Goal: Task Accomplishment & Management: Manage account settings

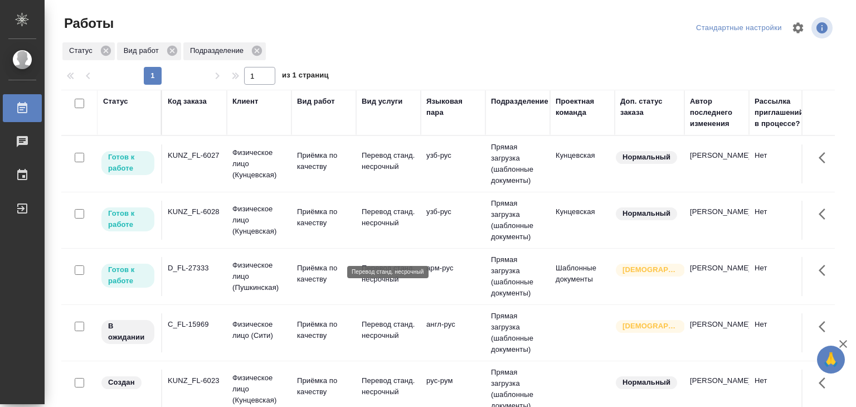
scroll to position [90, 0]
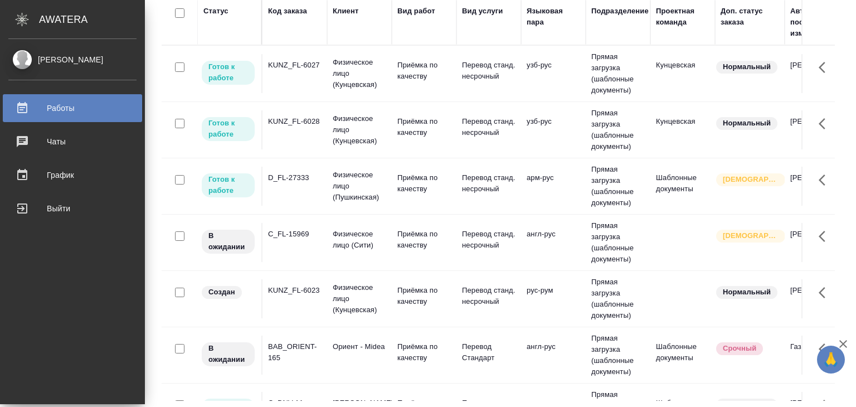
scroll to position [206, 0]
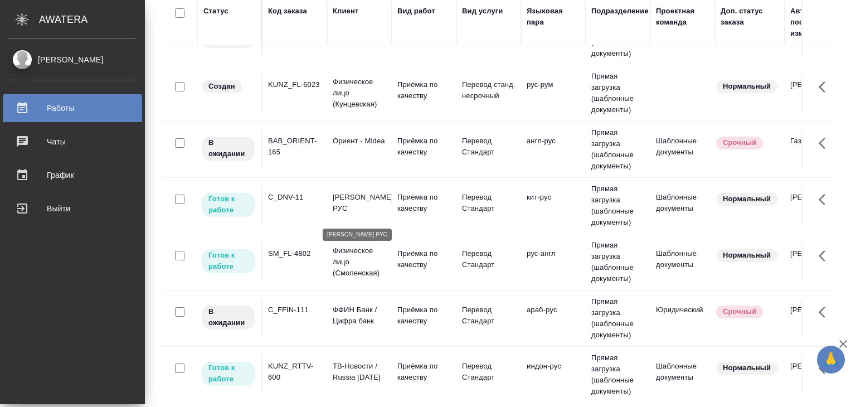
click at [337, 203] on p "Дайан Вентилятор РУС" at bounding box center [360, 203] width 54 height 22
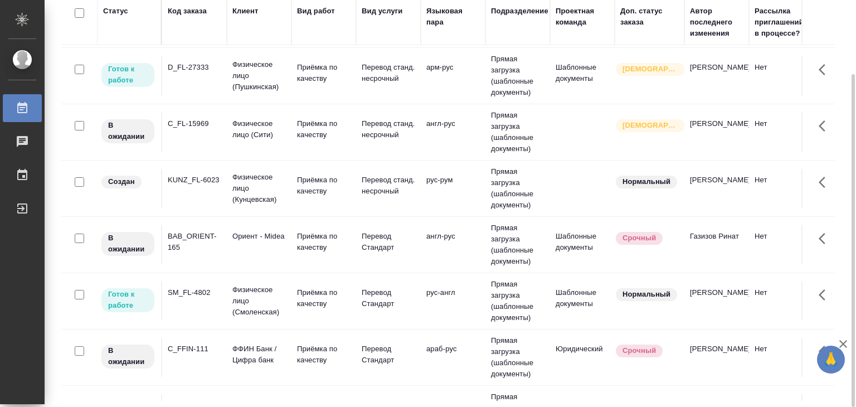
scroll to position [111, 0]
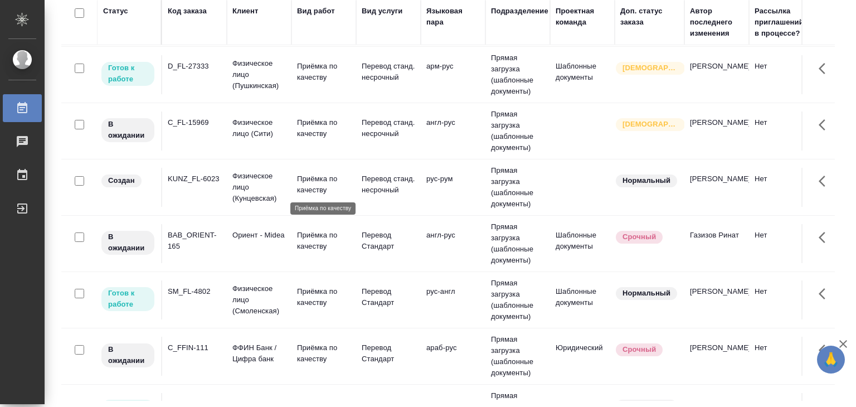
click at [302, 183] on p "Приёмка по качеству" at bounding box center [324, 184] width 54 height 22
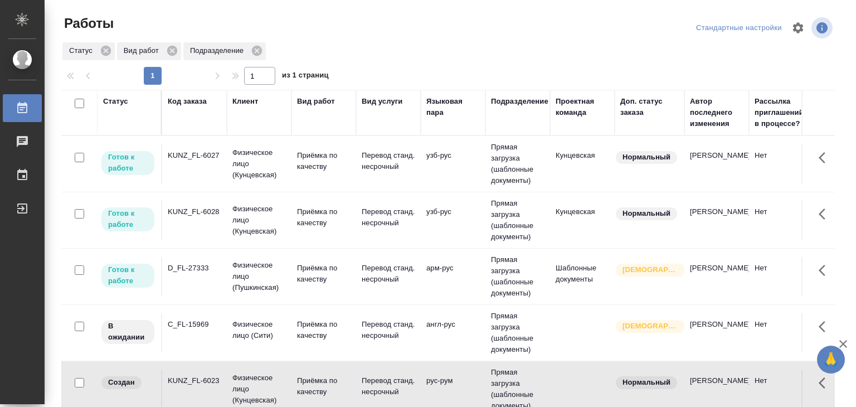
scroll to position [56, 0]
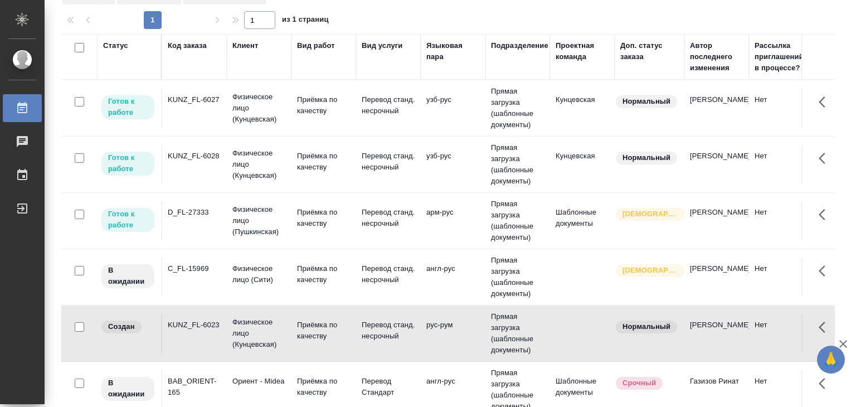
click at [357, 389] on td "Перевод Стандарт" at bounding box center [388, 389] width 65 height 39
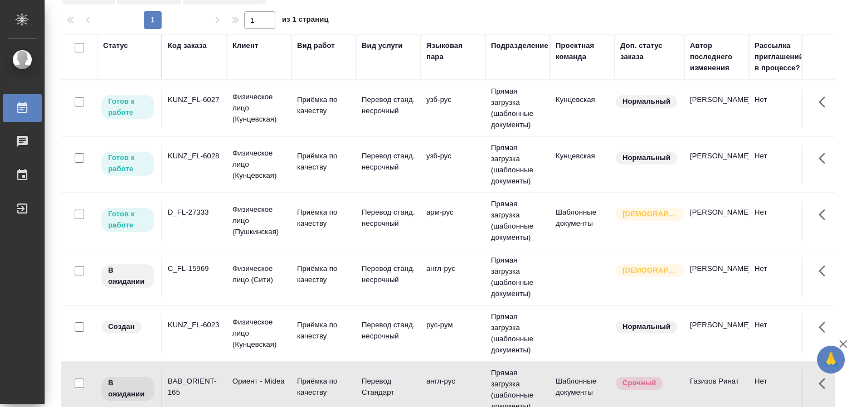
click at [355, 389] on td "Приёмка по качеству" at bounding box center [324, 389] width 65 height 39
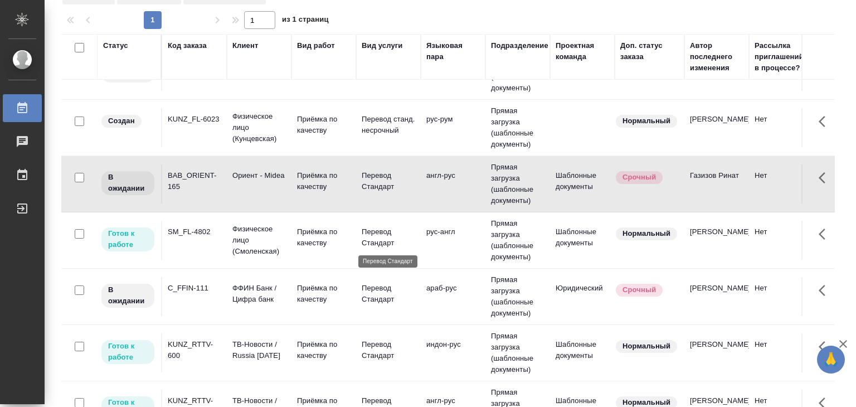
click at [395, 230] on p "Перевод Стандарт" at bounding box center [389, 237] width 54 height 22
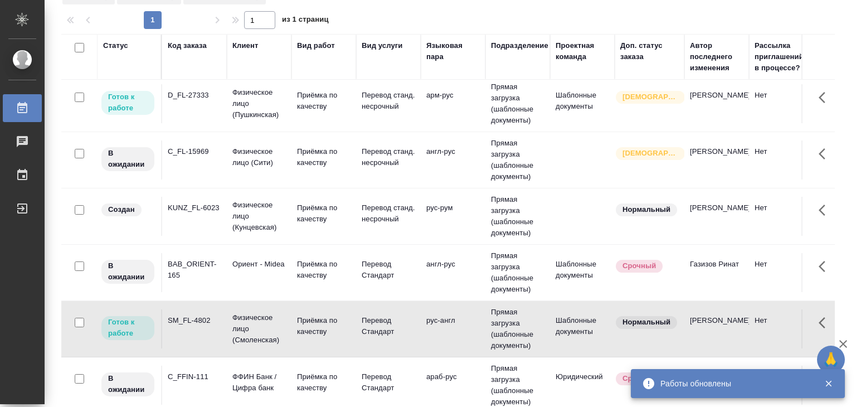
scroll to position [0, 0]
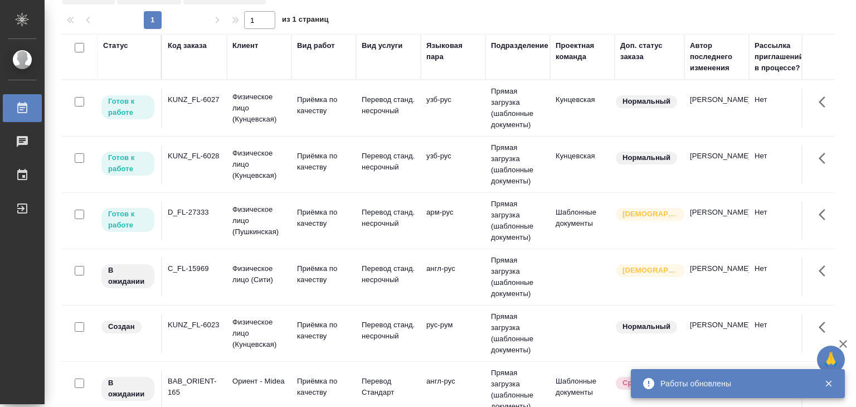
click at [288, 183] on td "Физическое лицо (Кунцевская)" at bounding box center [259, 164] width 65 height 45
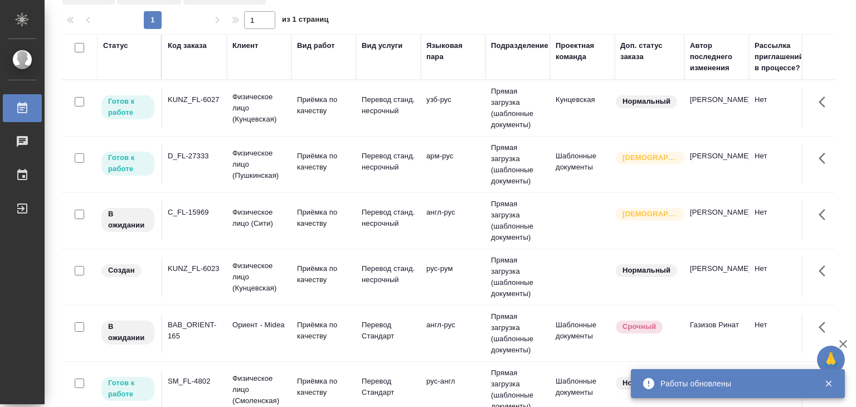
click at [450, 115] on td "узб-рус" at bounding box center [453, 108] width 65 height 39
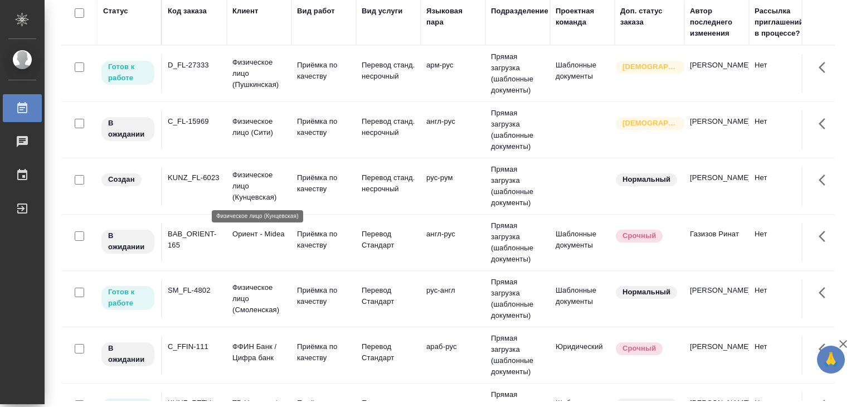
click at [241, 182] on p "Физическое лицо (Кунцевская)" at bounding box center [259, 185] width 54 height 33
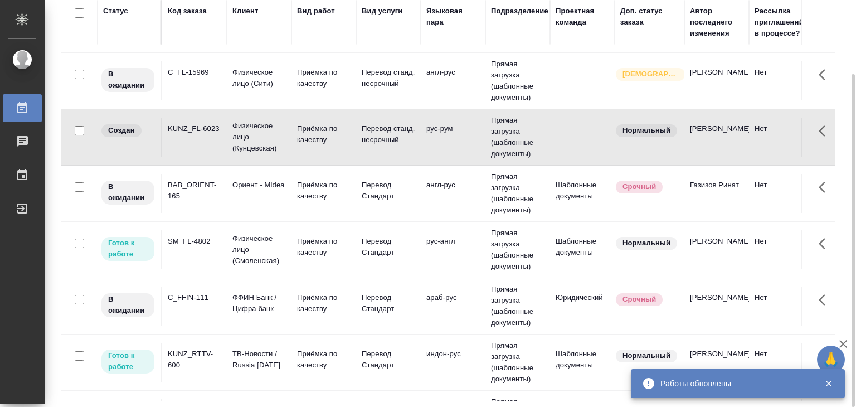
scroll to position [167, 0]
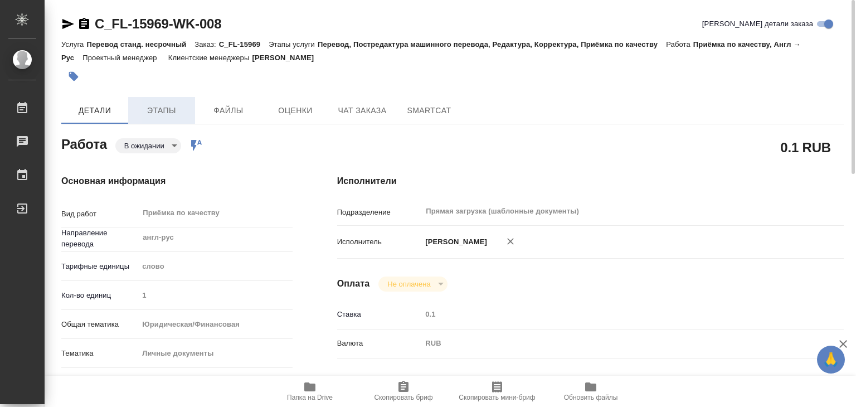
click at [164, 117] on button "Этапы" at bounding box center [161, 110] width 67 height 27
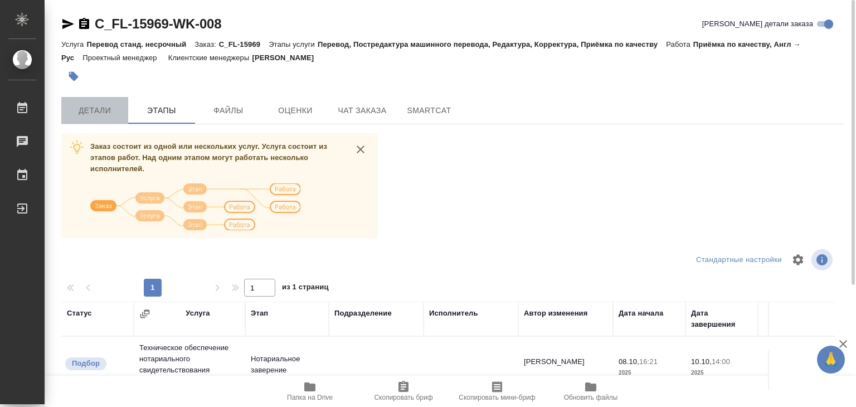
click at [94, 111] on span "Детали" at bounding box center [95, 111] width 54 height 14
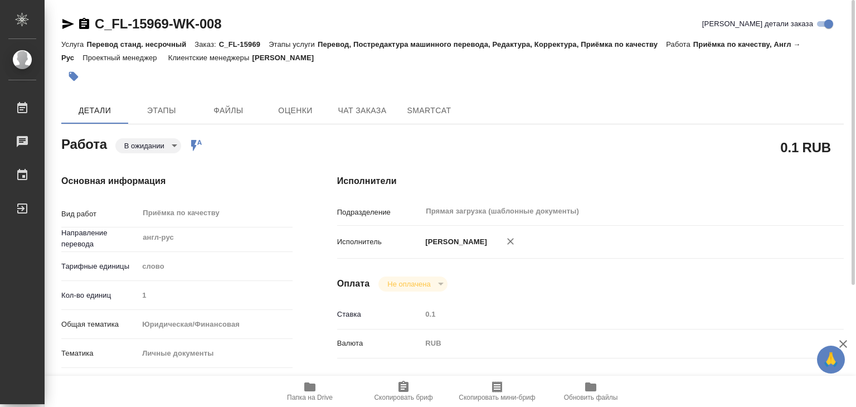
type textarea "x"
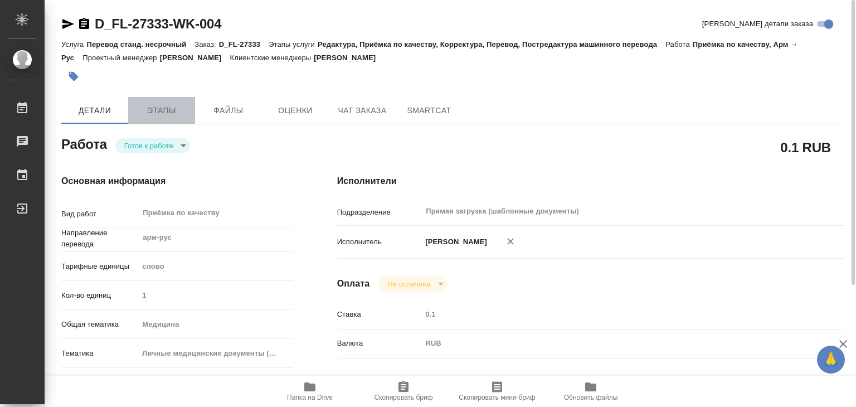
click at [176, 114] on span "Этапы" at bounding box center [162, 111] width 54 height 14
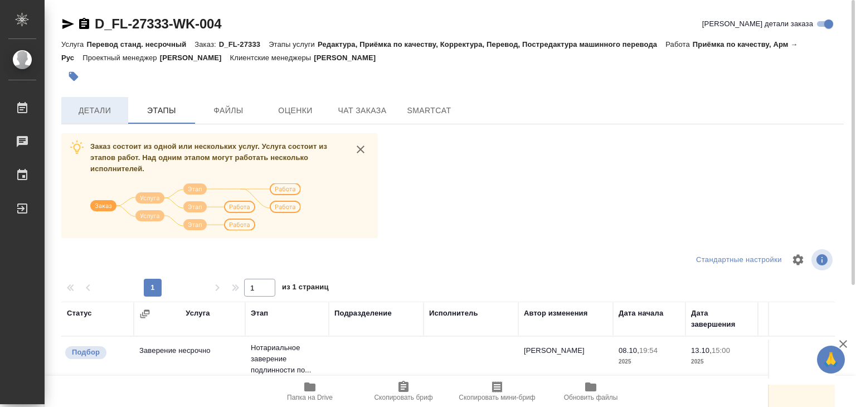
click at [103, 123] on button "Детали" at bounding box center [94, 110] width 67 height 27
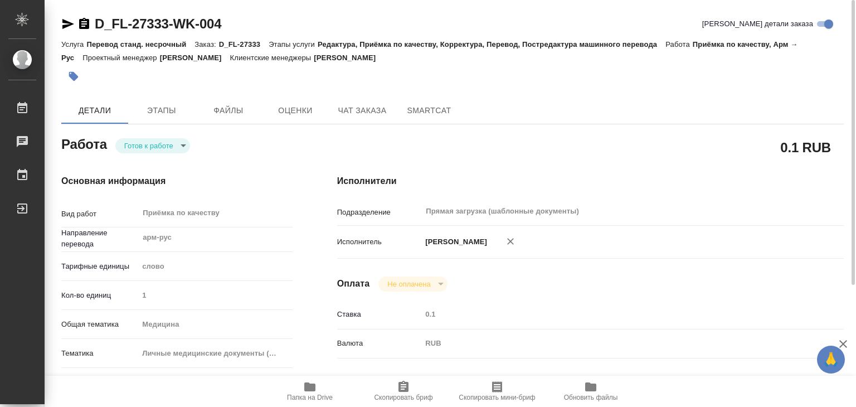
type textarea "x"
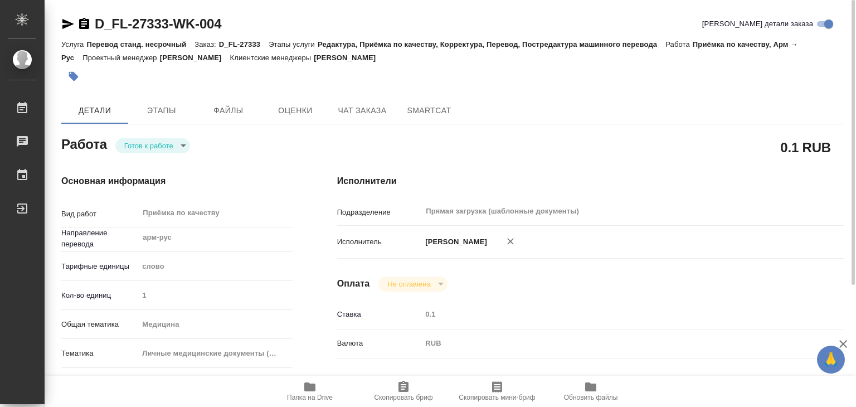
type textarea "x"
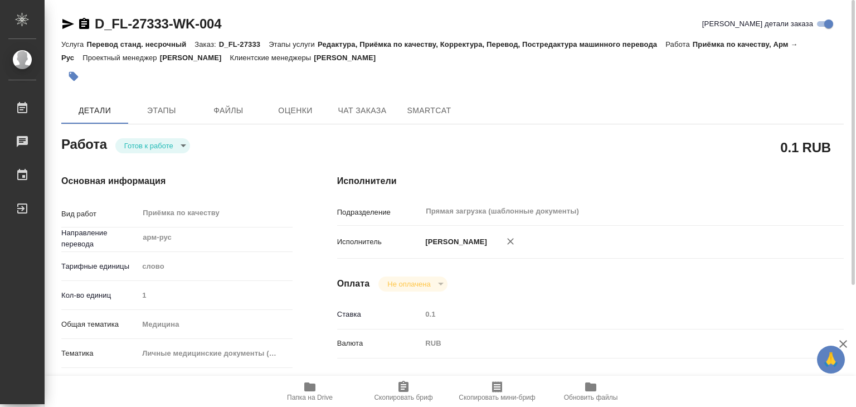
type textarea "x"
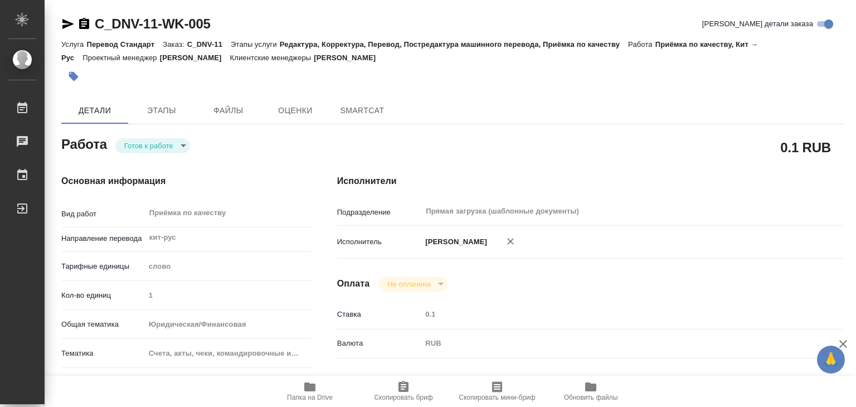
type textarea "x"
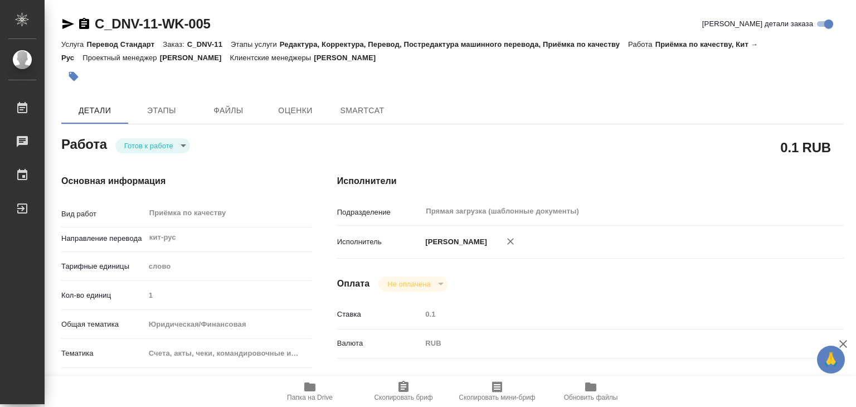
type textarea "x"
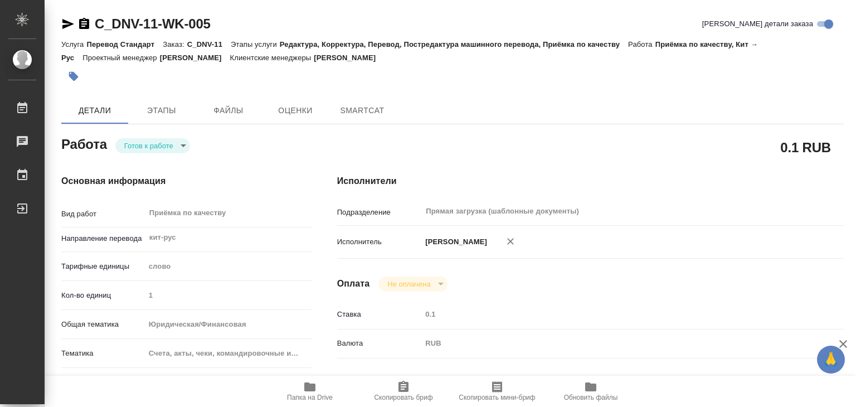
type textarea "x"
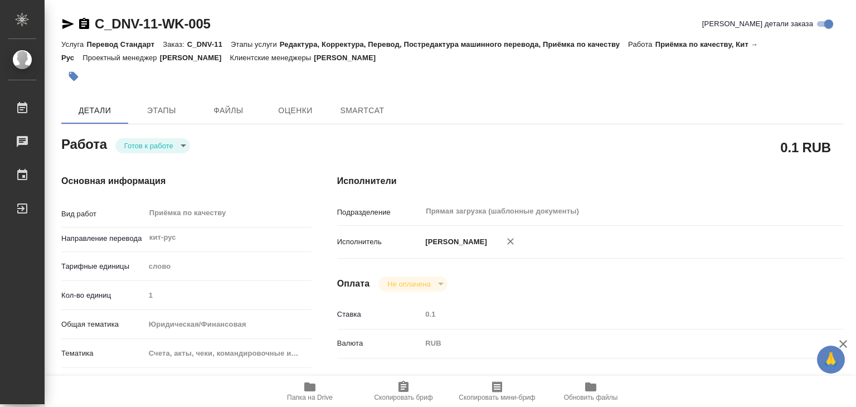
type textarea "x"
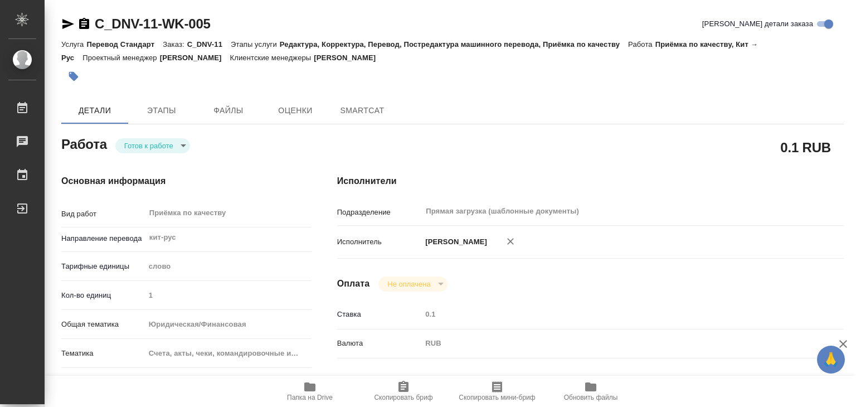
type textarea "x"
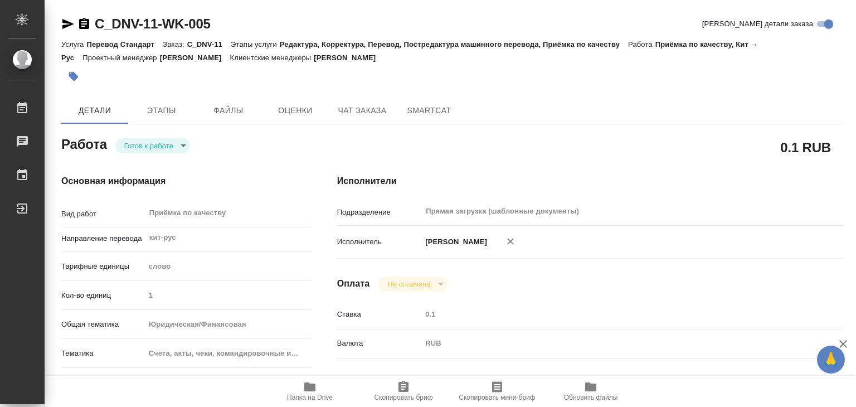
type textarea "x"
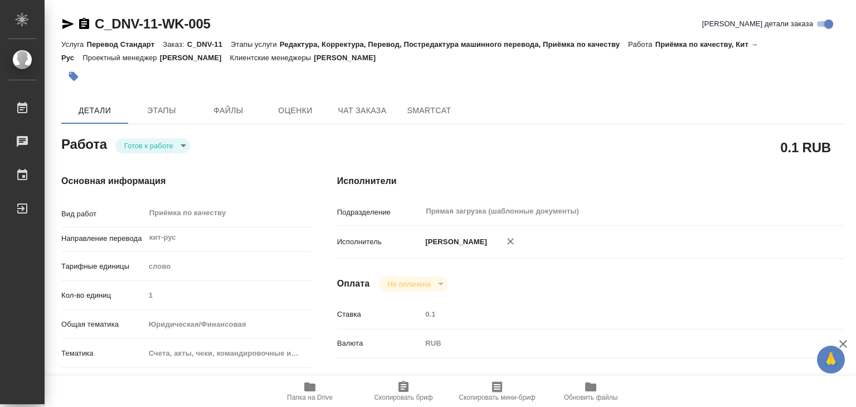
type textarea "x"
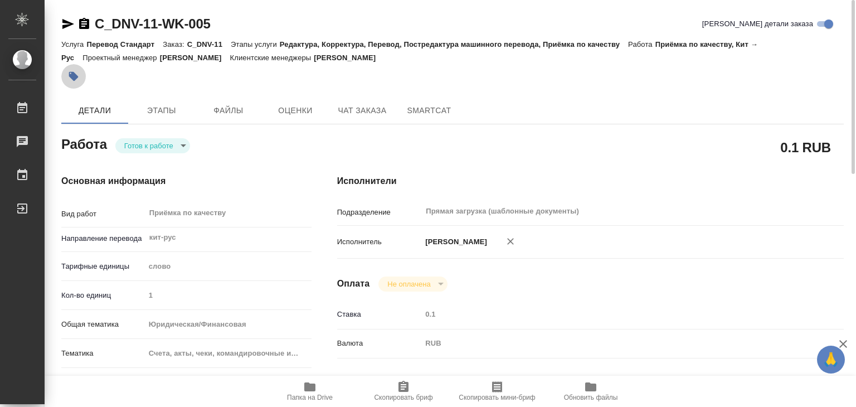
click at [75, 81] on icon "button" at bounding box center [73, 76] width 11 height 11
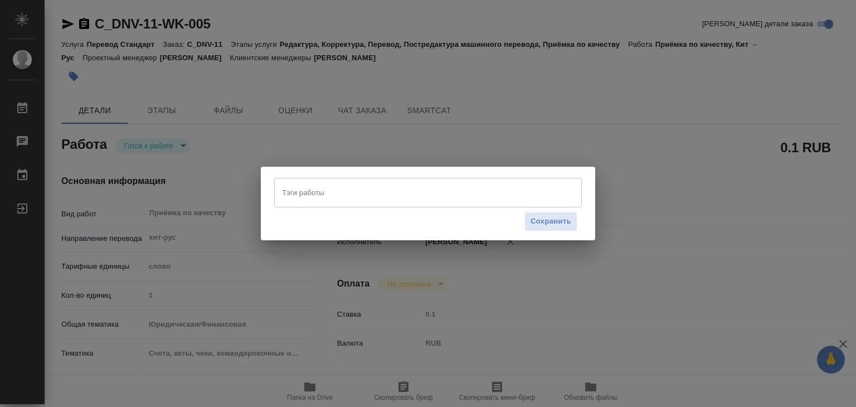
click at [331, 194] on input "Тэги работы" at bounding box center [417, 192] width 277 height 19
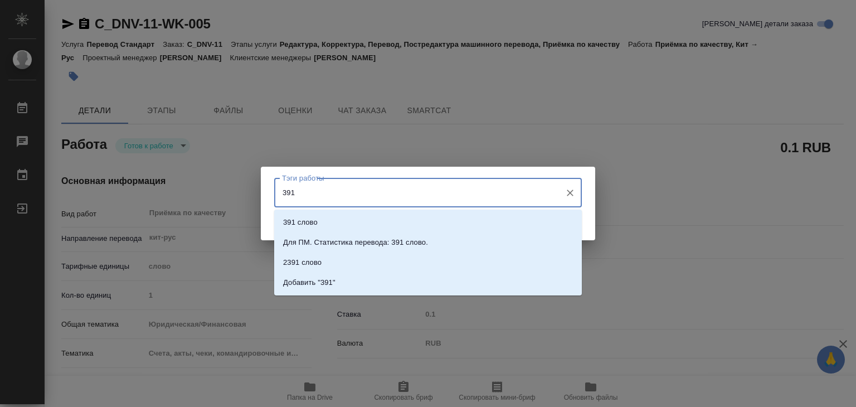
type input "391"
click at [341, 215] on li "391 слово" at bounding box center [428, 222] width 308 height 20
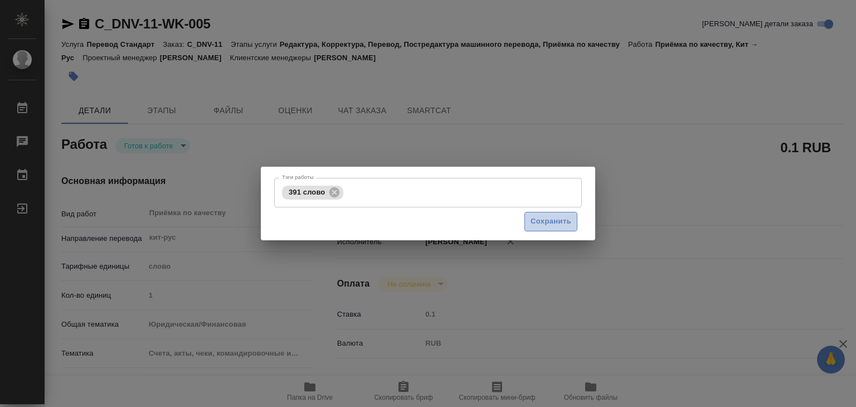
click at [537, 229] on button "Сохранить" at bounding box center [551, 222] width 53 height 20
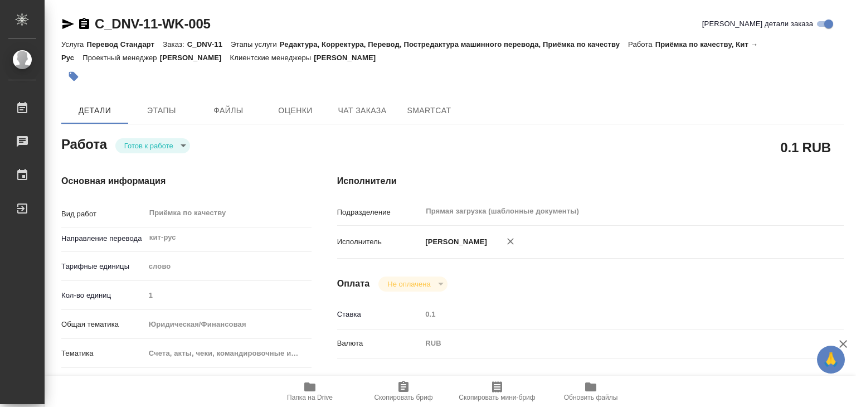
type input "readyForWork"
type textarea "Приёмка по качеству"
type textarea "x"
type input "кит-рус"
type input "5a8b1489cc6b4906c91bfd90"
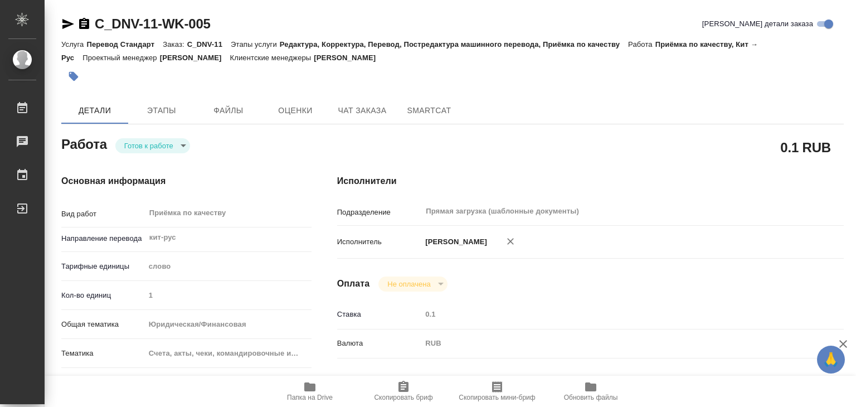
type input "1"
type input "yr-fn"
type input "5f647205b73bc97568ca66c0"
checkbox input "true"
type input "07.10.2025 19:55"
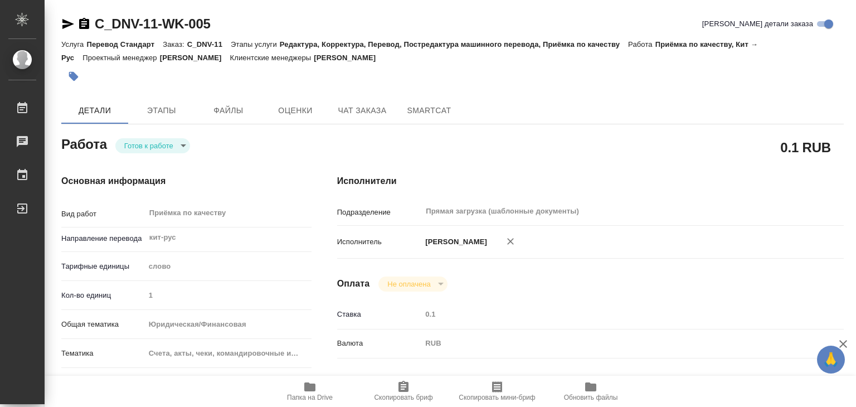
type input "10.10.2025 20:00"
type input "Прямая загрузка (шаблонные документы)"
type input "notPayed"
type input "0.1"
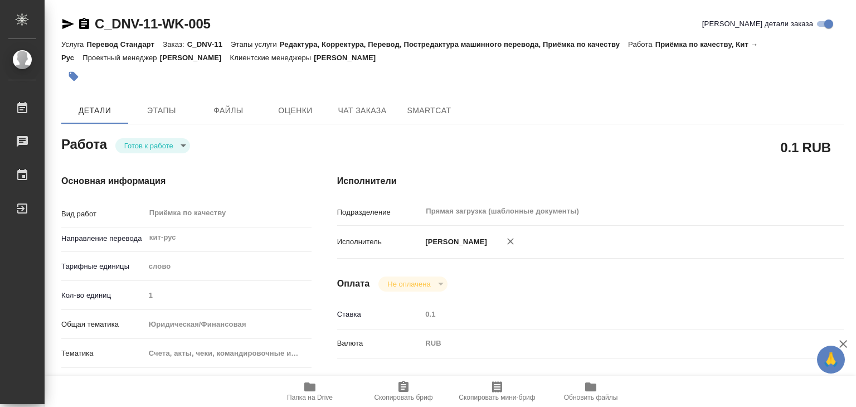
type input "RUB"
type input "[PERSON_NAME]"
type textarea "x"
type textarea "/Clients/DNV/Orders/C_DNV-11/Corrected/C_DNV-11-WK-005"
type textarea "x"
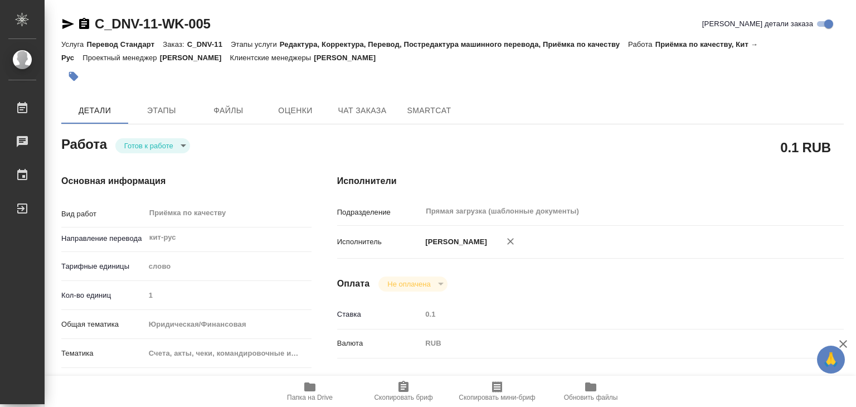
type input "C_DNV-11"
type input "Перевод Стандарт"
type input "Редактура, Корректура, Перевод, Постредактура машинного перевода, Приёмка по ка…"
type input "Зайцева Светлана"
type input "/Clients/DNV/Orders/C_DNV-11"
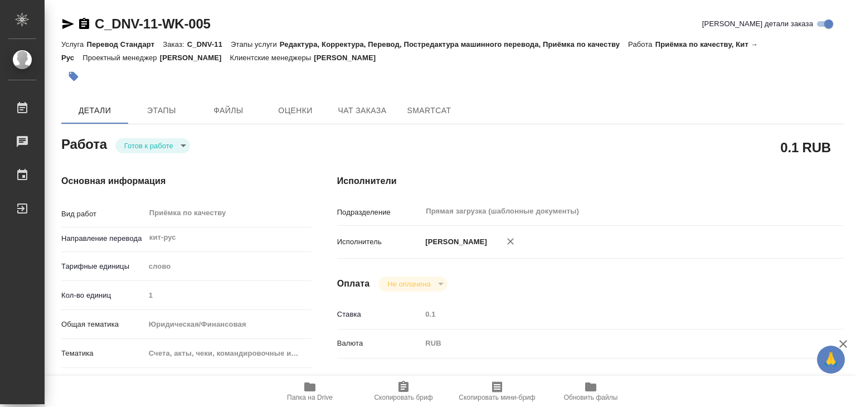
type textarea "x"
type textarea "таможенные доки"
type textarea "x"
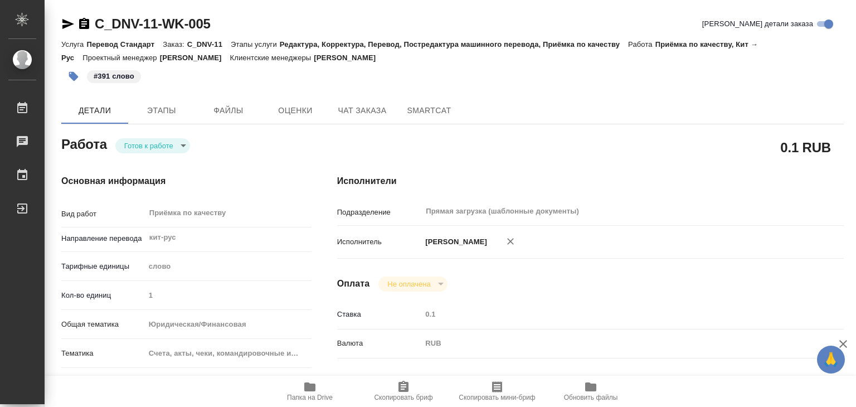
type textarea "x"
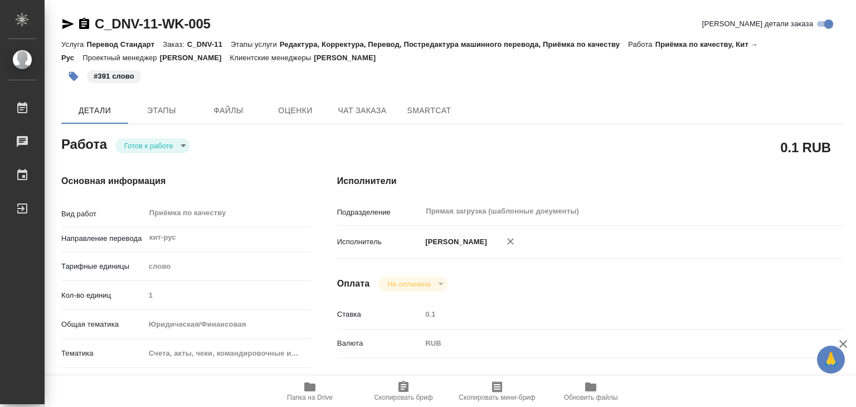
type textarea "x"
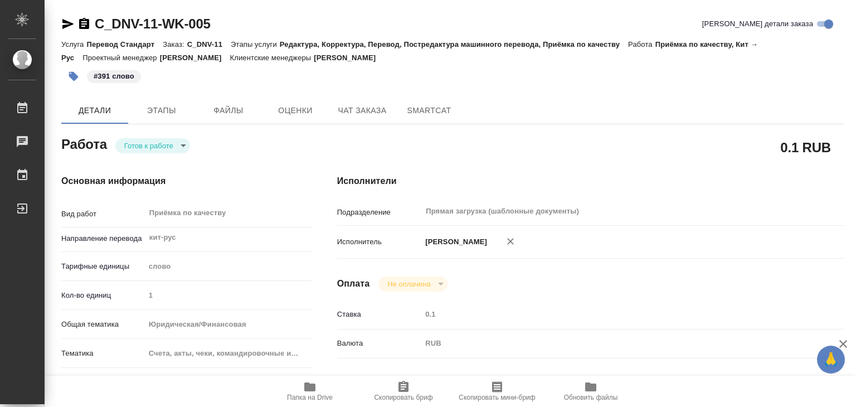
type textarea "x"
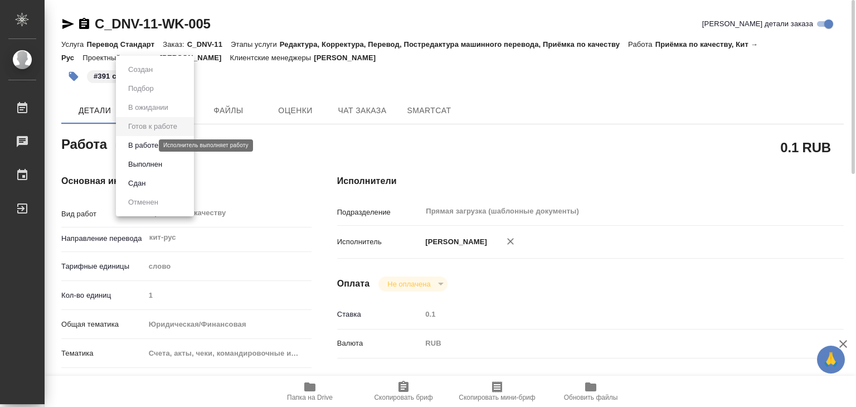
click at [138, 142] on body "🙏 .cls-1 fill:#fff; AWATERA Alilekova Valeriya Работы 0 Чаты График Выйти C_DNV…" at bounding box center [428, 203] width 856 height 407
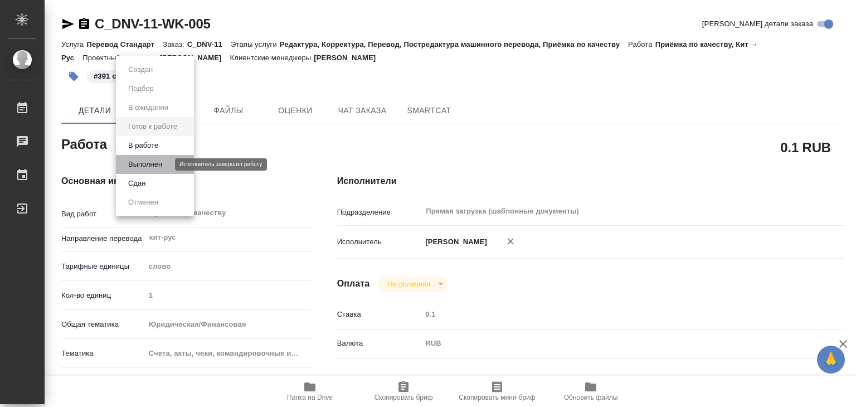
click at [150, 161] on button "Выполнен" at bounding box center [145, 164] width 41 height 12
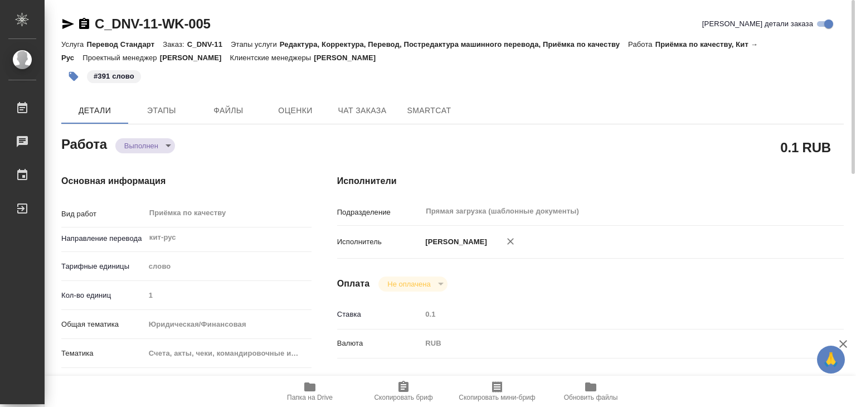
type textarea "x"
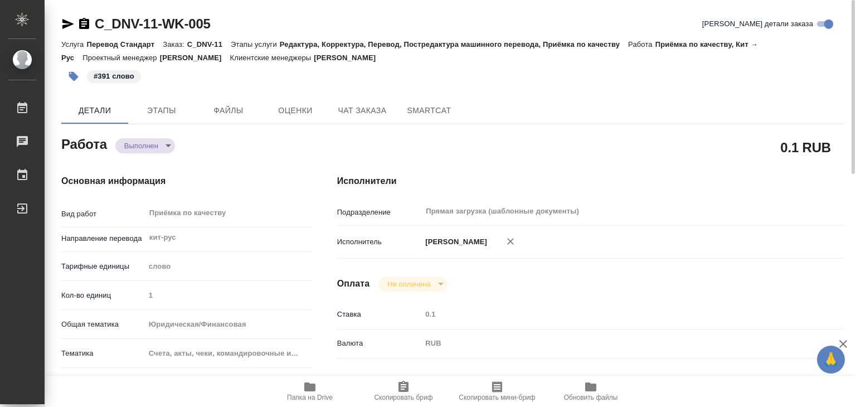
type textarea "x"
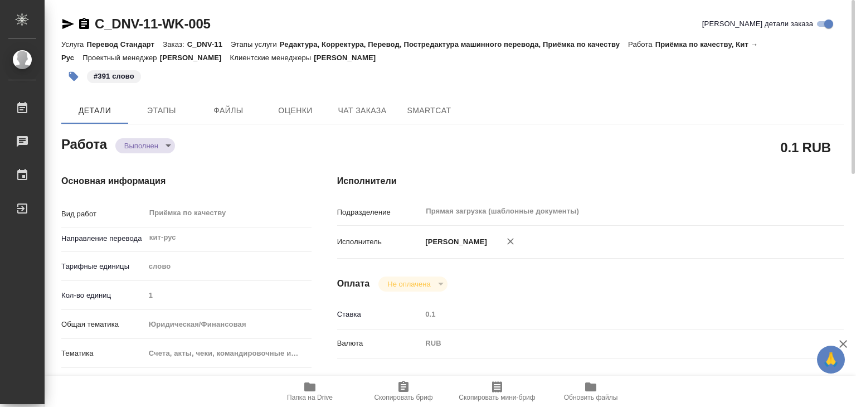
type textarea "x"
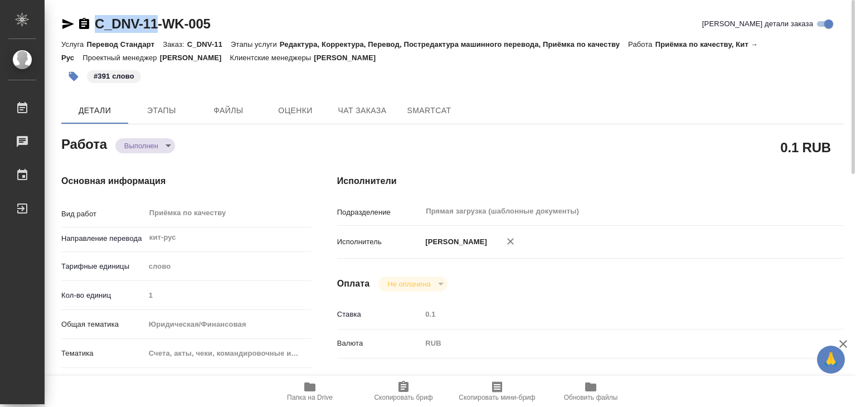
drag, startPoint x: 82, startPoint y: 13, endPoint x: 157, endPoint y: 19, distance: 74.9
copy link "C_DNV-11"
type textarea "x"
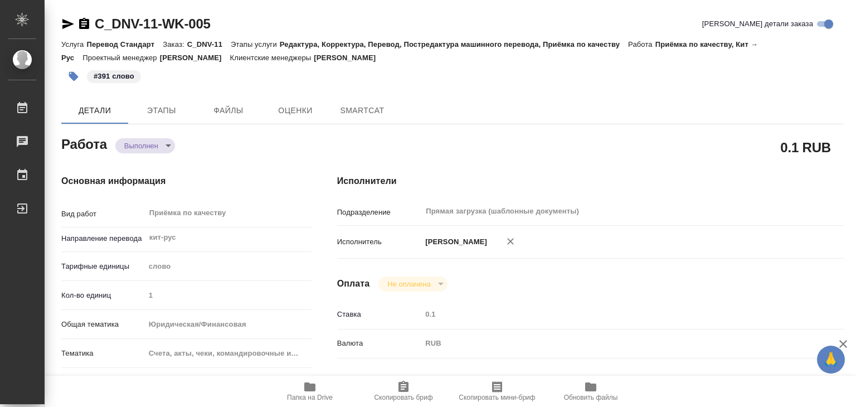
type textarea "x"
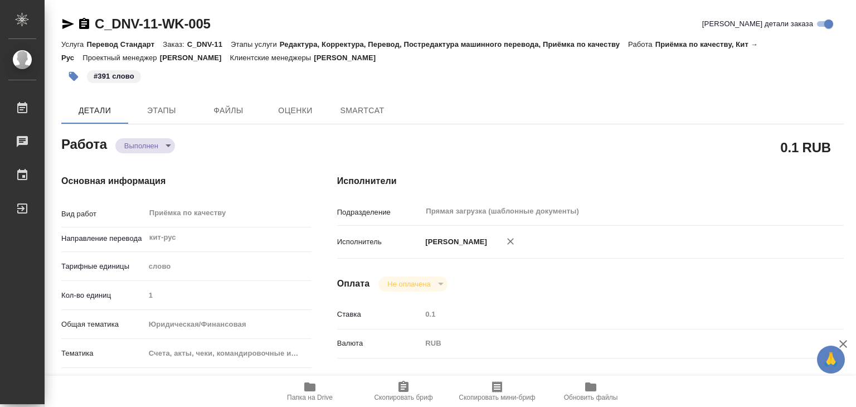
type textarea "x"
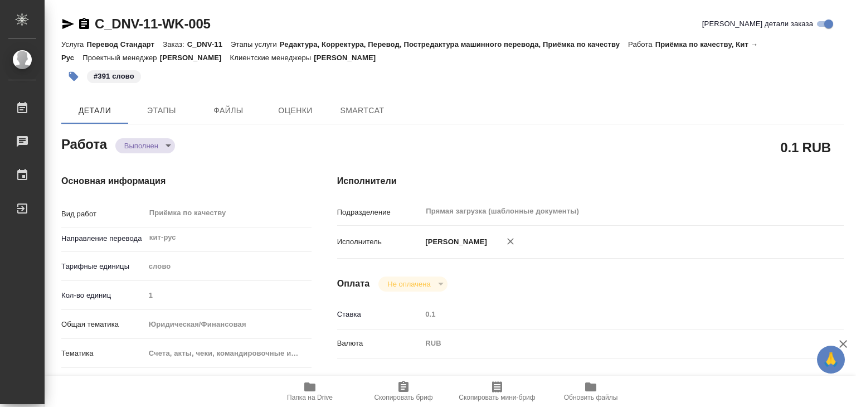
type textarea "x"
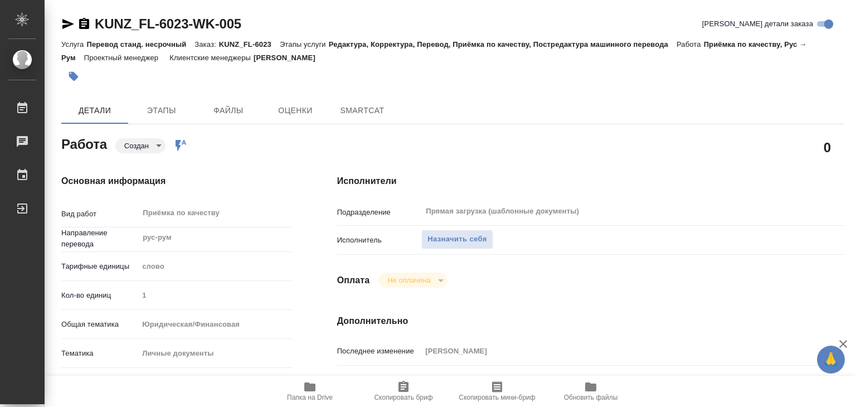
type textarea "x"
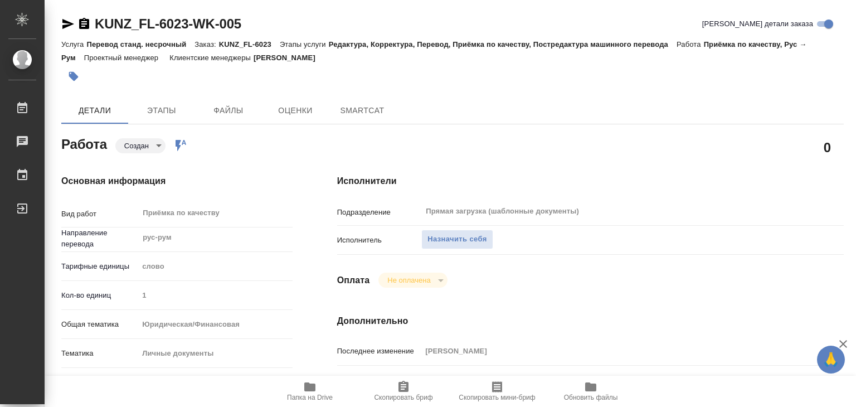
type textarea "x"
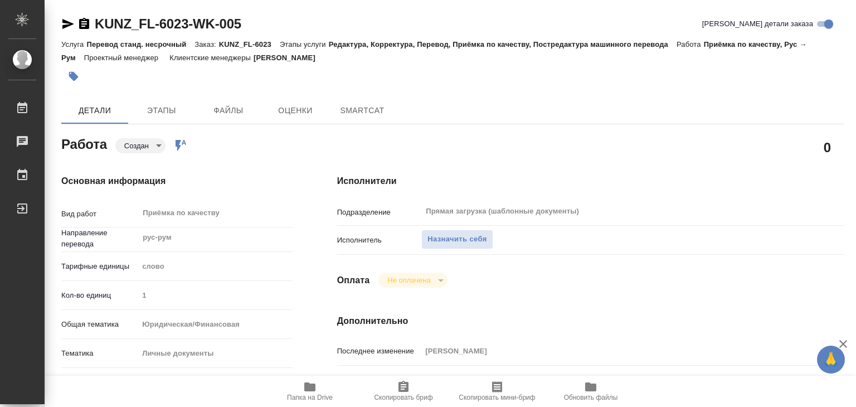
scroll to position [279, 0]
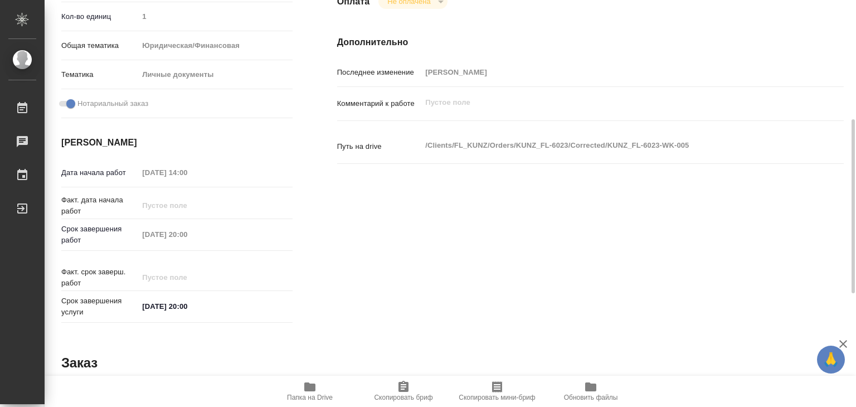
type textarea "x"
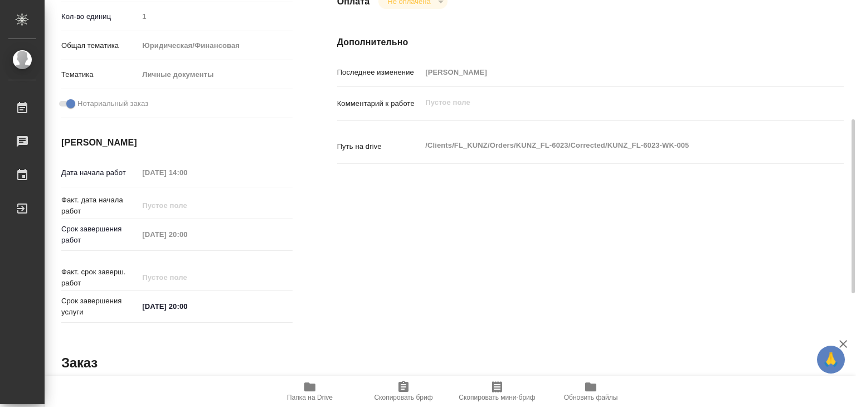
type textarea "x"
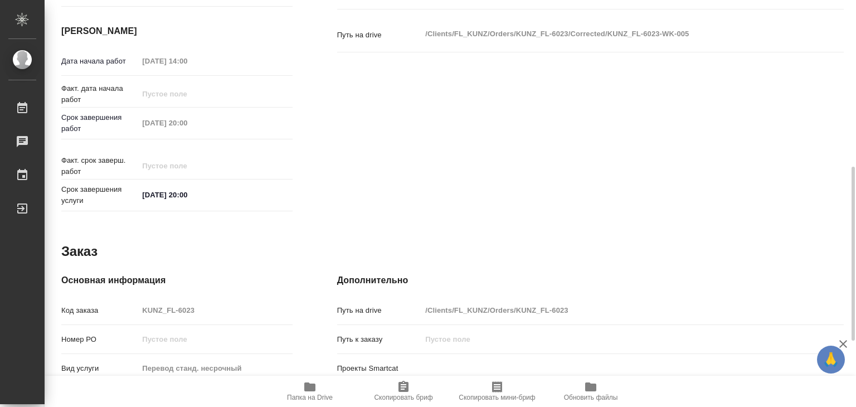
type textarea "x"
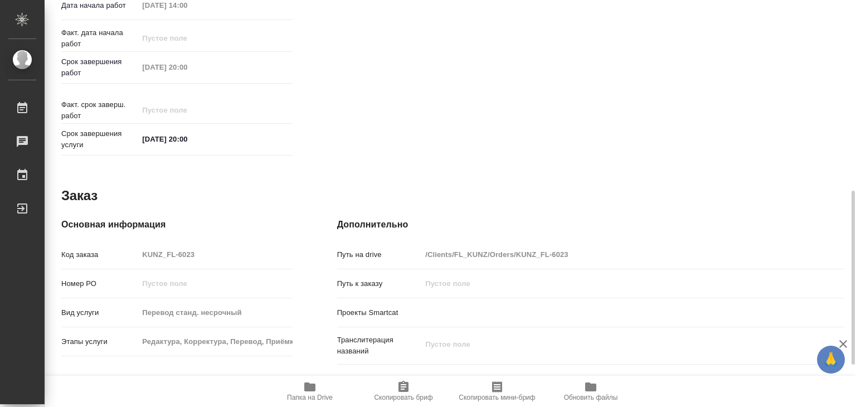
scroll to position [544, 0]
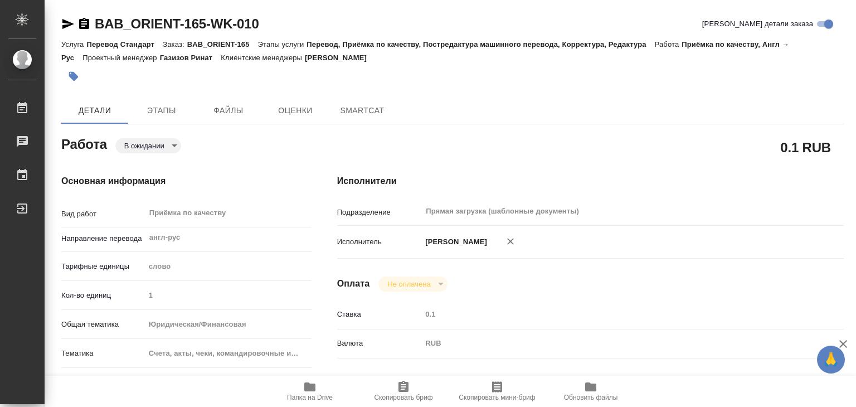
type textarea "x"
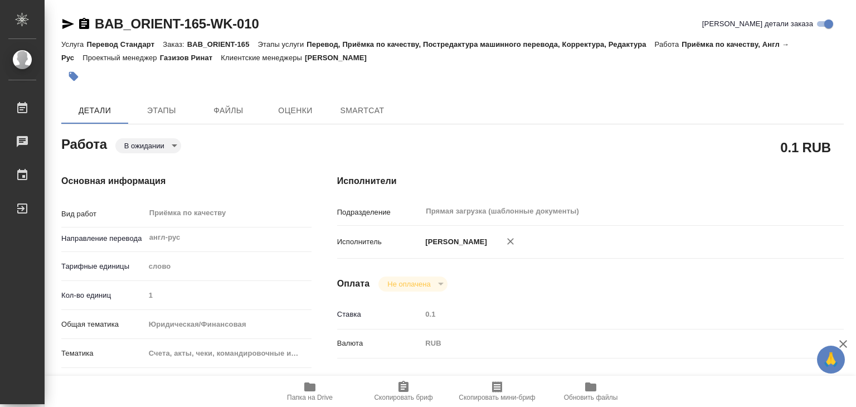
type textarea "x"
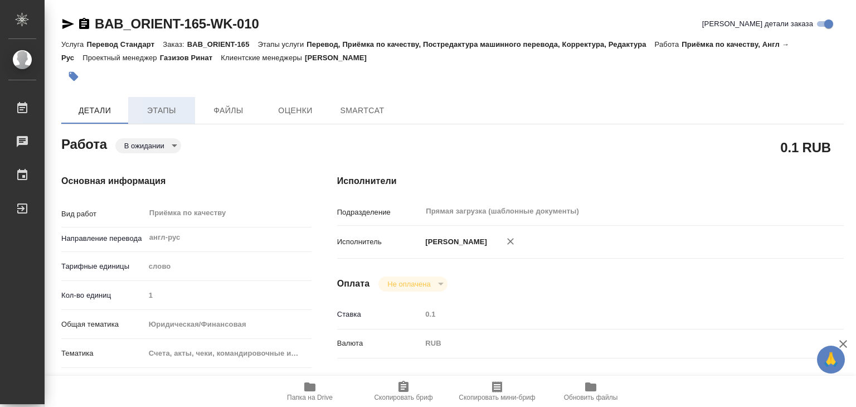
click at [183, 118] on button "Этапы" at bounding box center [161, 110] width 67 height 27
type textarea "x"
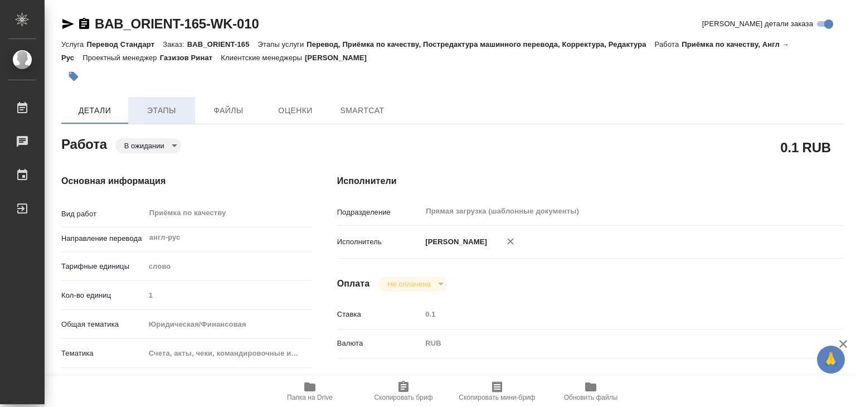
type textarea "x"
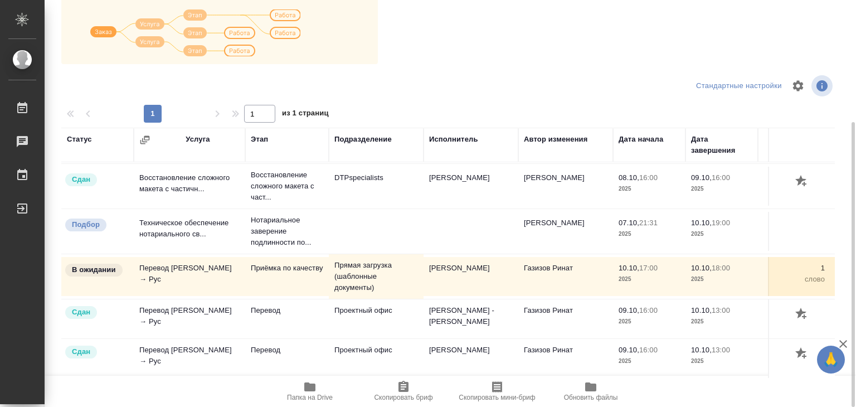
scroll to position [136, 0]
click at [307, 394] on span "Папка на Drive" at bounding box center [310, 398] width 46 height 8
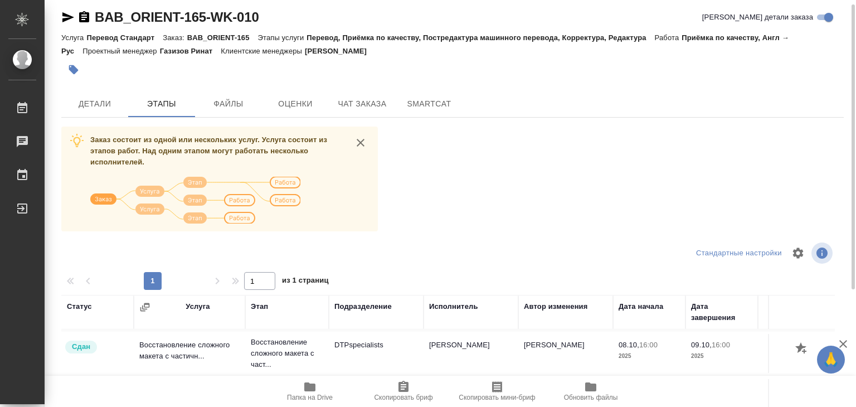
scroll to position [0, 0]
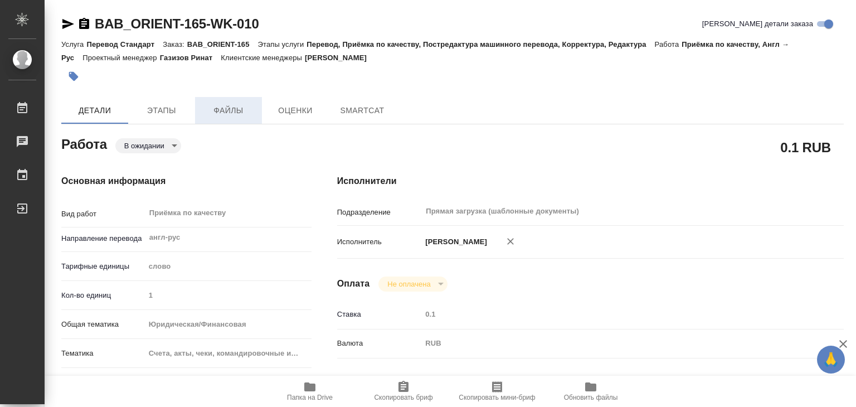
type textarea "x"
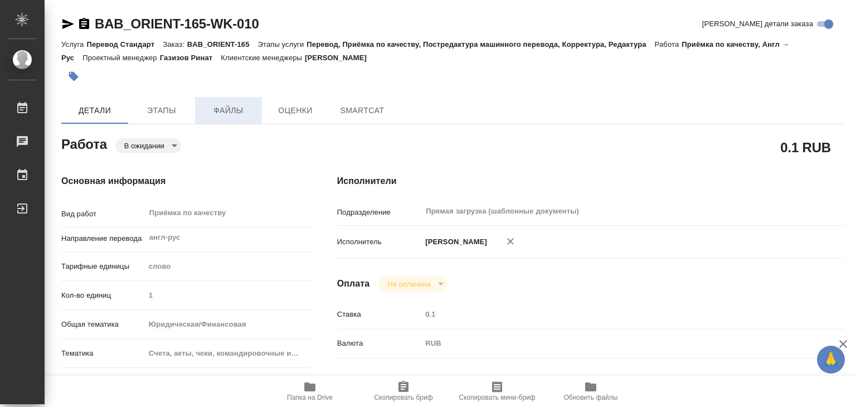
click at [209, 111] on span "Файлы" at bounding box center [229, 111] width 54 height 14
type textarea "x"
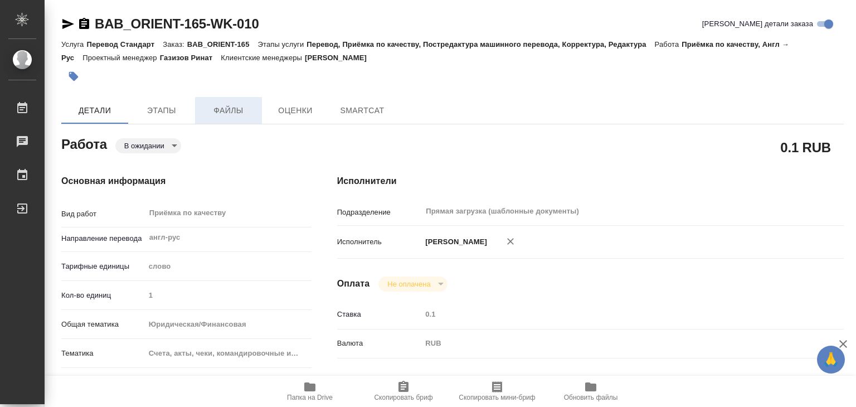
type textarea "x"
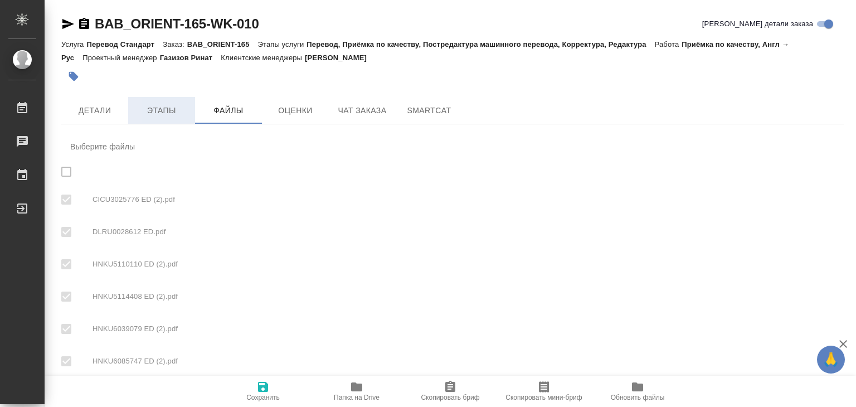
checkbox input "true"
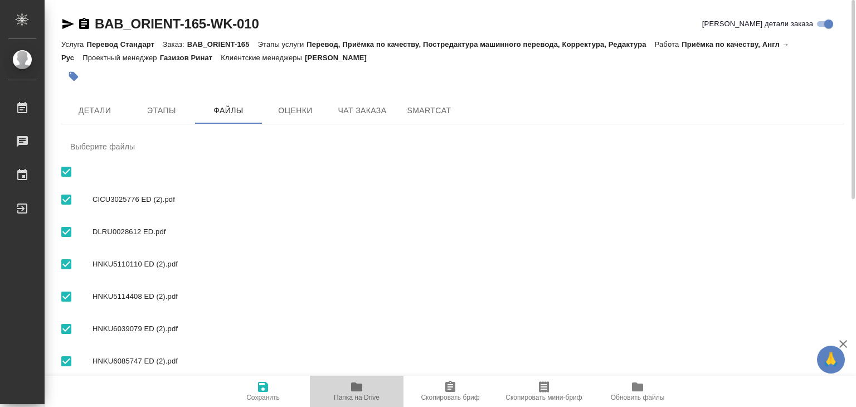
click at [352, 384] on icon "button" at bounding box center [356, 386] width 11 height 9
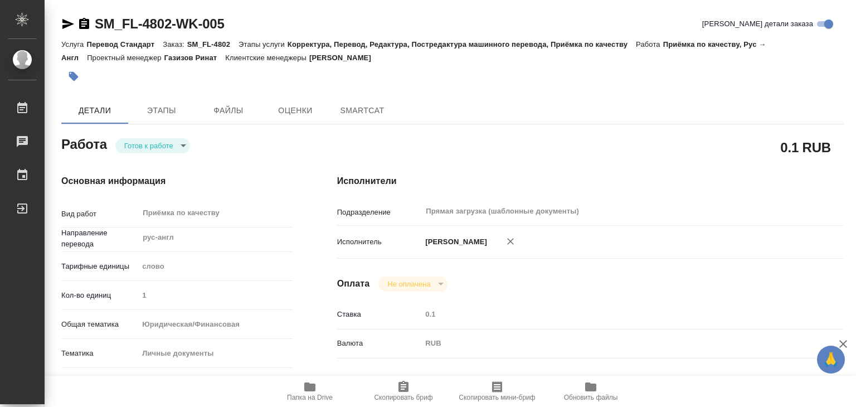
type textarea "x"
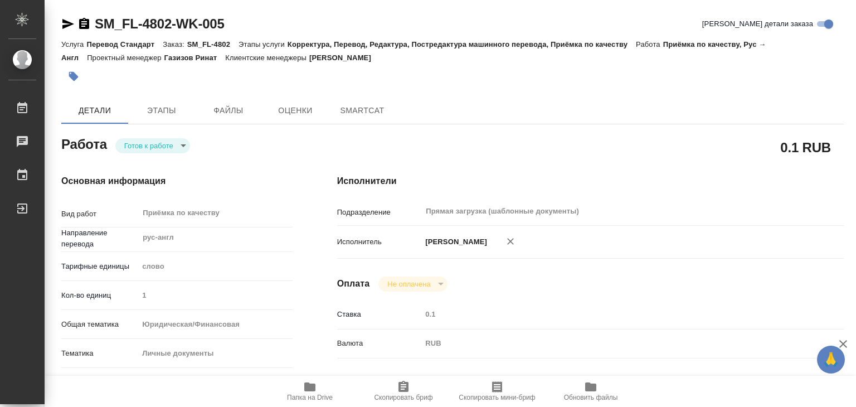
type textarea "x"
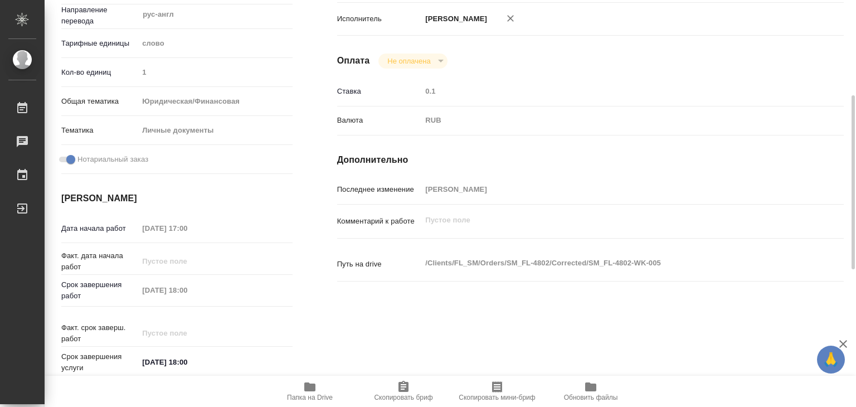
type textarea "x"
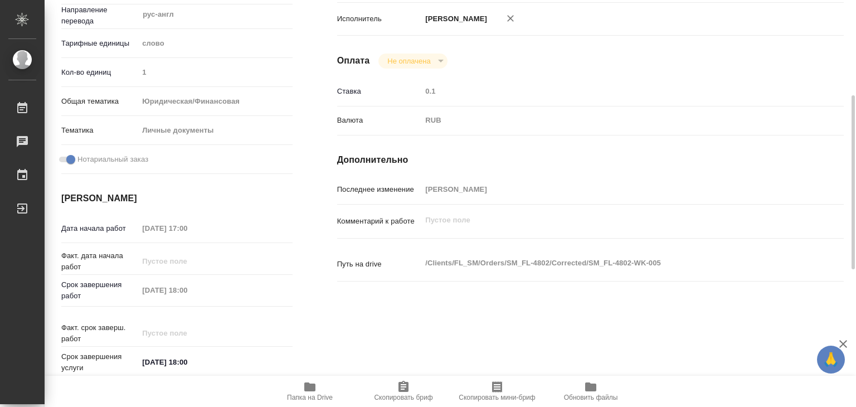
scroll to position [56, 0]
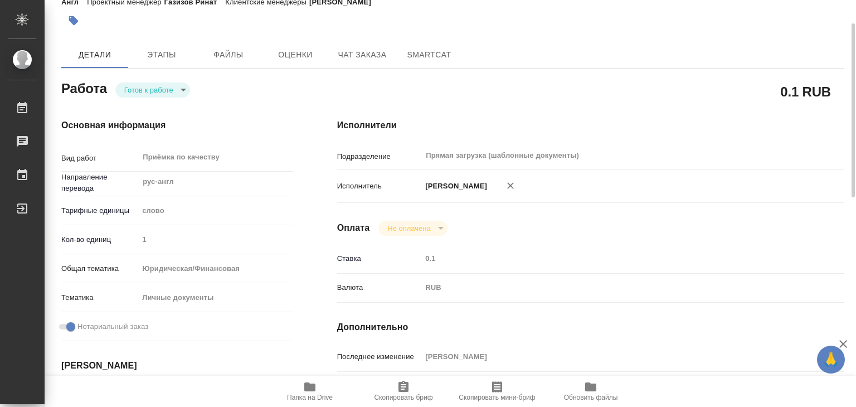
type textarea "x"
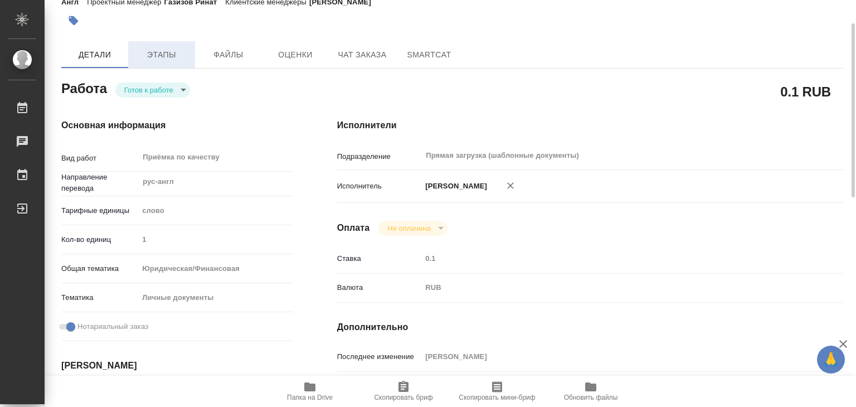
click at [169, 52] on span "Этапы" at bounding box center [162, 55] width 54 height 14
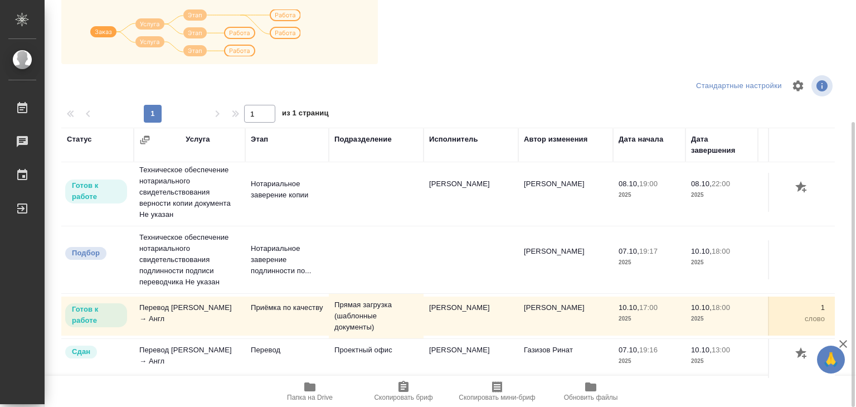
scroll to position [118, 0]
click at [323, 397] on span "Папка на Drive" at bounding box center [310, 398] width 46 height 8
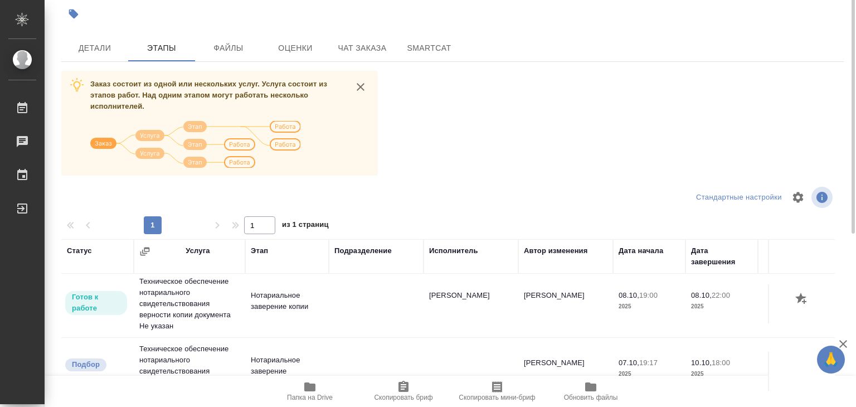
scroll to position [0, 0]
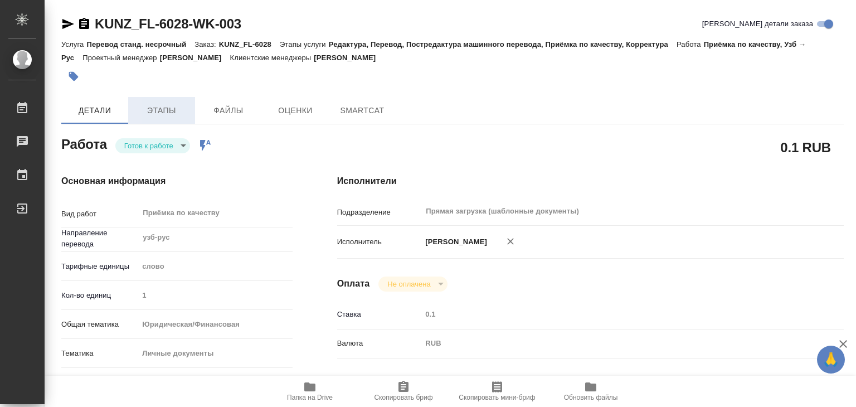
type textarea "x"
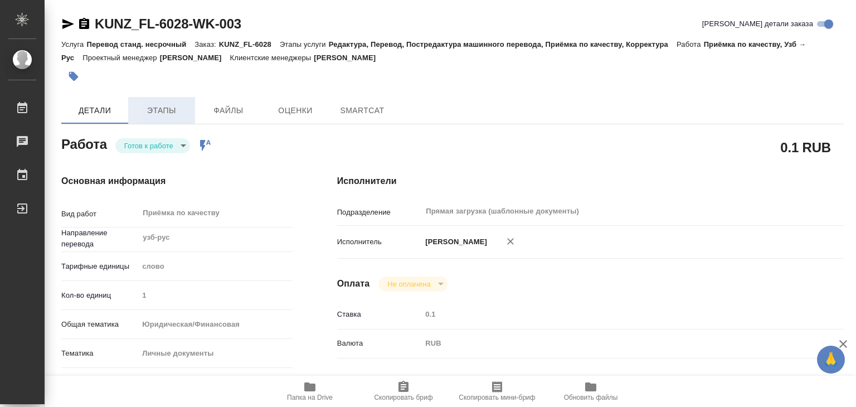
type textarea "x"
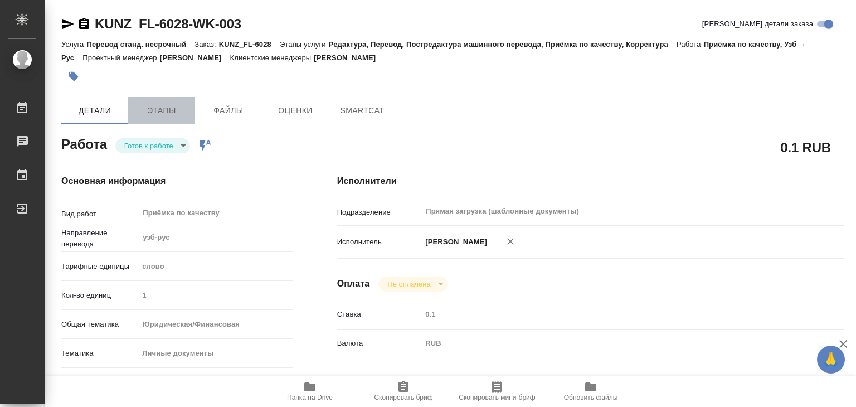
click at [159, 119] on button "Этапы" at bounding box center [161, 110] width 67 height 27
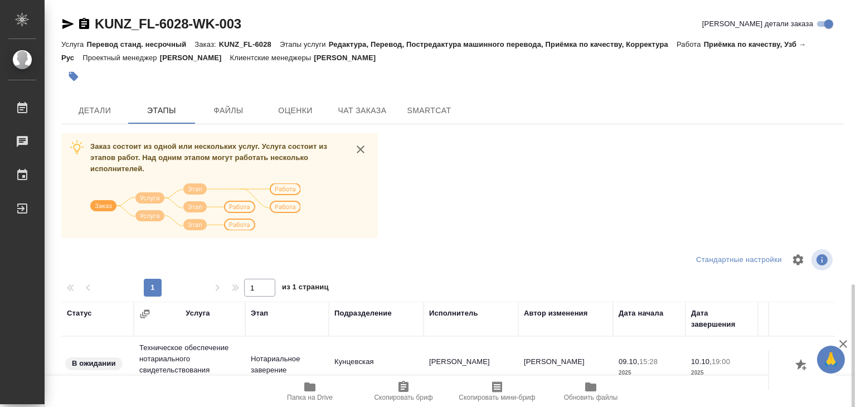
scroll to position [174, 0]
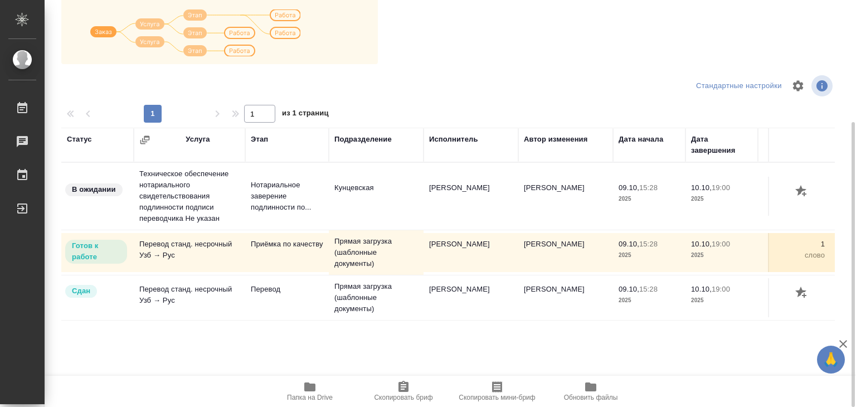
click at [310, 395] on span "Папка на Drive" at bounding box center [310, 398] width 46 height 8
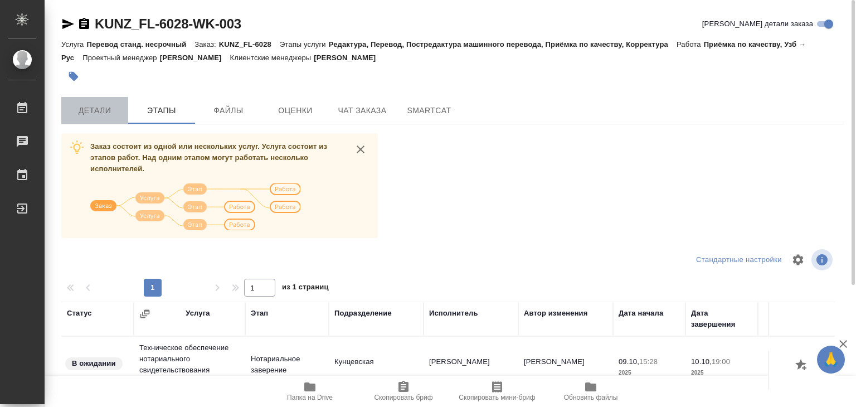
click at [91, 109] on span "Детали" at bounding box center [95, 111] width 54 height 14
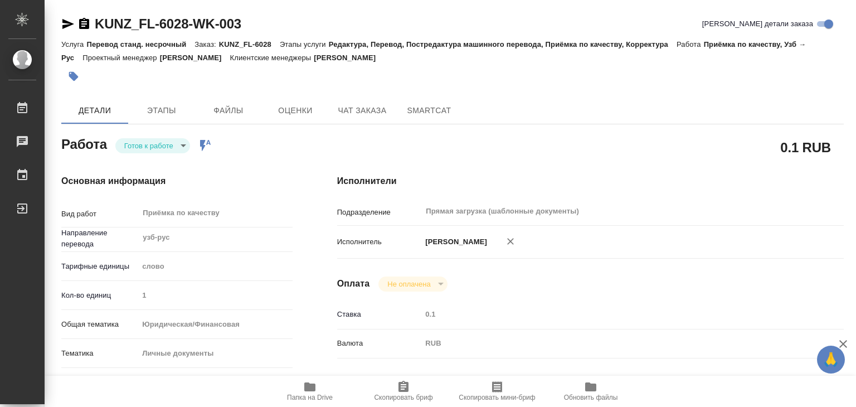
type textarea "x"
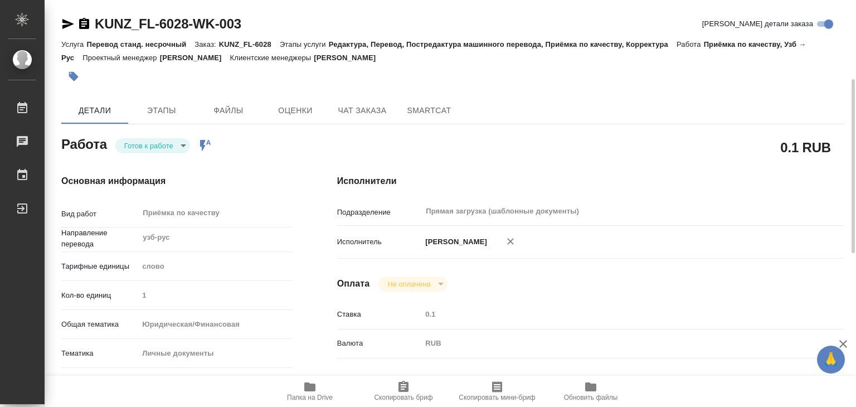
type textarea "x"
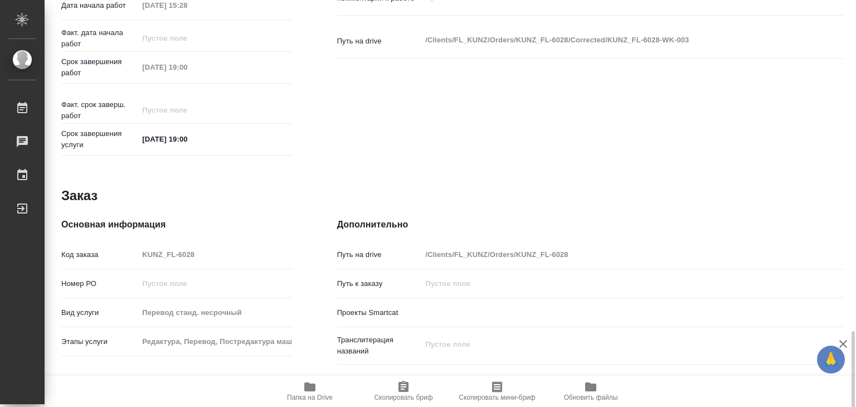
scroll to position [544, 0]
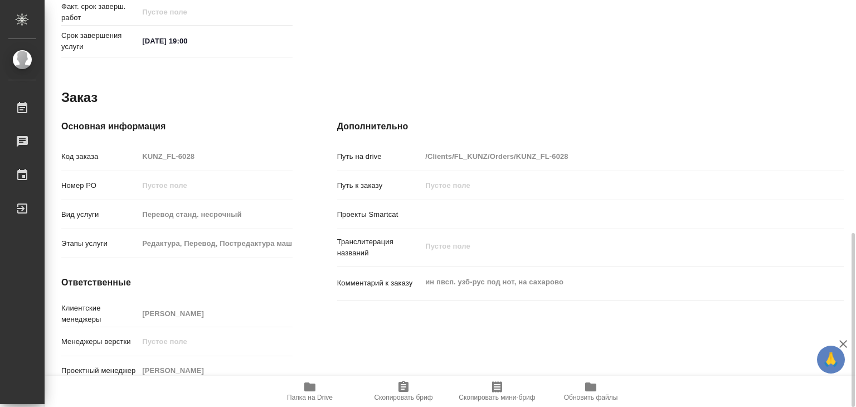
type textarea "x"
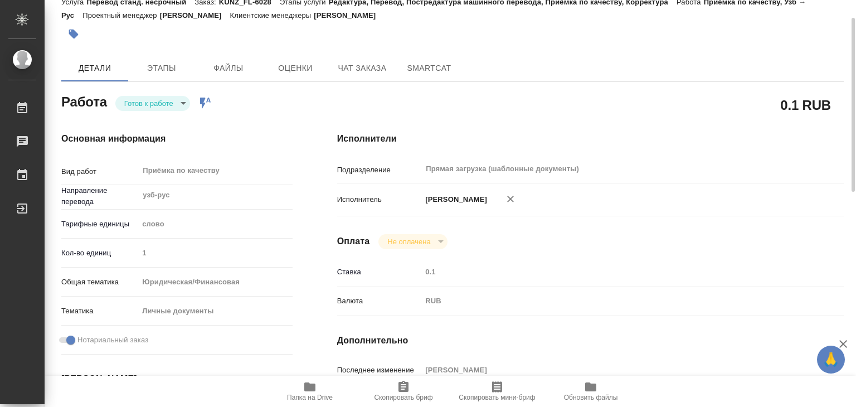
scroll to position [0, 0]
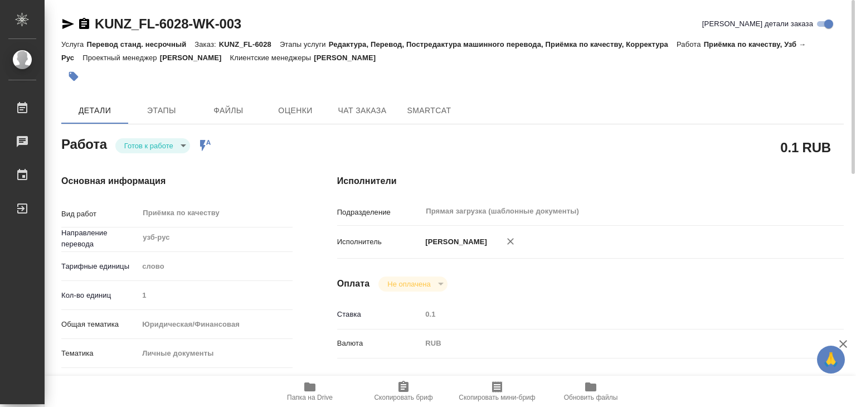
click at [67, 67] on button "button" at bounding box center [73, 76] width 25 height 25
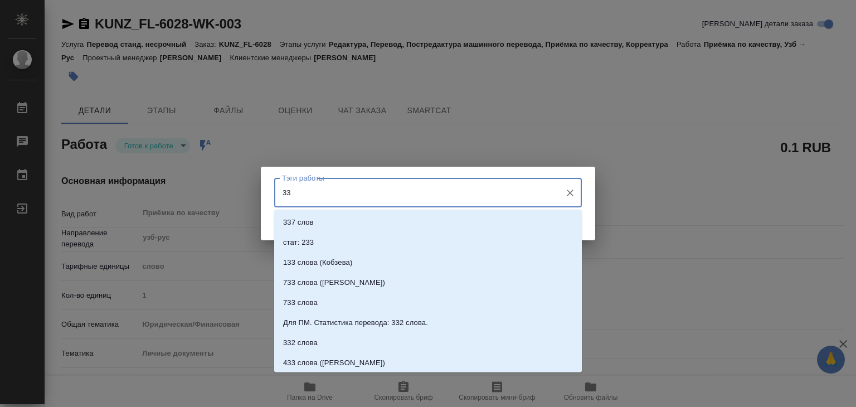
drag, startPoint x: 330, startPoint y: 188, endPoint x: 331, endPoint y: 175, distance: 13.4
click at [331, 182] on div "33 Тэги работы" at bounding box center [428, 192] width 308 height 29
type input "333"
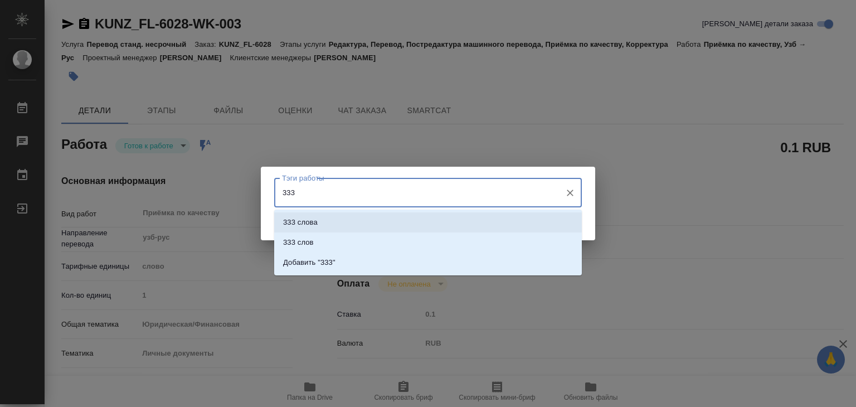
click at [354, 218] on li "333 слова" at bounding box center [428, 222] width 308 height 20
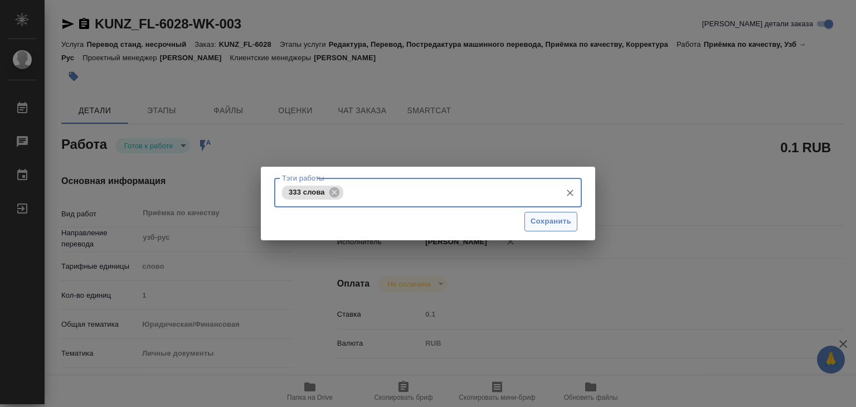
click at [549, 221] on span "Сохранить" at bounding box center [551, 221] width 41 height 13
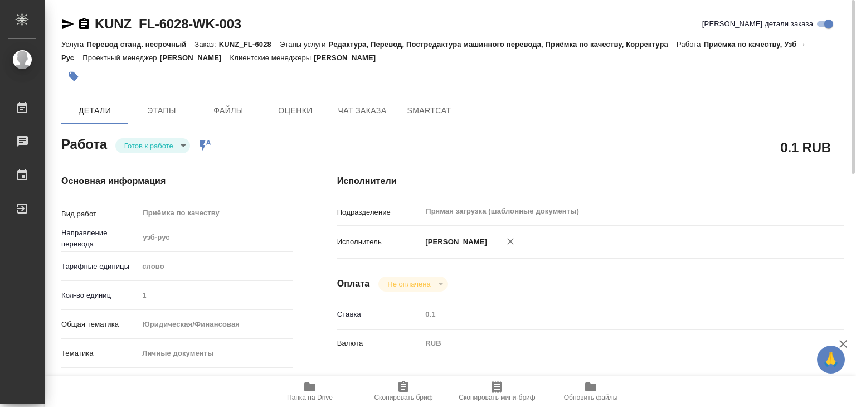
type input "readyForWork"
type textarea "Приёмка по качеству"
type textarea "x"
type input "узб-рус"
type input "5a8b1489cc6b4906c91bfd90"
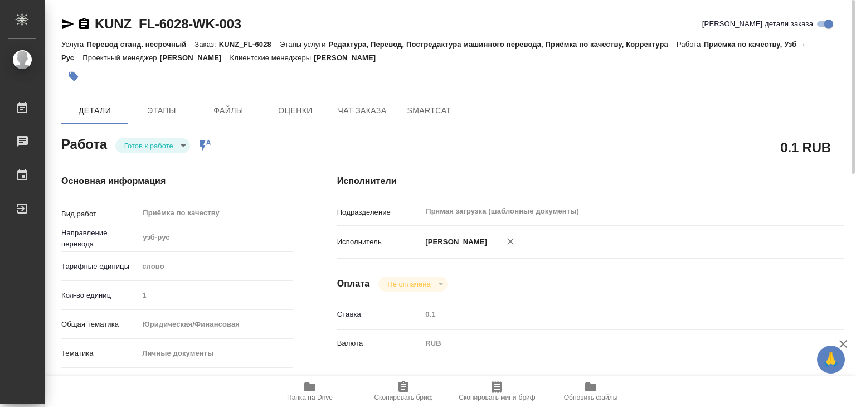
type input "1"
type input "yr-fn"
type input "5a8b8b956a9677013d343cfe"
checkbox input "true"
type input "09.10.2025 15:28"
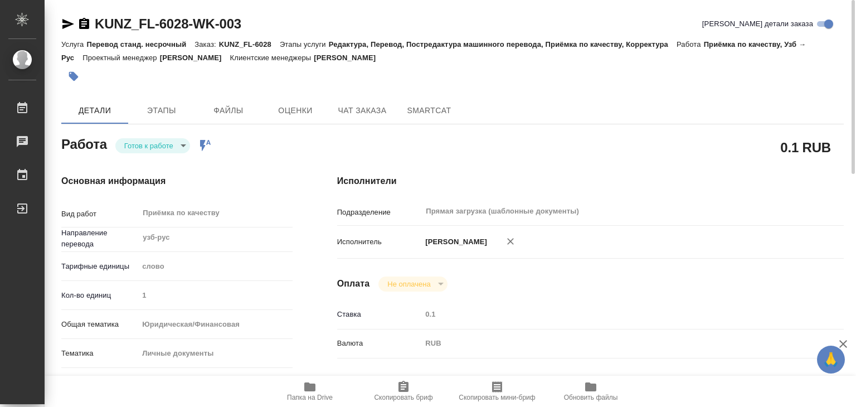
type input "10.10.2025 19:00"
type input "Прямая загрузка (шаблонные документы)"
type input "notPayed"
type input "0.1"
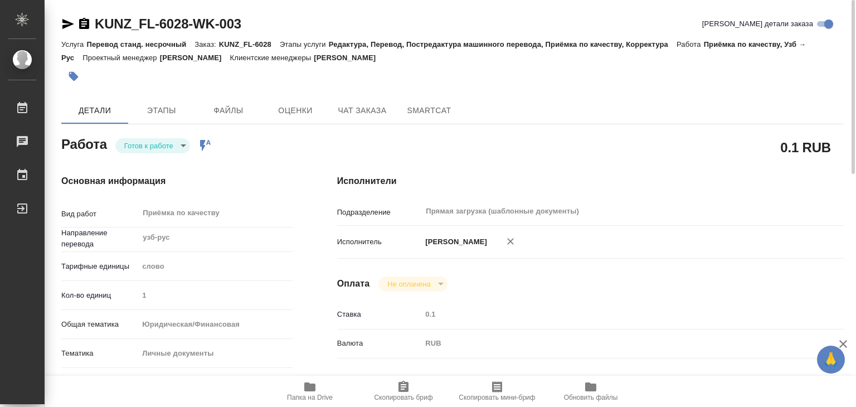
type input "RUB"
type input "[PERSON_NAME]"
type textarea "x"
type textarea "/Clients/FL_KUNZ/Orders/KUNZ_FL-6028/Corrected/KUNZ_FL-6028-WK-003"
type textarea "x"
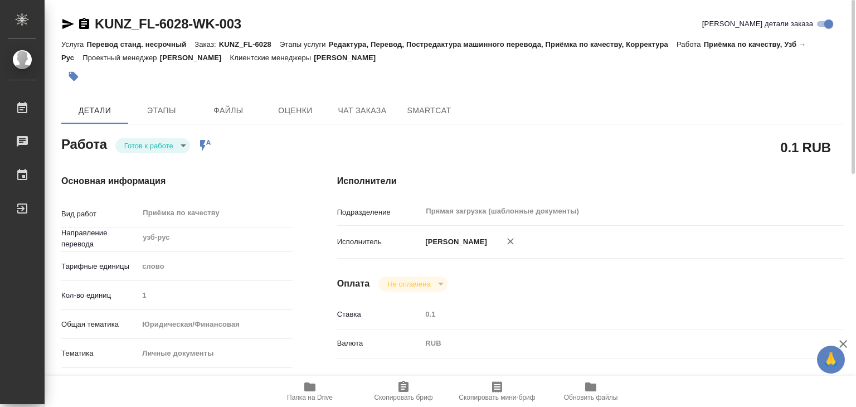
type input "KUNZ_FL-6028"
type input "Перевод станд. несрочный"
type input "Редактура, Перевод, Постредактура машинного перевода, Приёмка по качеству, Корр…"
type input "Зотова Екатерина"
type input "/Clients/FL_KUNZ/Orders/KUNZ_FL-6028"
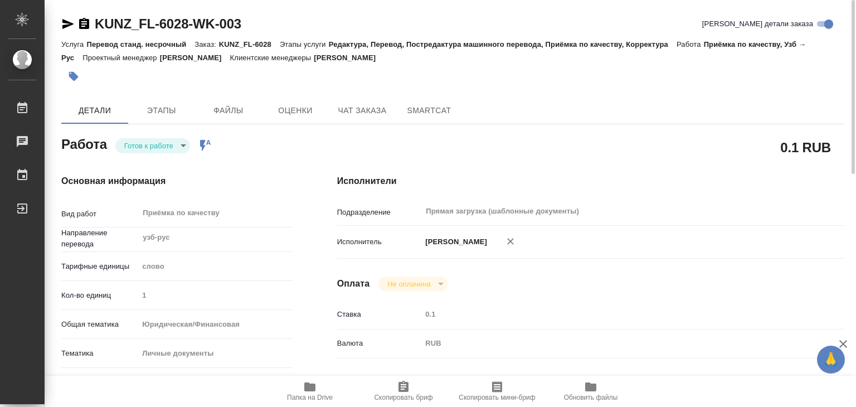
type textarea "x"
type textarea "ин пвсп. узб-рус под нот, на сахарово"
type textarea "x"
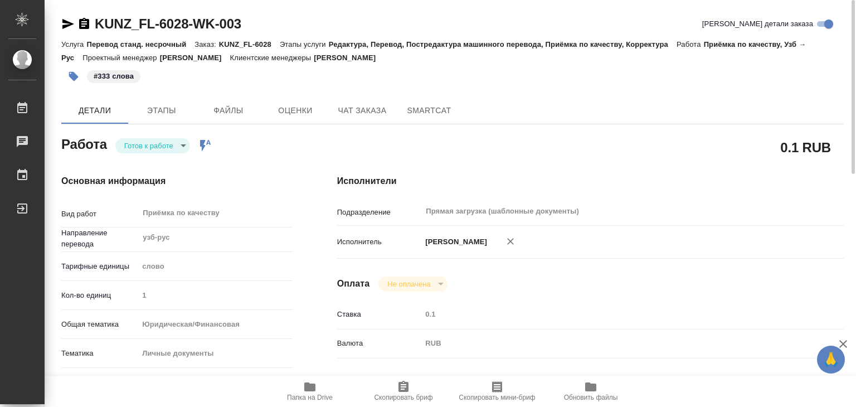
type textarea "x"
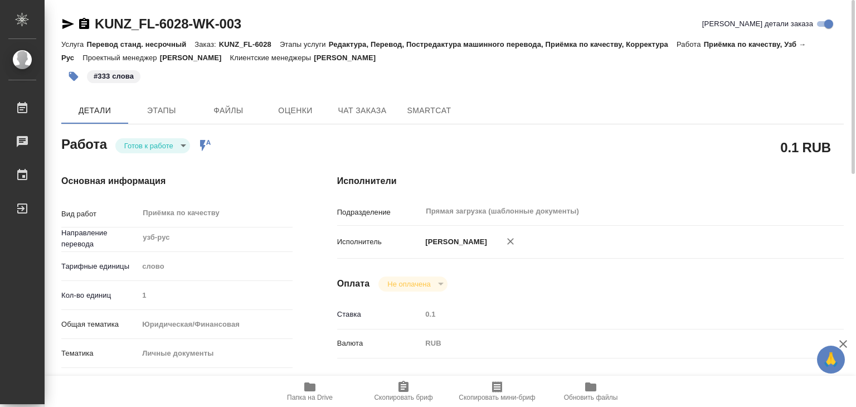
type textarea "x"
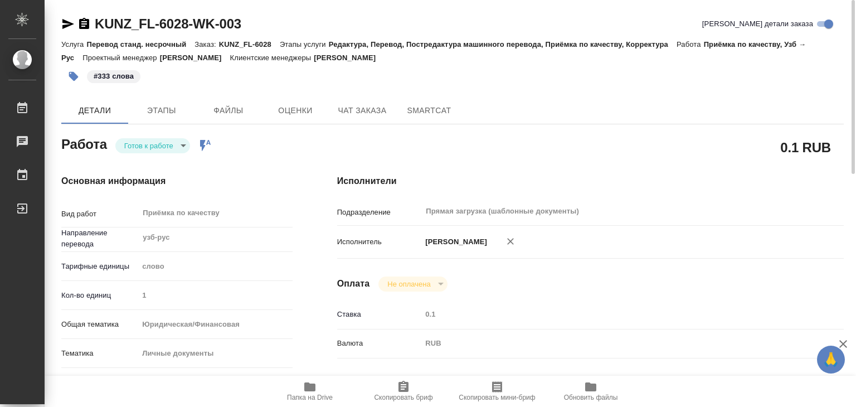
type textarea "x"
drag, startPoint x: 91, startPoint y: 9, endPoint x: 191, endPoint y: 25, distance: 101.0
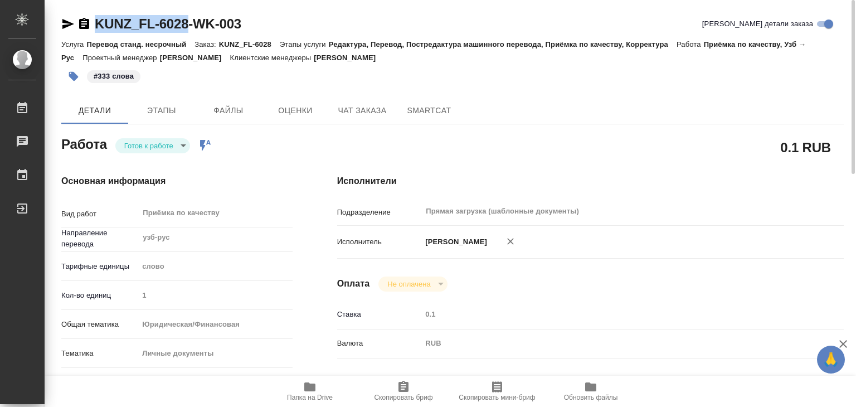
copy link "KUNZ_FL-6028"
click at [167, 142] on body "🙏 .cls-1 fill:#fff; AWATERA Alilekova Valeriya Работы 0 Чаты График Выйти KUNZ_…" at bounding box center [428, 203] width 856 height 407
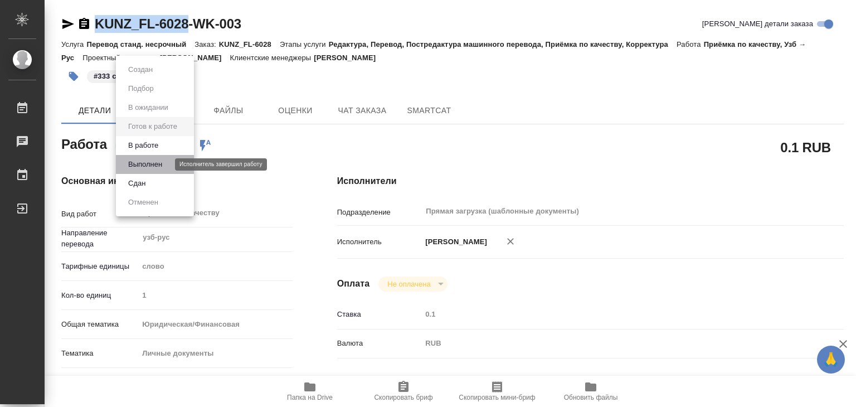
click at [163, 162] on button "Выполнен" at bounding box center [145, 164] width 41 height 12
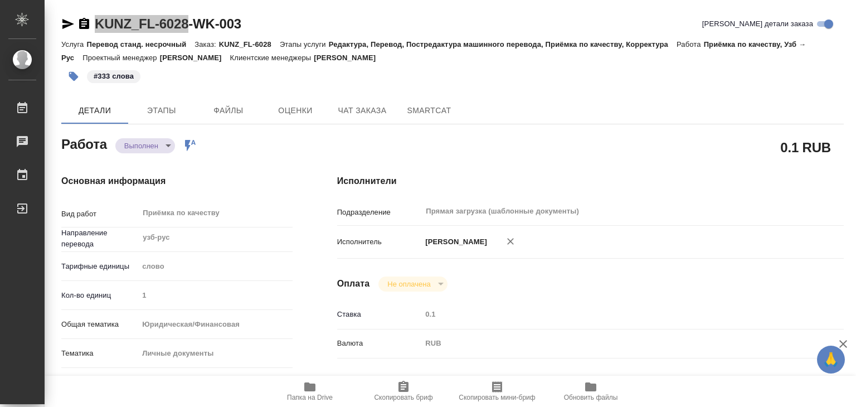
type textarea "x"
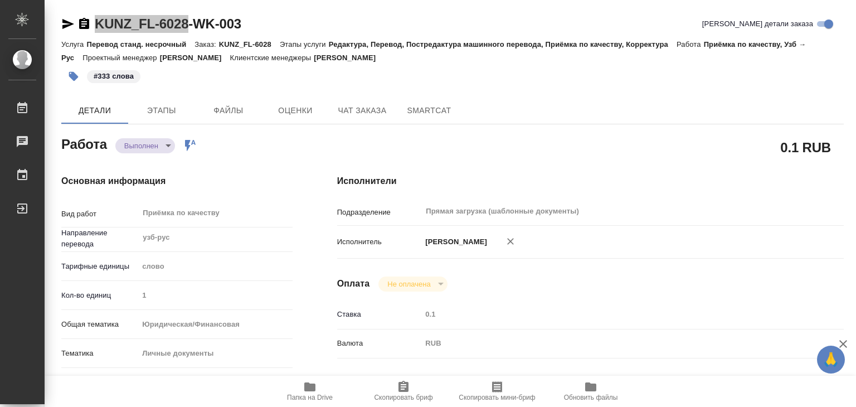
type textarea "x"
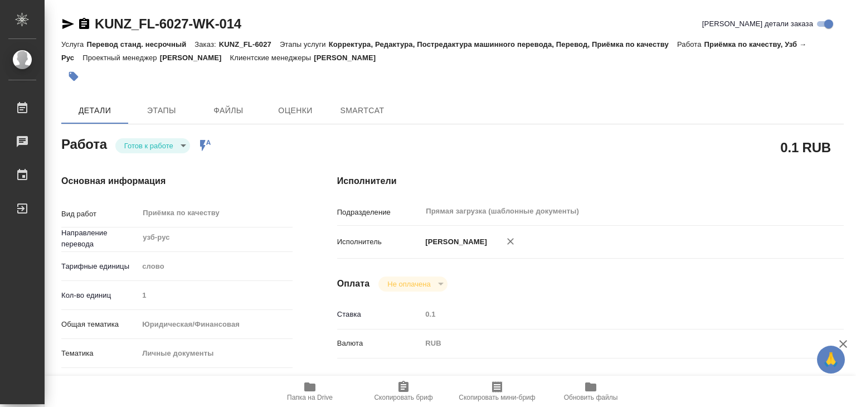
type textarea "x"
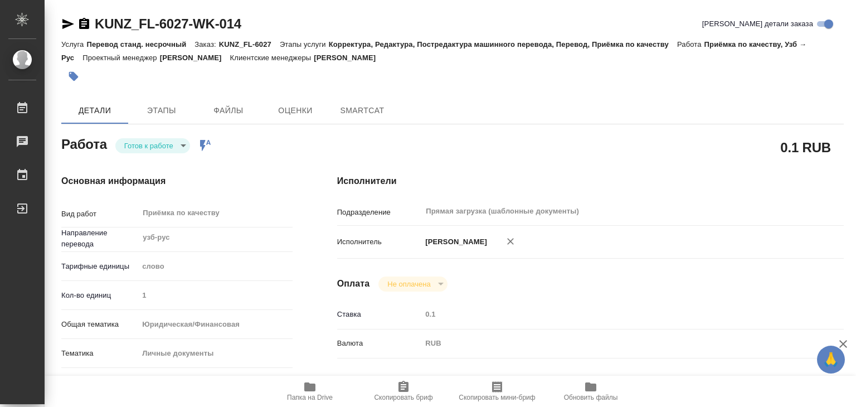
type textarea "x"
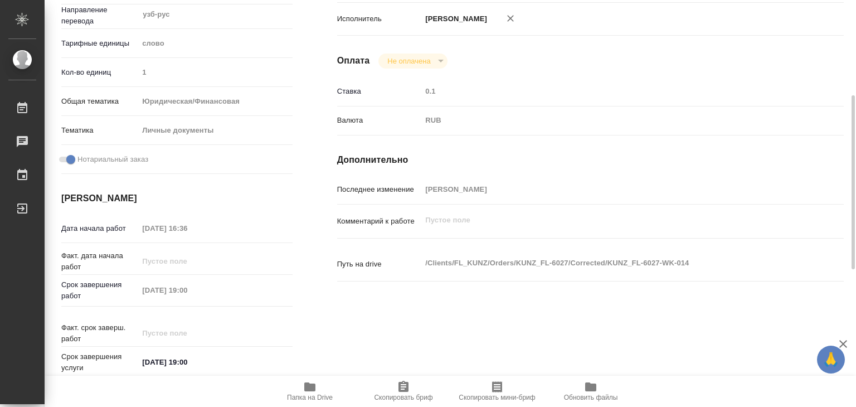
type textarea "x"
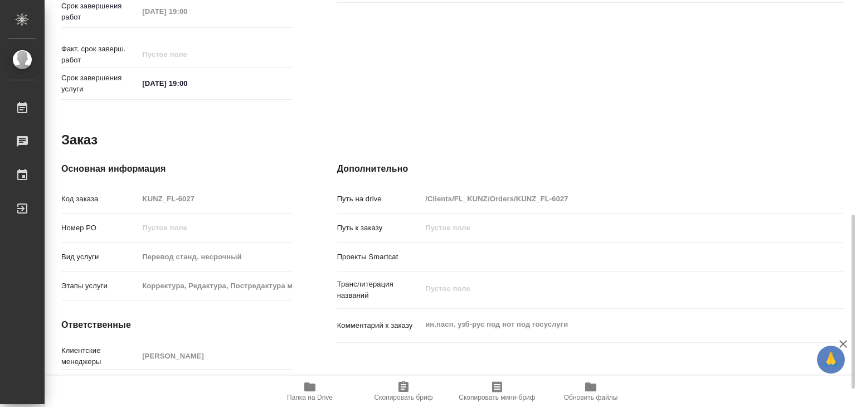
scroll to position [544, 0]
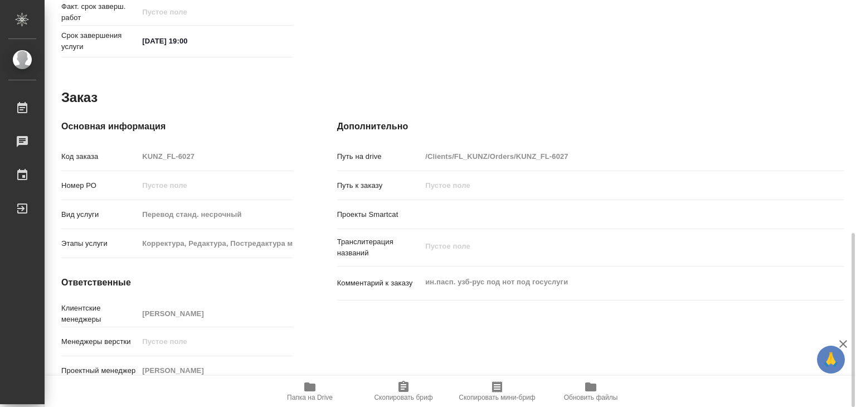
type textarea "x"
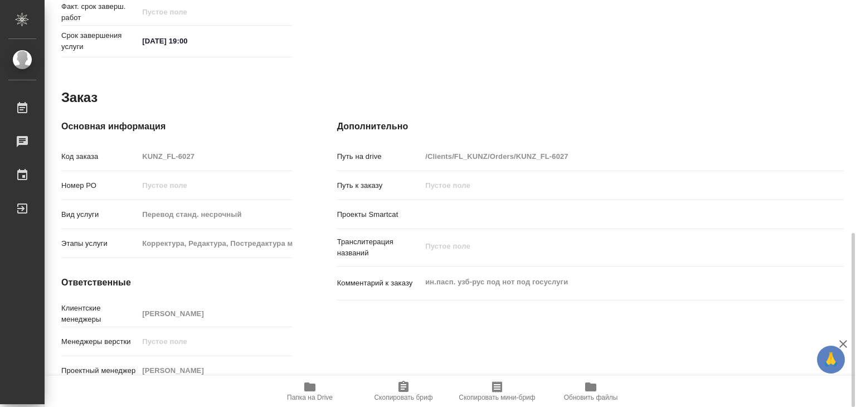
click at [317, 389] on span "Папка на Drive" at bounding box center [310, 390] width 80 height 21
type textarea "x"
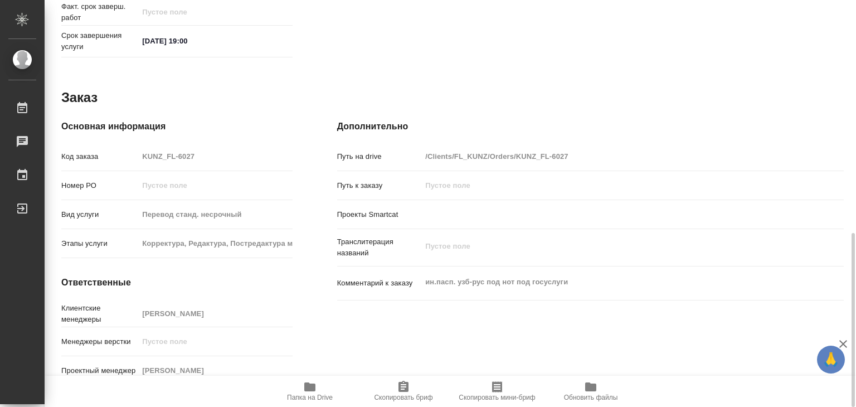
type textarea "x"
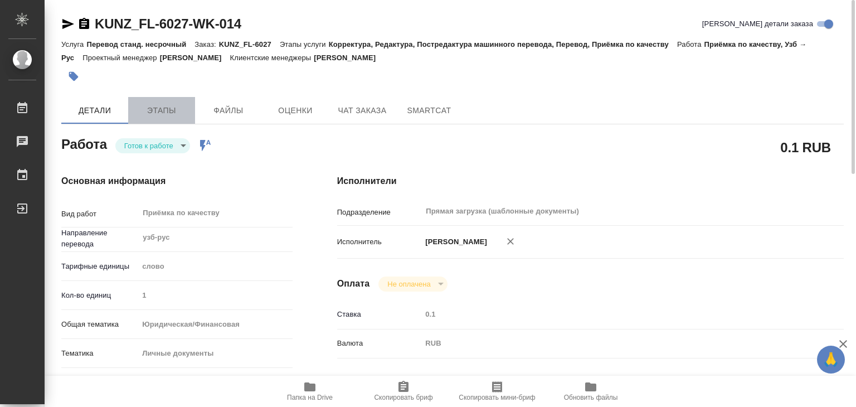
click at [156, 117] on span "Этапы" at bounding box center [162, 111] width 54 height 14
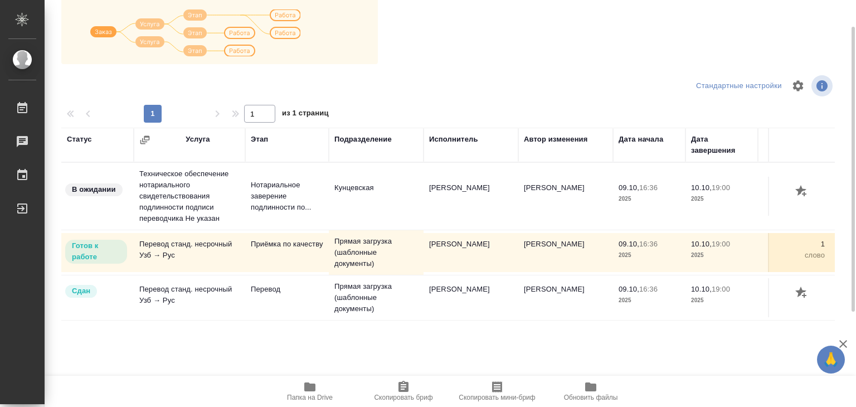
scroll to position [62, 0]
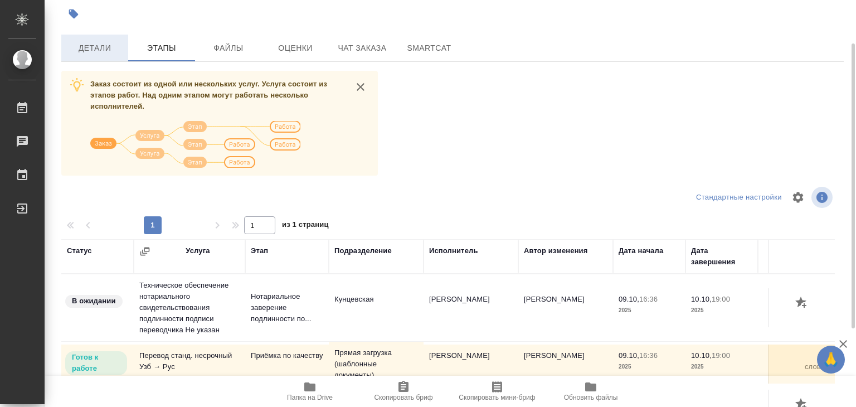
click at [105, 57] on button "Детали" at bounding box center [94, 48] width 67 height 27
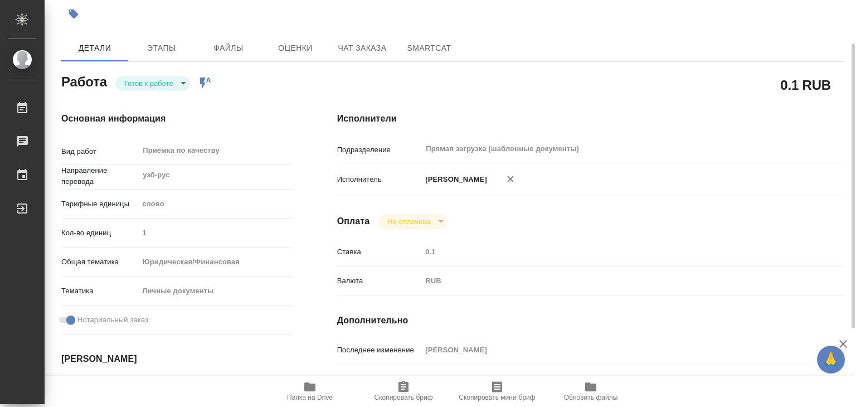
type textarea "x"
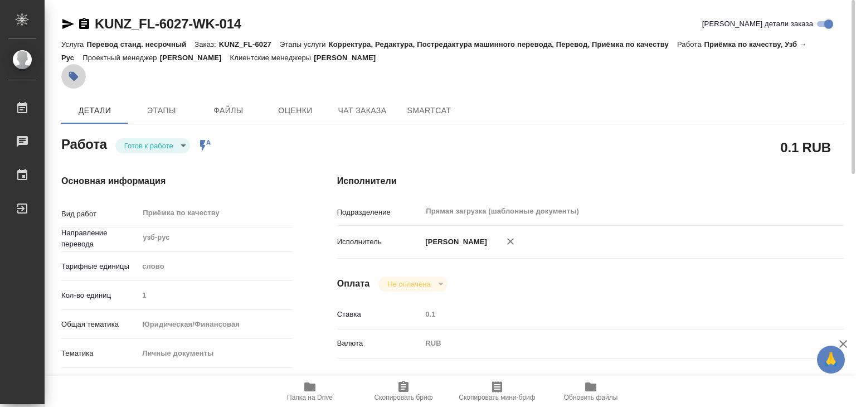
click at [69, 72] on icon "button" at bounding box center [73, 76] width 11 height 11
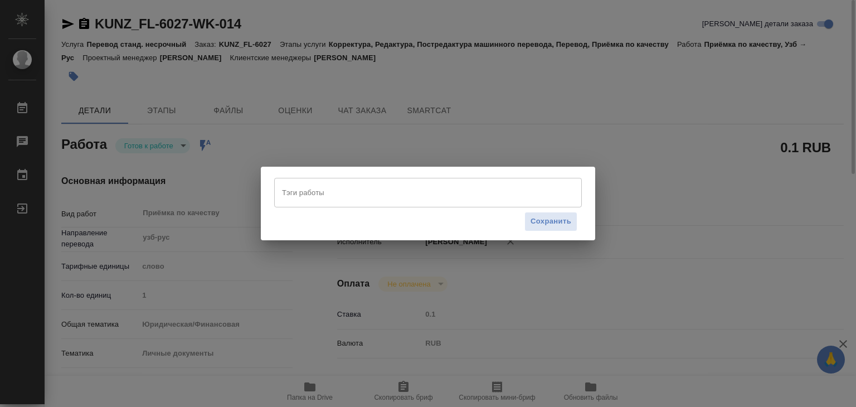
click at [356, 202] on div "Тэги работы" at bounding box center [428, 192] width 308 height 29
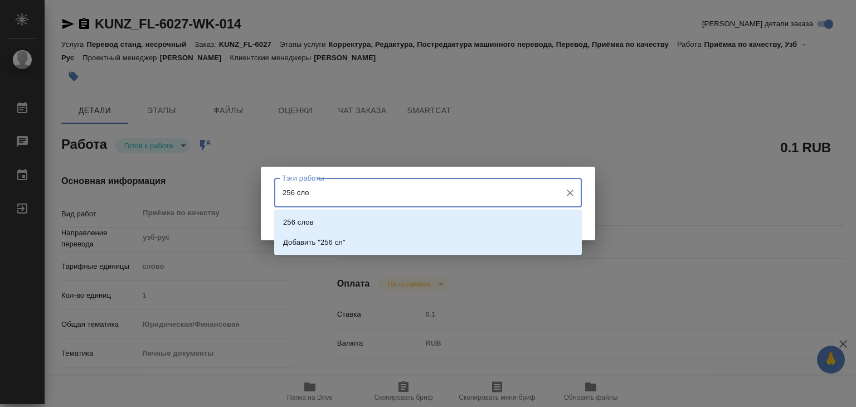
type input "256 слов"
click at [369, 244] on li "Добавить "256 слов"" at bounding box center [428, 242] width 308 height 20
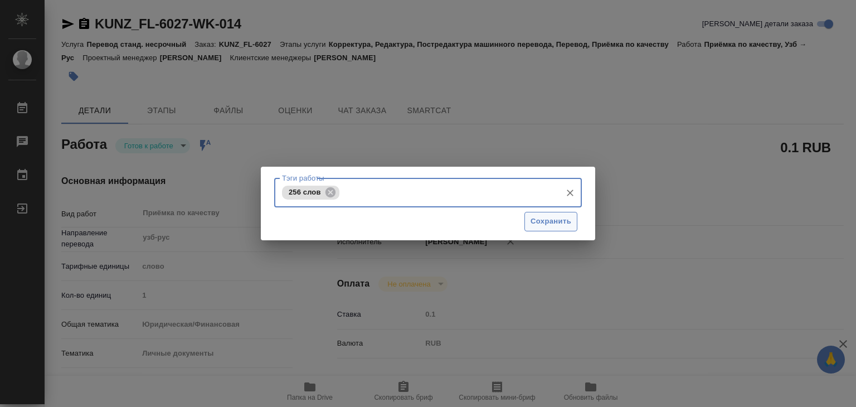
click at [536, 216] on span "Сохранить" at bounding box center [551, 221] width 41 height 13
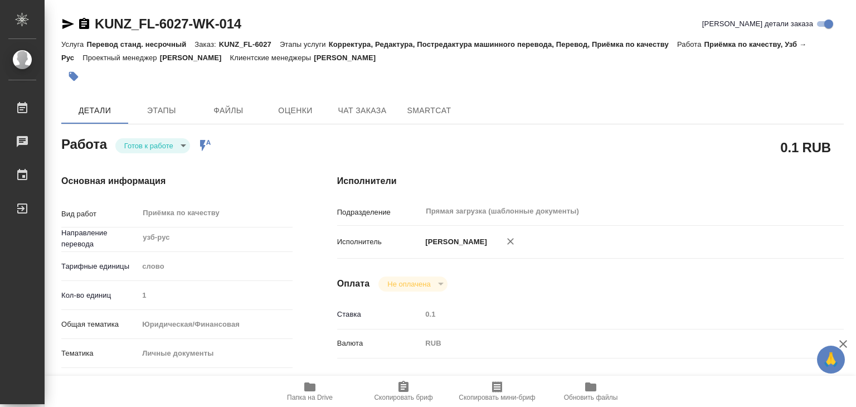
type input "readyForWork"
type textarea "Приёмка по качеству"
type textarea "x"
type input "узб-рус"
type input "5a8b1489cc6b4906c91bfd90"
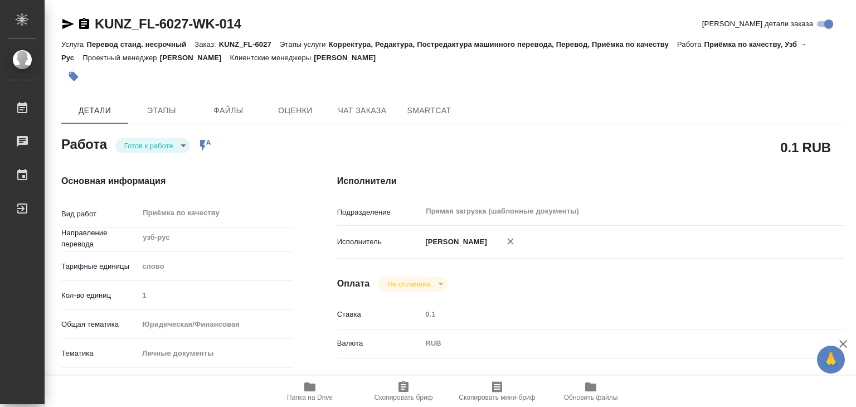
type input "1"
type input "yr-fn"
type input "5a8b8b956a9677013d343cfe"
checkbox input "true"
type input "09.10.2025 16:36"
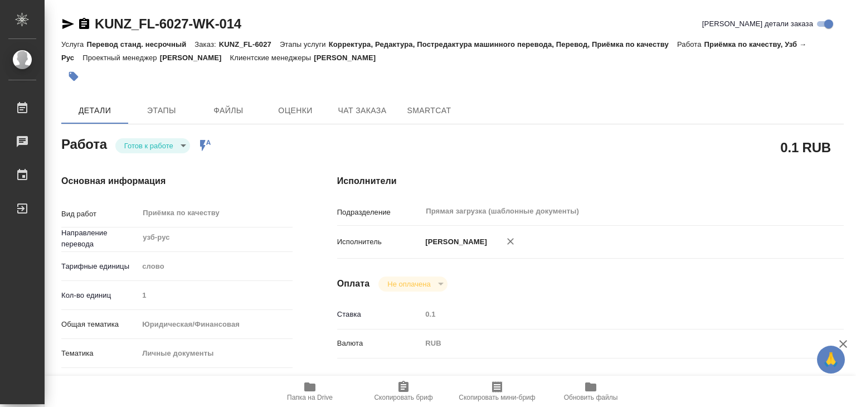
type input "10.10.2025 19:00"
type input "Прямая загрузка (шаблонные документы)"
type input "notPayed"
type input "0.1"
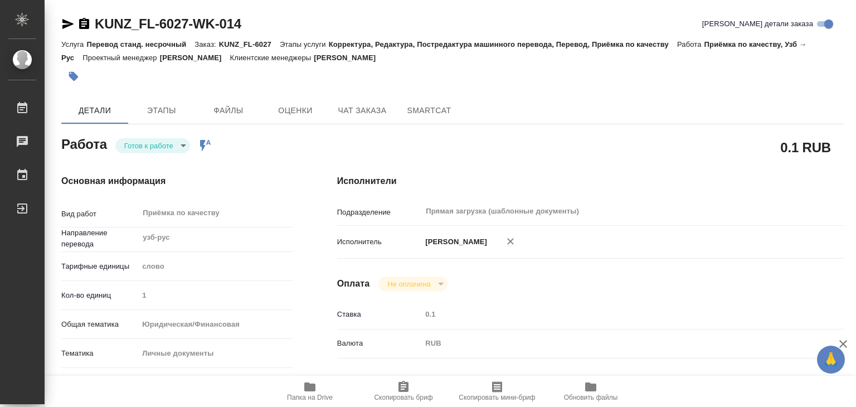
type input "RUB"
type input "[PERSON_NAME]"
type textarea "x"
type textarea "/Clients/FL_KUNZ/Orders/KUNZ_FL-6027/Corrected/KUNZ_FL-6027-WK-014"
type textarea "x"
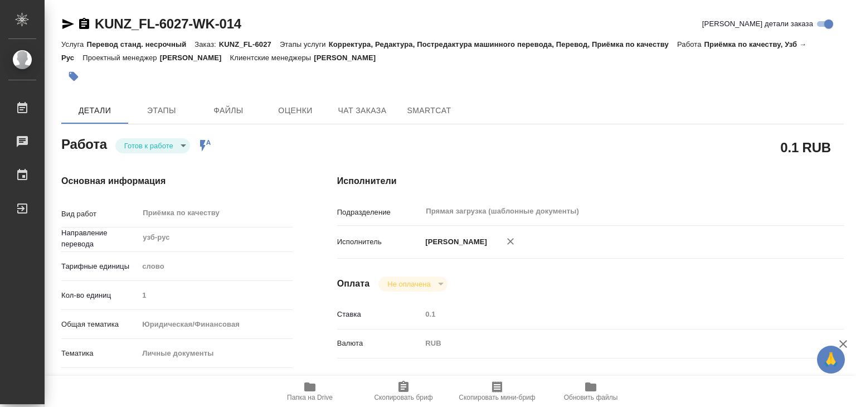
type input "KUNZ_FL-6027"
type input "Перевод станд. несрочный"
type input "Корректура, Редактура, Постредактура машинного перевода, Перевод, Приёмка по ка…"
type input "Зотова Екатерина"
type input "/Clients/FL_KUNZ/Orders/KUNZ_FL-6027"
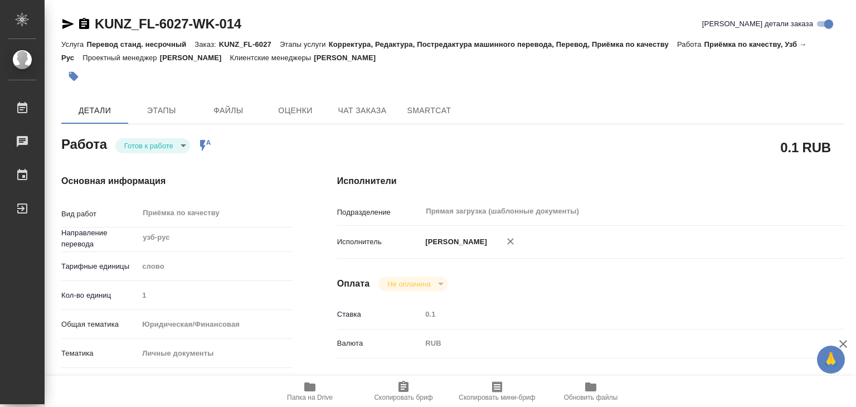
type textarea "x"
type textarea "ин.пасп. узб-рус под нот под госуслуги"
type textarea "x"
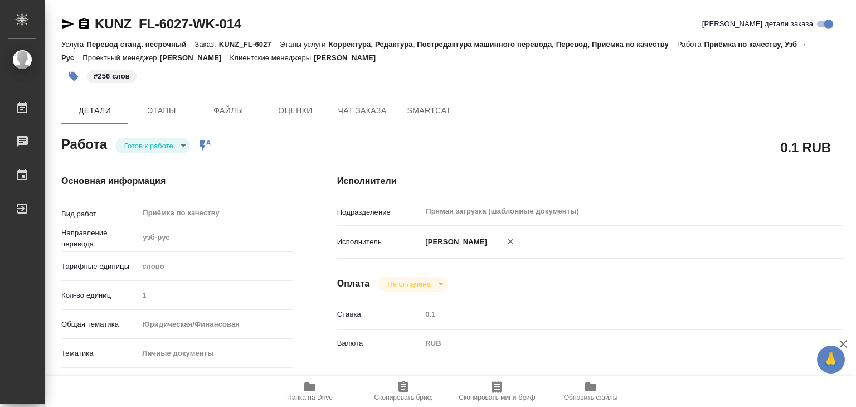
type textarea "x"
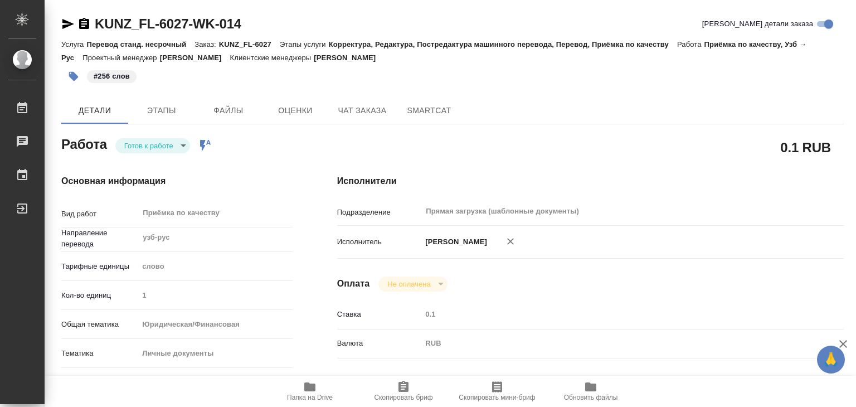
type textarea "x"
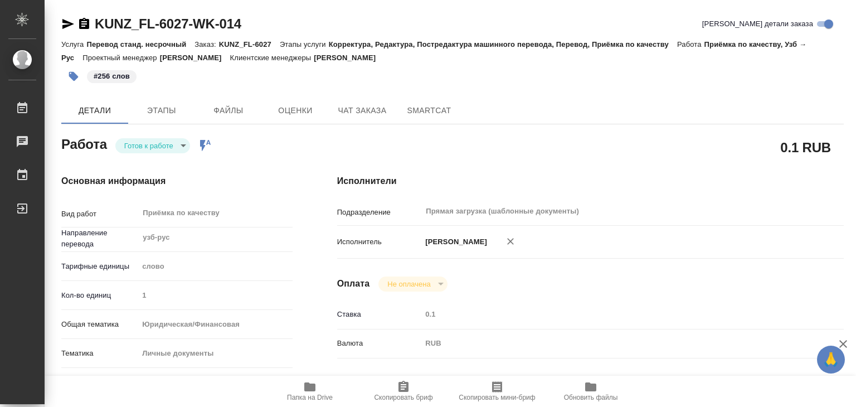
type textarea "x"
click at [148, 146] on body "🙏 .cls-1 fill:#fff; AWATERA Alilekova Valeriya Работы 0 Чаты График Выйти KUNZ_…" at bounding box center [428, 203] width 856 height 407
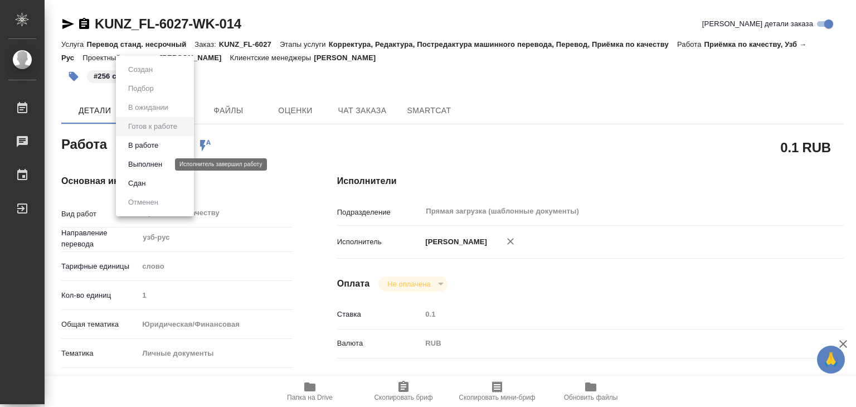
click at [161, 165] on button "Выполнен" at bounding box center [145, 164] width 41 height 12
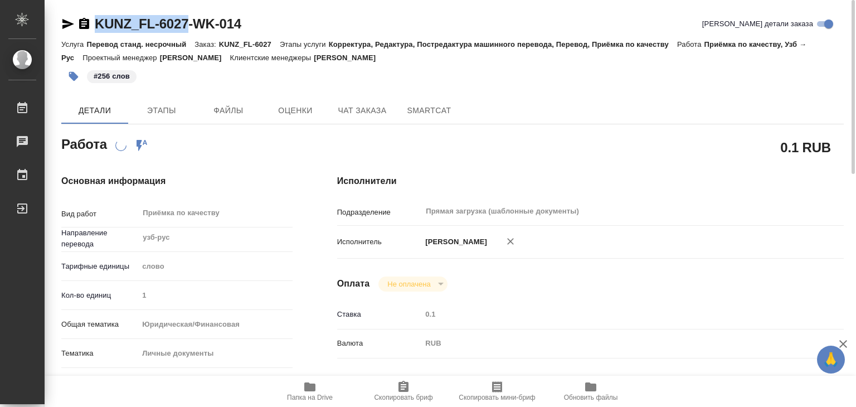
drag, startPoint x: 86, startPoint y: 13, endPoint x: 190, endPoint y: 21, distance: 104.0
copy link "KUNZ_FL-6027"
type textarea "x"
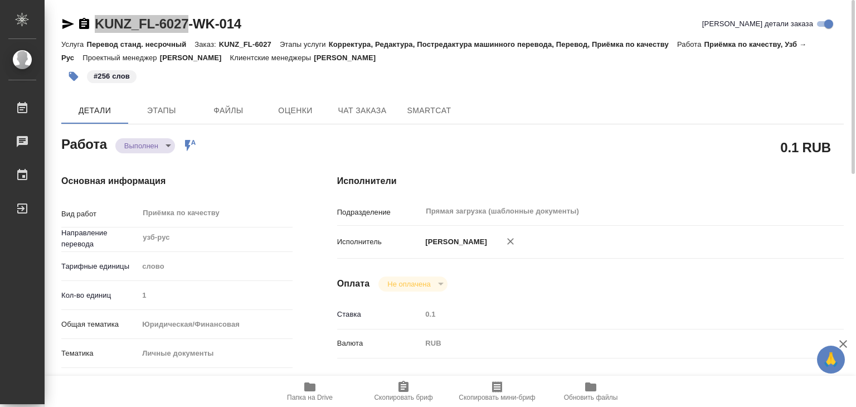
type textarea "x"
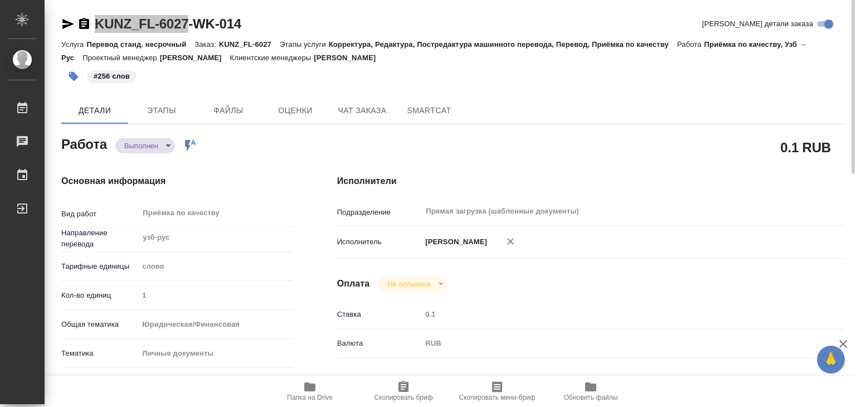
type textarea "x"
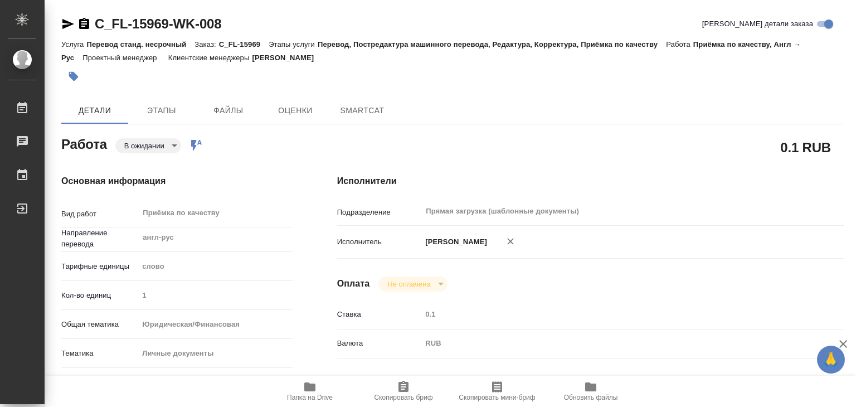
type textarea "x"
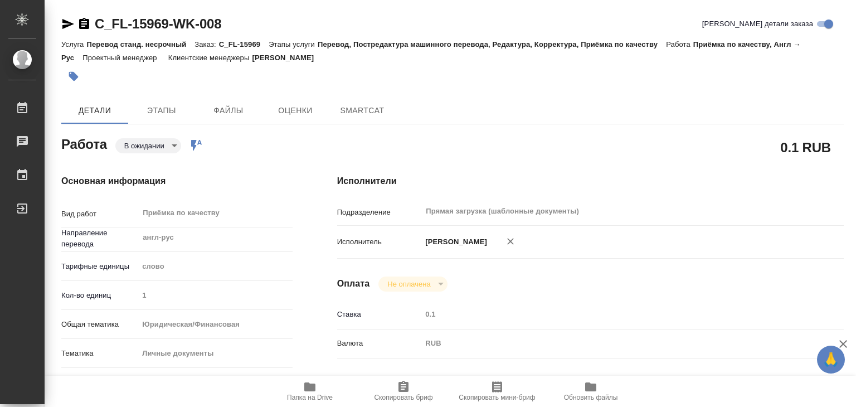
type textarea "x"
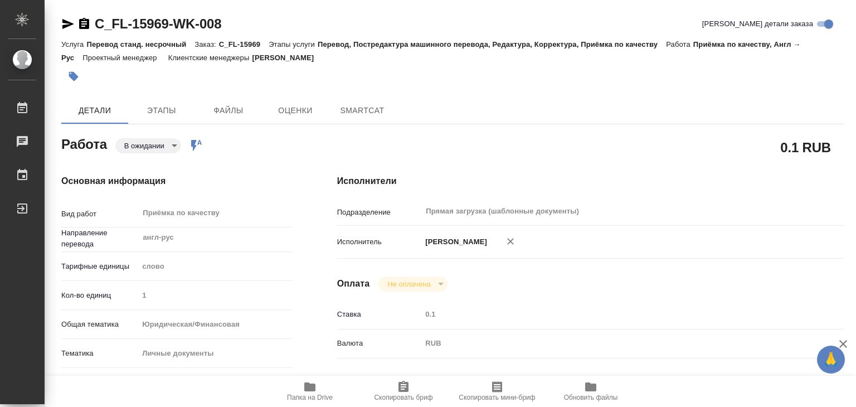
type textarea "x"
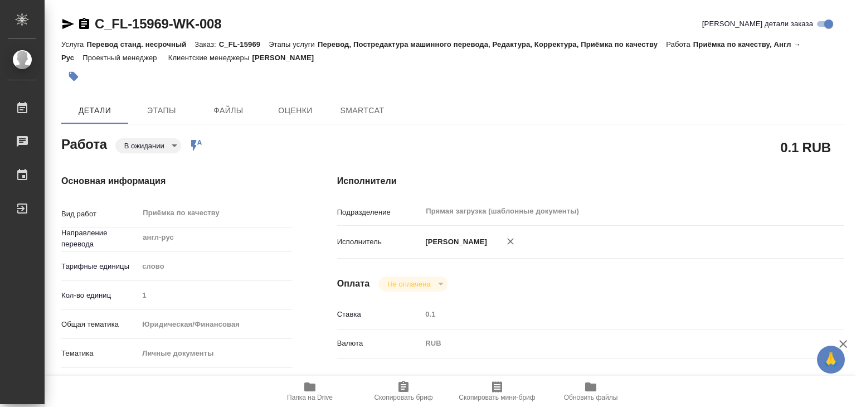
type textarea "x"
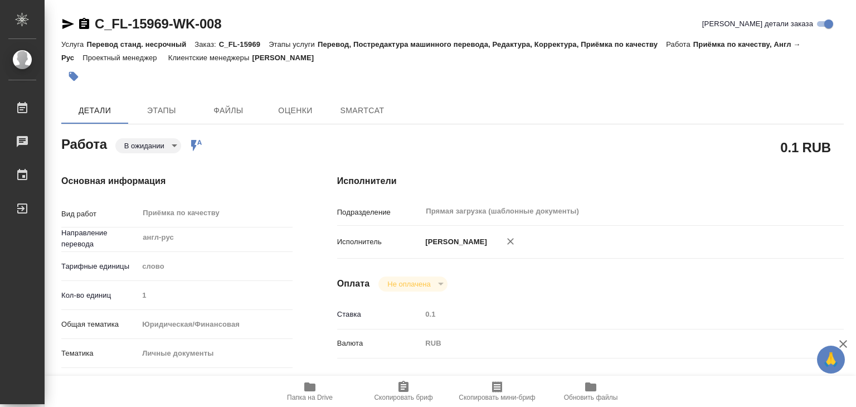
type textarea "x"
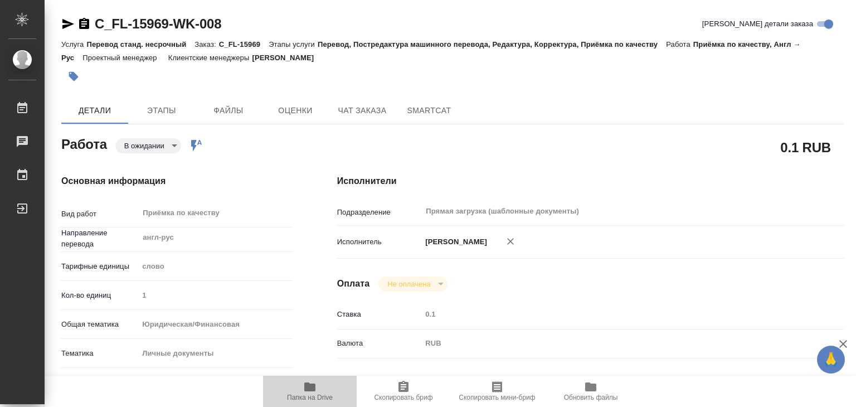
click at [324, 389] on span "Папка на Drive" at bounding box center [310, 390] width 80 height 21
type textarea "x"
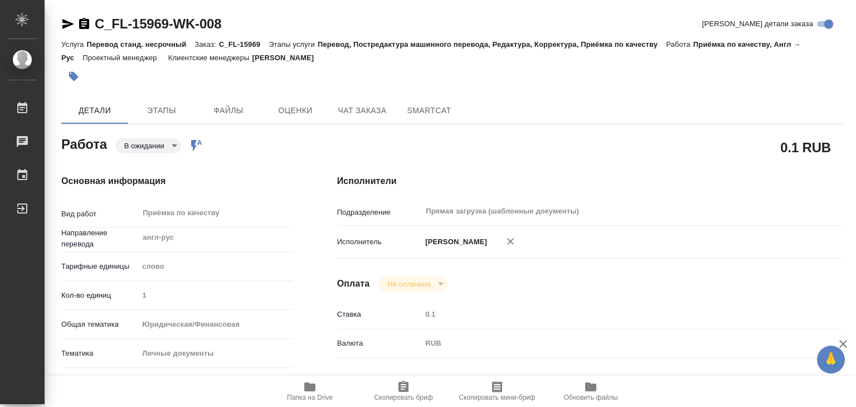
type textarea "x"
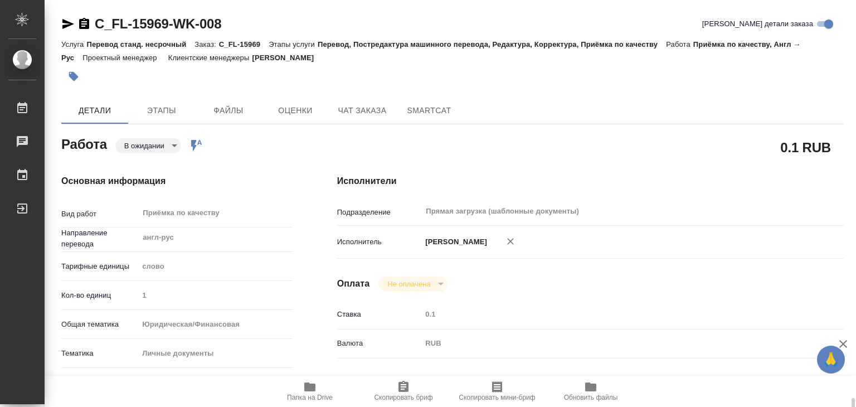
type textarea "x"
click at [62, 75] on button "button" at bounding box center [73, 76] width 25 height 25
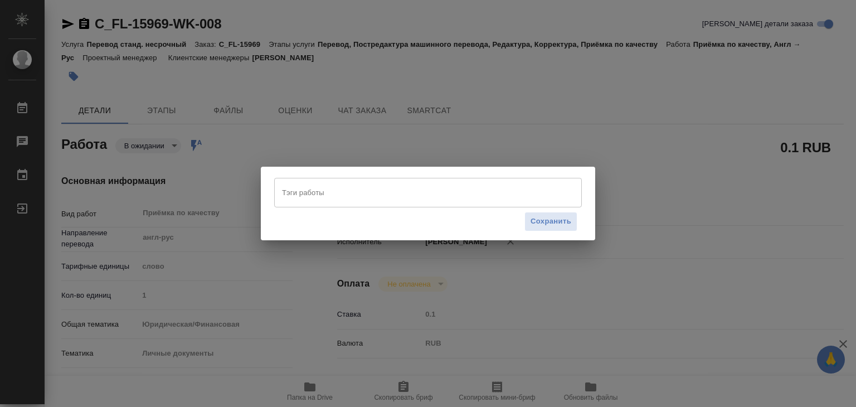
click at [286, 177] on div "Тэги работы Тэги работы Сохранить" at bounding box center [428, 203] width 334 height 73
click at [307, 194] on input "Тэги работы" at bounding box center [417, 192] width 277 height 19
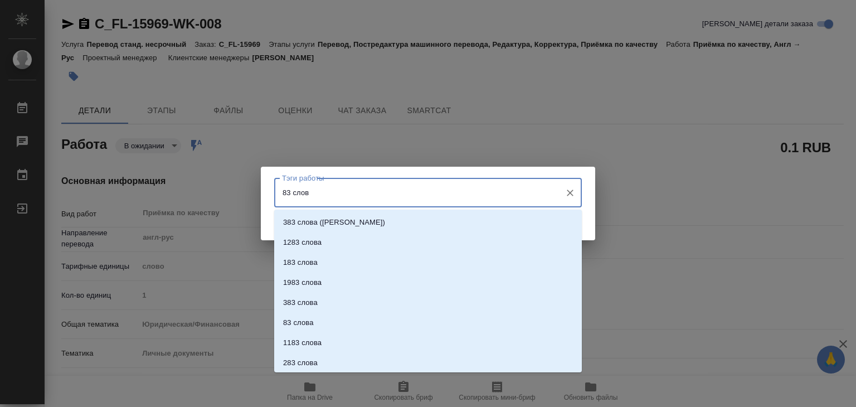
type input "83 слова"
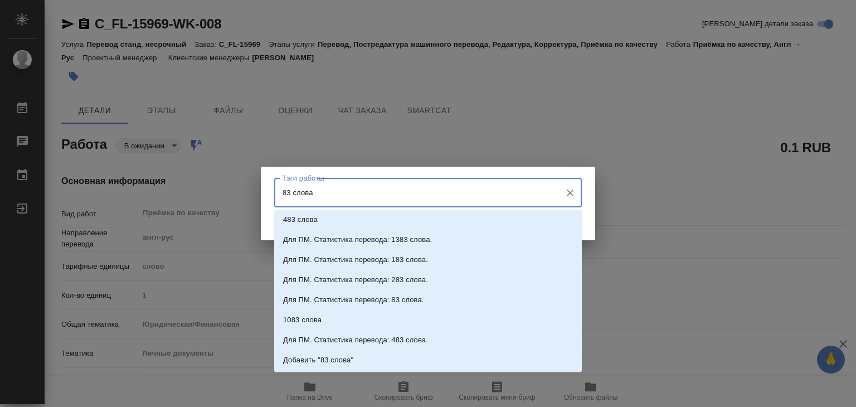
scroll to position [202, 0]
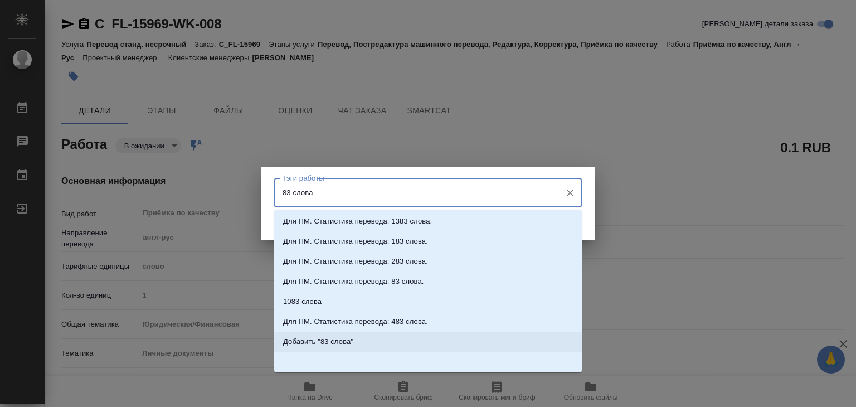
click at [347, 342] on p "Добавить "83 слова"" at bounding box center [318, 341] width 70 height 11
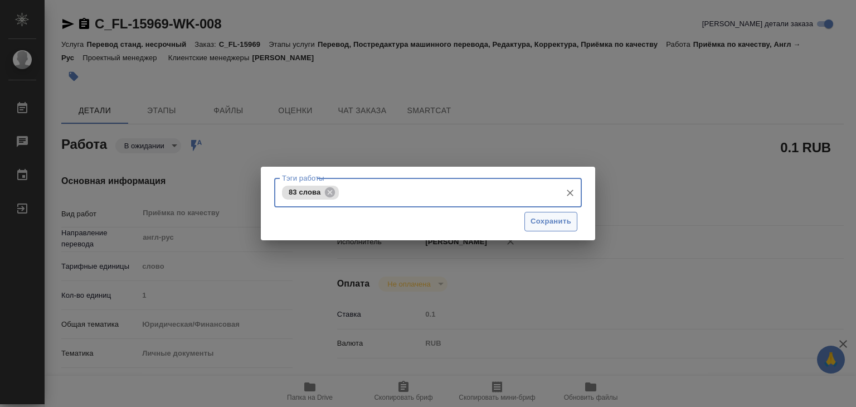
click at [536, 215] on span "Сохранить" at bounding box center [551, 221] width 41 height 13
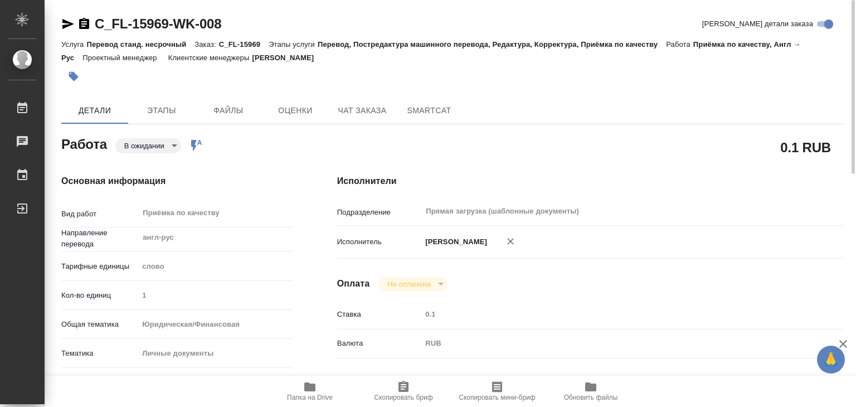
type input "pending"
type textarea "Приёмка по качеству"
type textarea "x"
type input "англ-рус"
type input "5a8b1489cc6b4906c91bfd90"
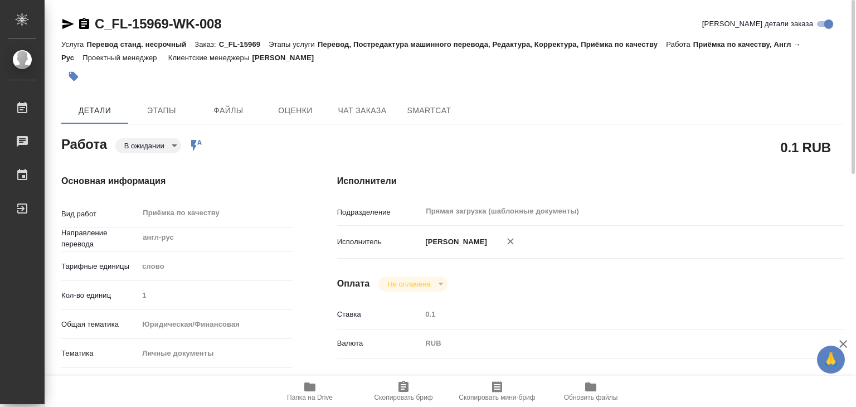
type input "1"
type input "yr-fn"
type input "5a8b8b956a9677013d343cfe"
checkbox input "true"
type input "10.10.2025 13:00"
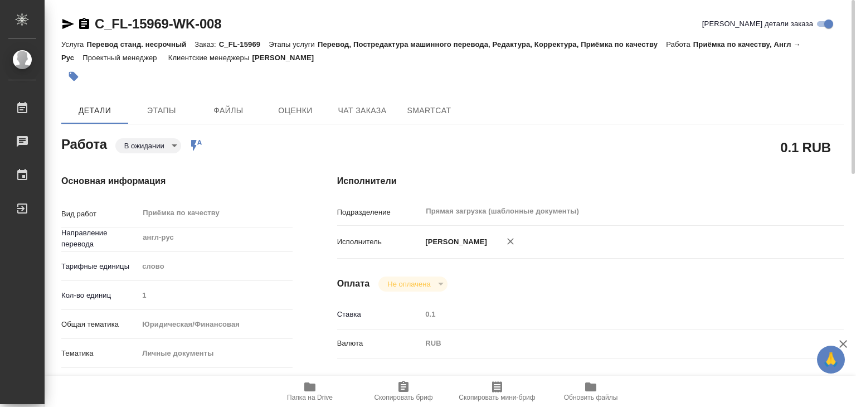
type input "10.10.2025 14:00"
type input "Прямая загрузка (шаблонные документы)"
type input "notPayed"
type input "0.1"
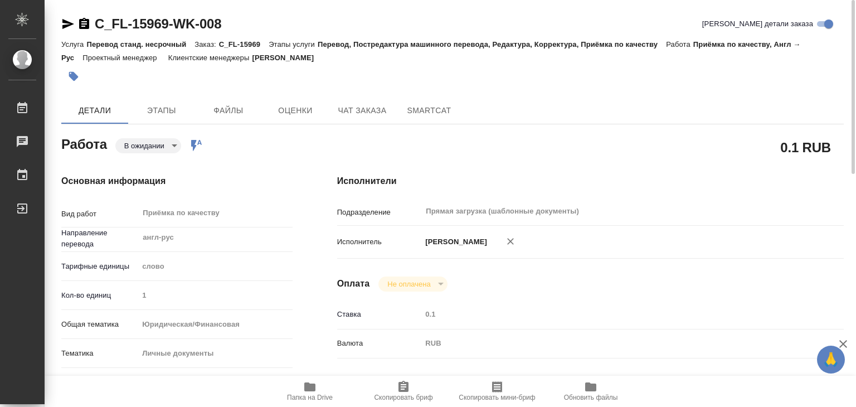
type input "RUB"
type input "[PERSON_NAME]"
type textarea "x"
type textarea "/Clients/FL_C/Orders/C_FL-15969/Corrected/C_FL-15969-WK-008"
type textarea "x"
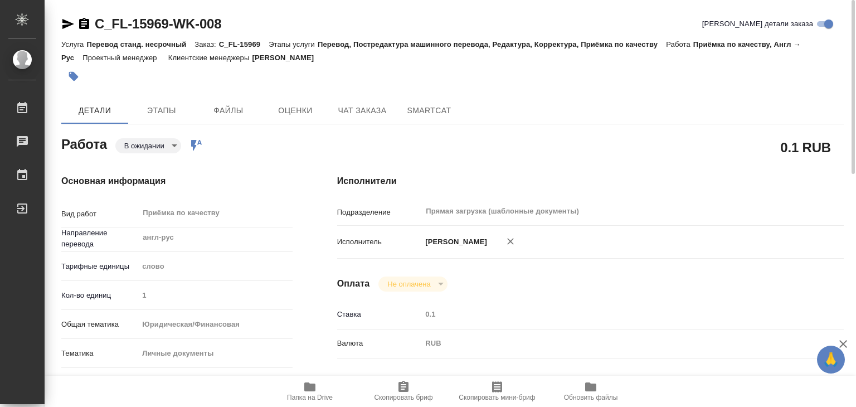
type input "C_FL-15969"
type input "Перевод станд. несрочный"
type input "Перевод, Постредактура машинного перевода, Редактура, Корректура, Приёмка по ка…"
type input "Зайцева Светлана"
type input "/Clients/FL_C/Orders/C_FL-15969"
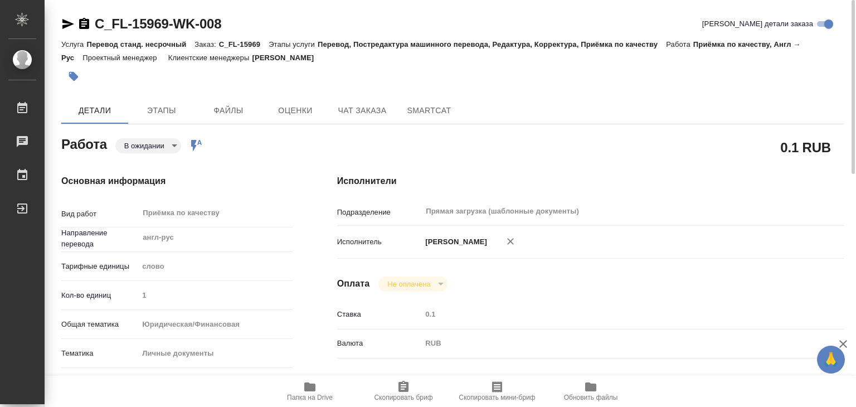
type textarea "x"
type textarea "в рефе прошлый перевод"
type textarea "x"
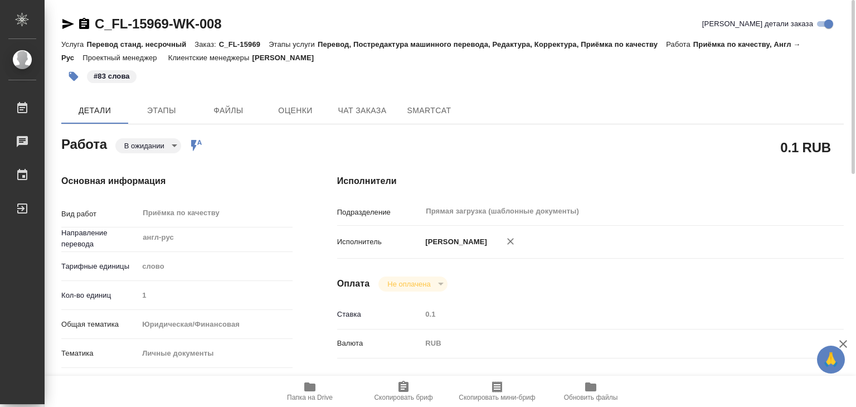
type textarea "x"
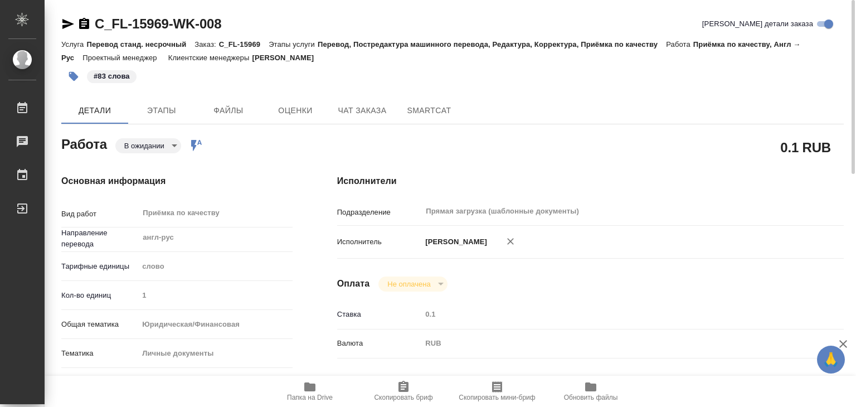
type textarea "x"
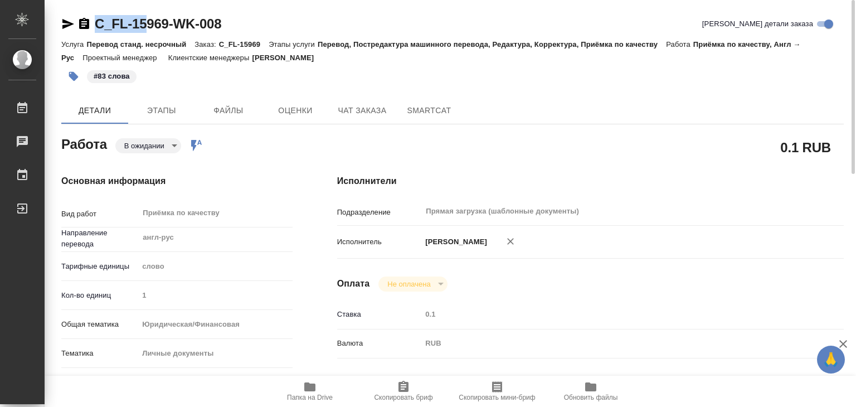
type textarea "x"
drag, startPoint x: 80, startPoint y: 6, endPoint x: 169, endPoint y: 26, distance: 91.4
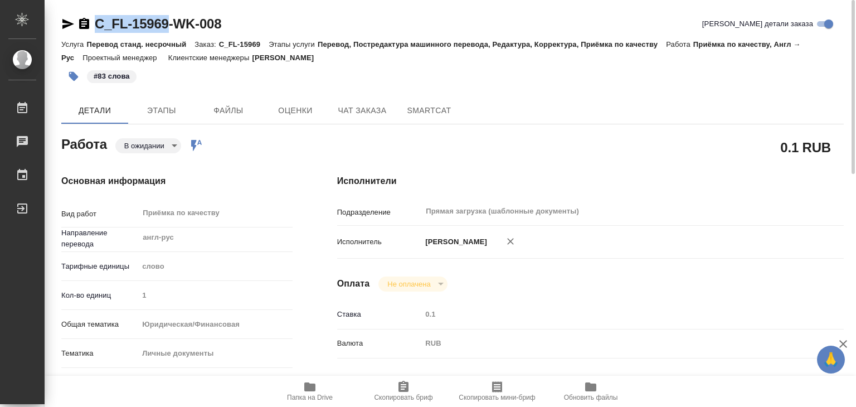
copy link "C_FL-15969"
click at [135, 143] on body "🙏 .cls-1 fill:#fff; AWATERA Alilekova Valeriya Работы 0 Чаты График Выйти C_FL-…" at bounding box center [428, 203] width 856 height 407
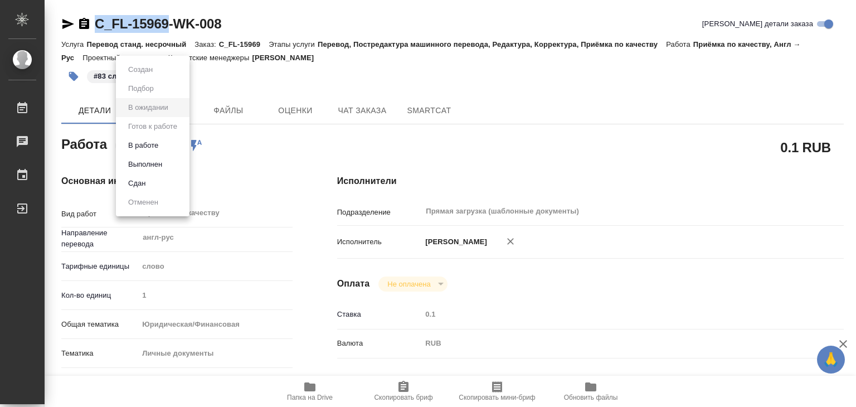
click at [147, 157] on li "Выполнен" at bounding box center [153, 164] width 74 height 19
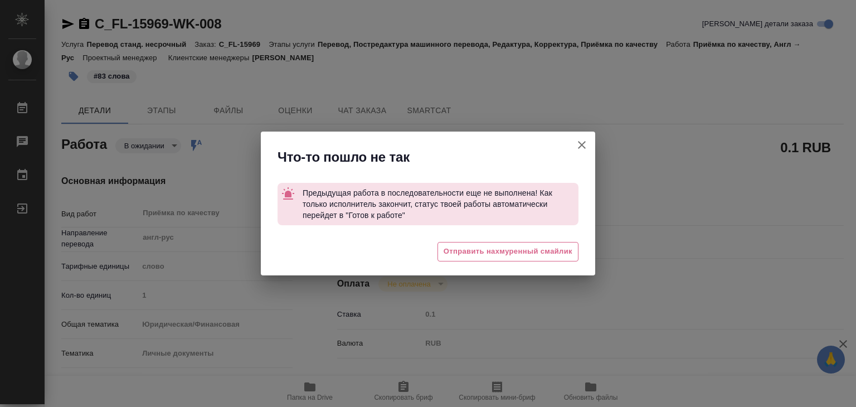
type textarea "x"
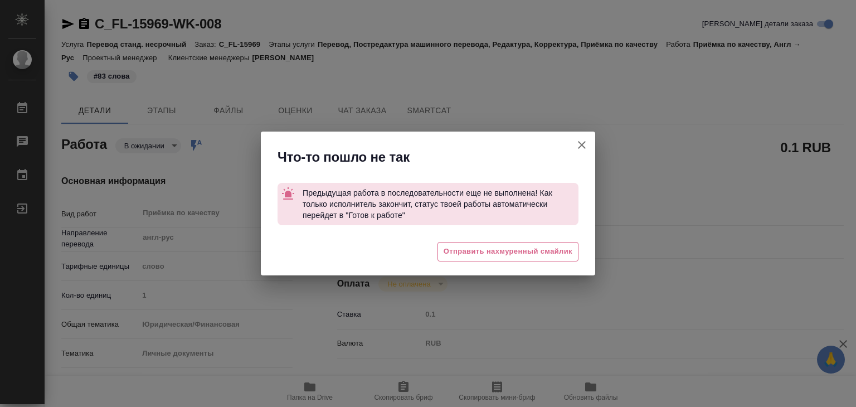
type textarea "x"
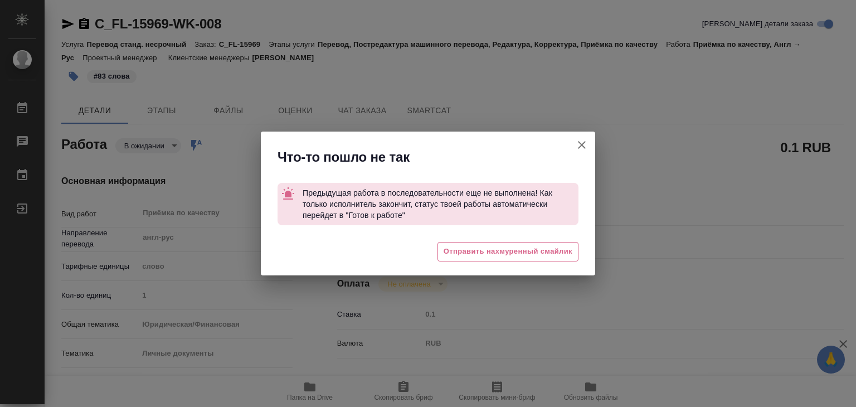
type textarea "x"
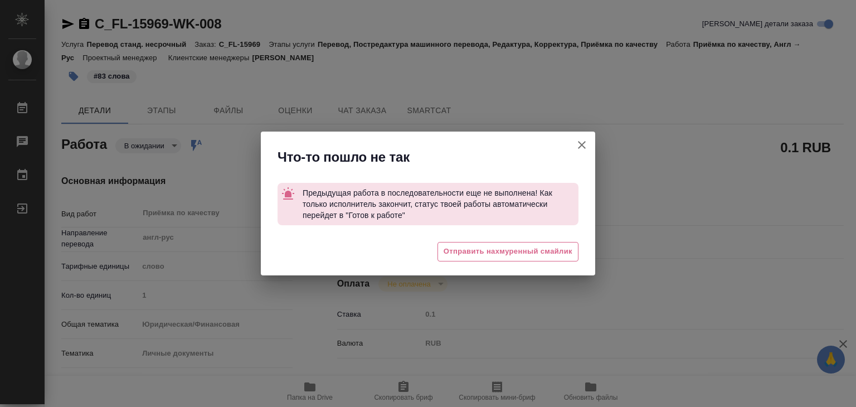
click at [573, 139] on button "[PERSON_NAME] детали заказа" at bounding box center [582, 145] width 27 height 27
type textarea "x"
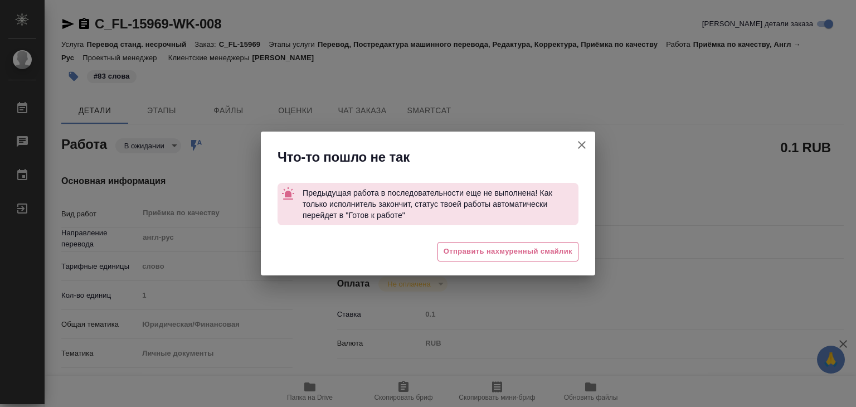
type textarea "x"
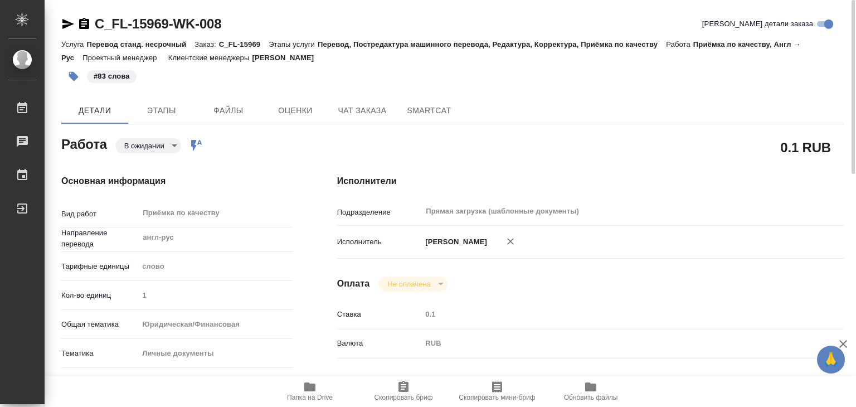
type textarea "x"
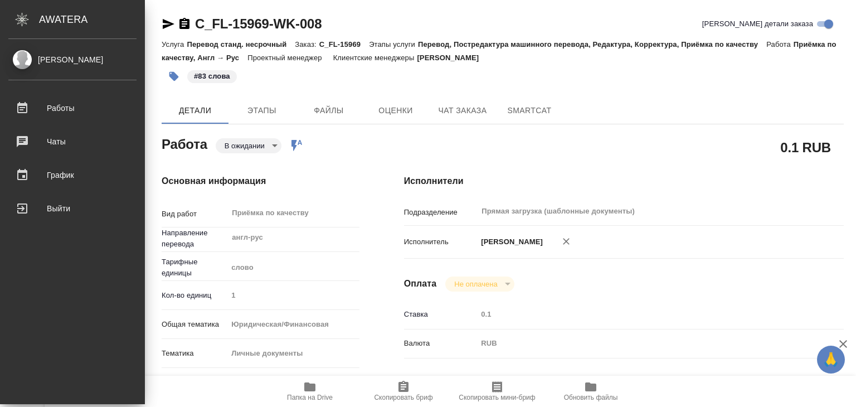
type textarea "x"
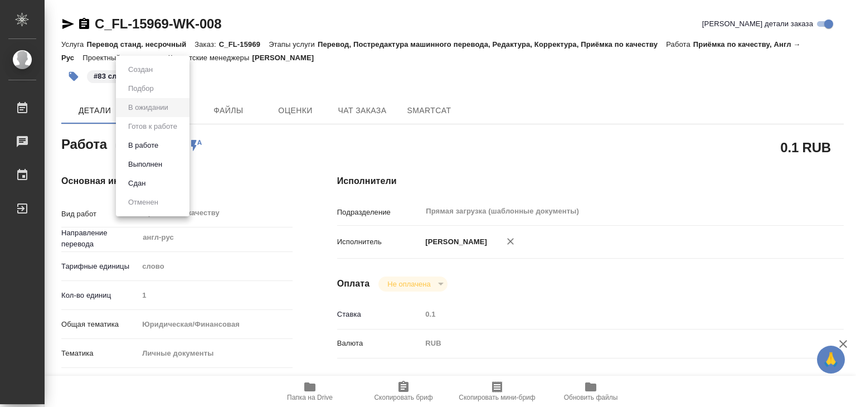
click at [137, 141] on body "🙏 .cls-1 fill:#fff; AWATERA Alilekova Valeriya Работы 0 Чаты График Выйти C_FL-…" at bounding box center [428, 203] width 856 height 407
click at [148, 164] on button "Выполнен" at bounding box center [145, 164] width 41 height 12
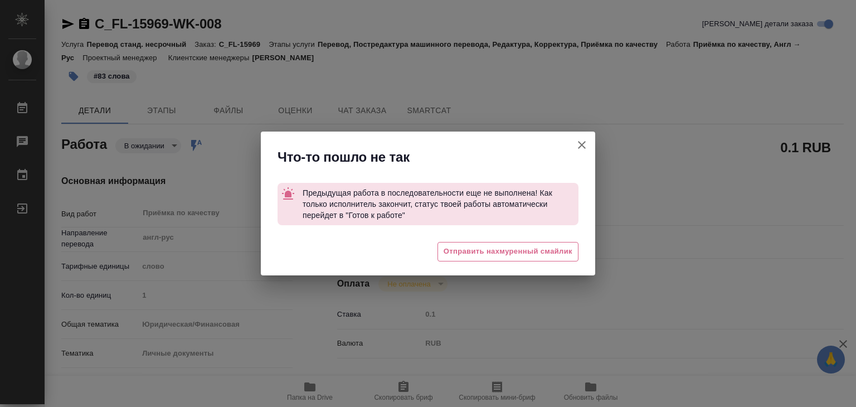
type textarea "x"
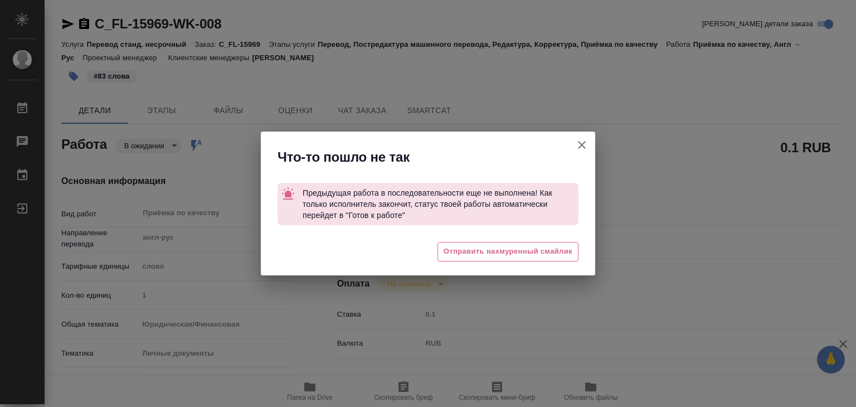
type textarea "x"
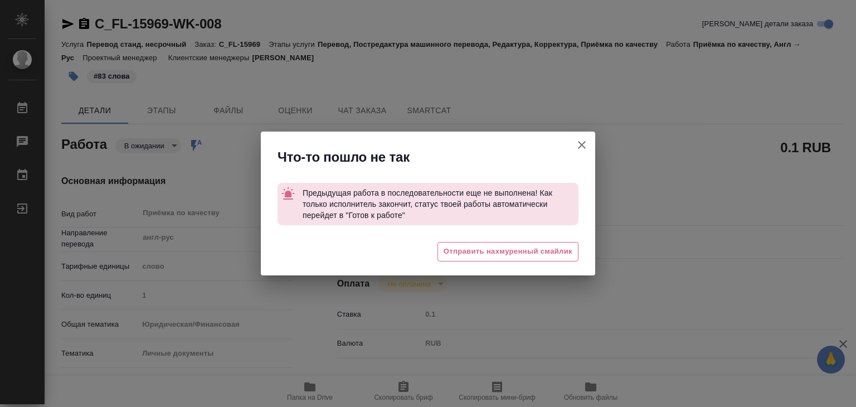
type textarea "x"
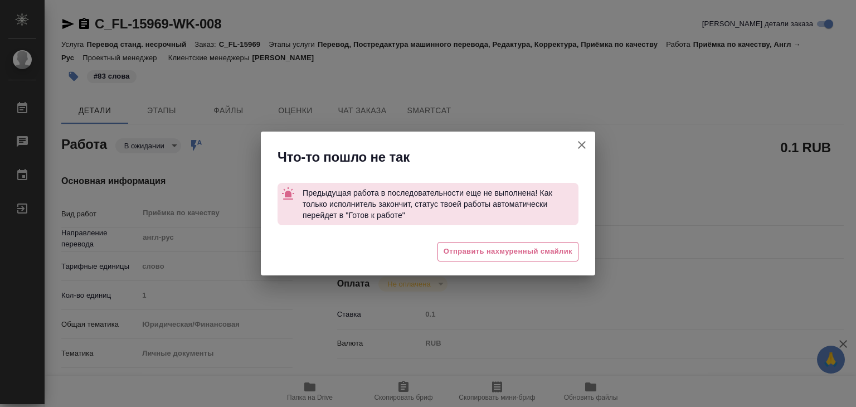
click at [583, 144] on icon "button" at bounding box center [582, 145] width 8 height 8
type textarea "x"
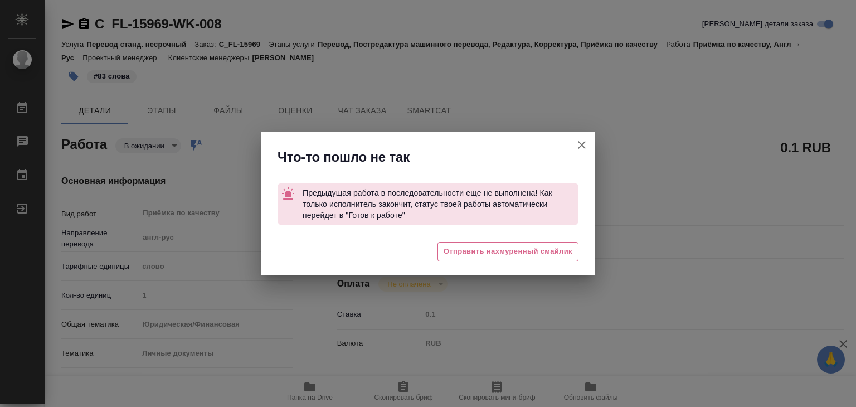
type textarea "x"
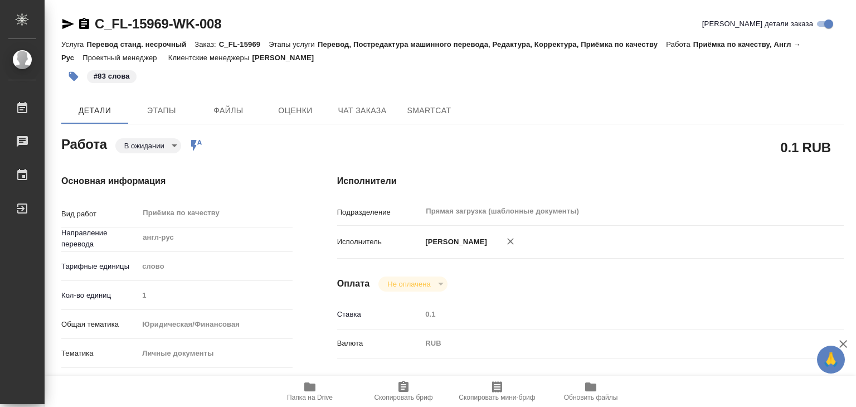
type textarea "x"
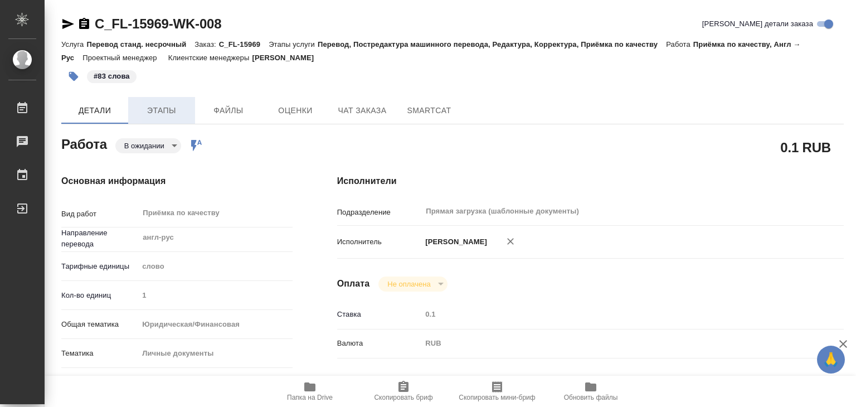
click at [167, 115] on span "Этапы" at bounding box center [162, 111] width 54 height 14
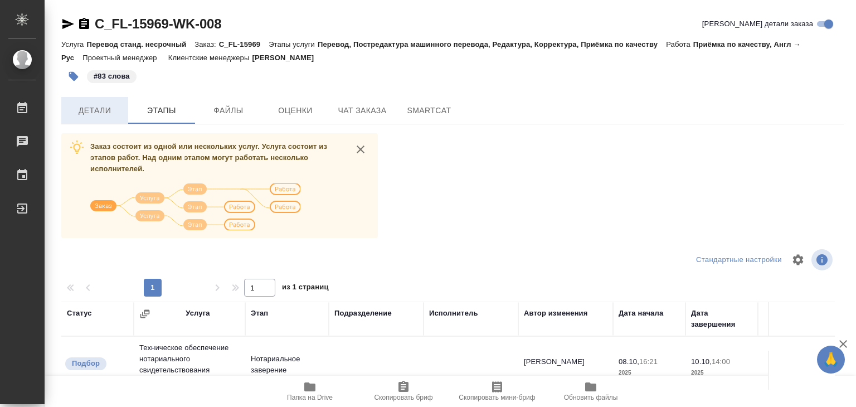
click at [95, 119] on button "Детали" at bounding box center [94, 110] width 67 height 27
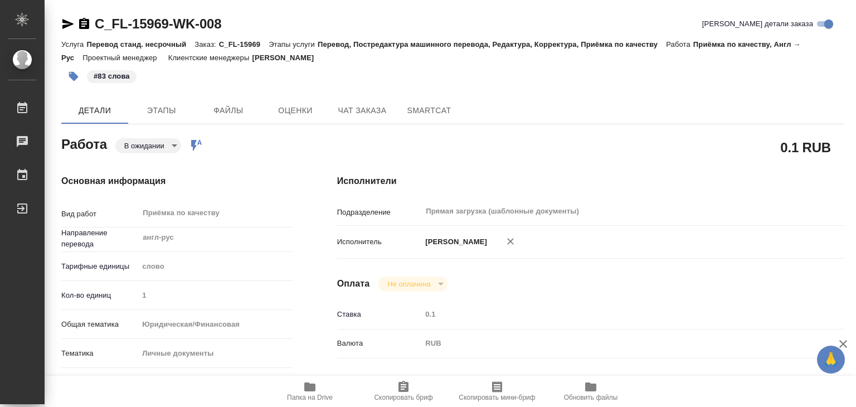
type textarea "x"
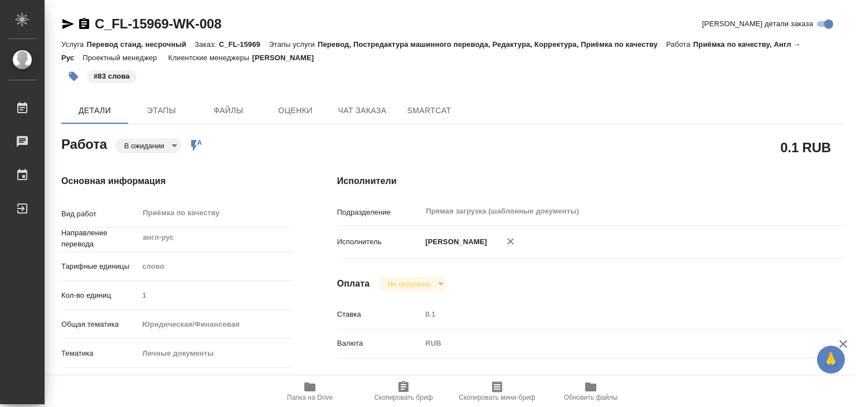
type textarea "x"
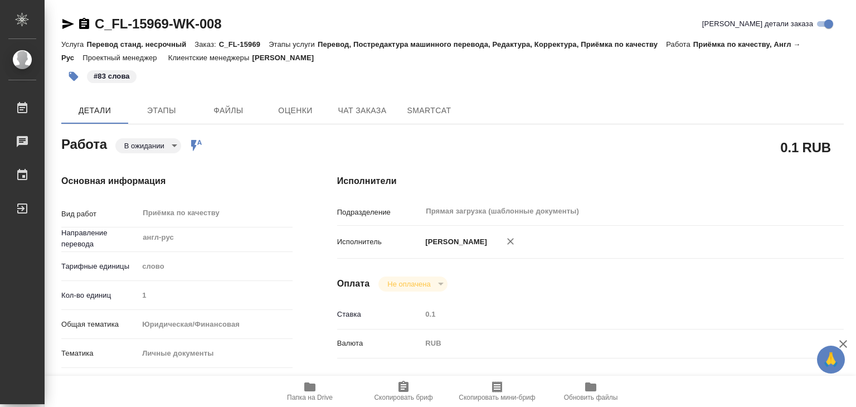
click at [149, 146] on body "🙏 .cls-1 fill:#fff; AWATERA Alilekova Valeriya Работы 0 Чаты График Выйти C_FL-…" at bounding box center [428, 203] width 856 height 407
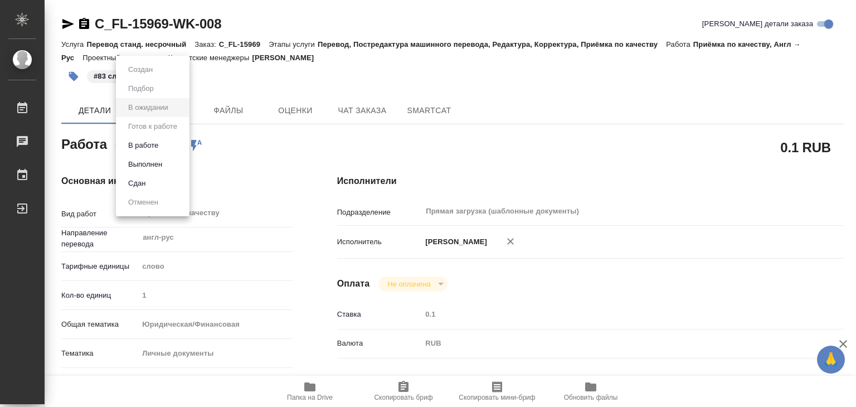
type textarea "x"
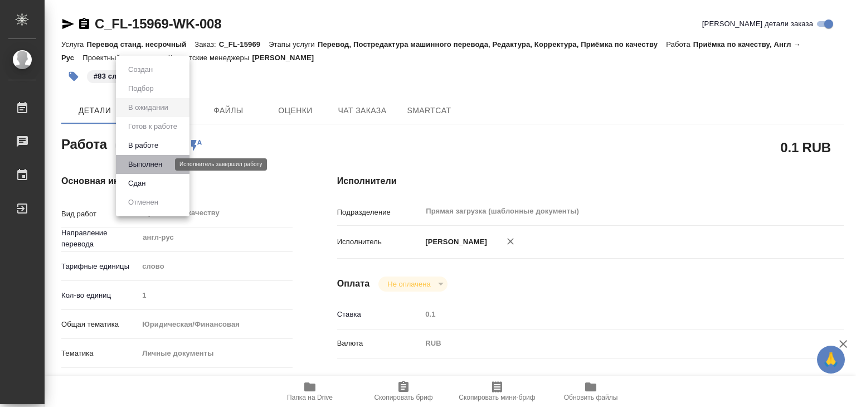
click at [150, 162] on button "Выполнен" at bounding box center [145, 164] width 41 height 12
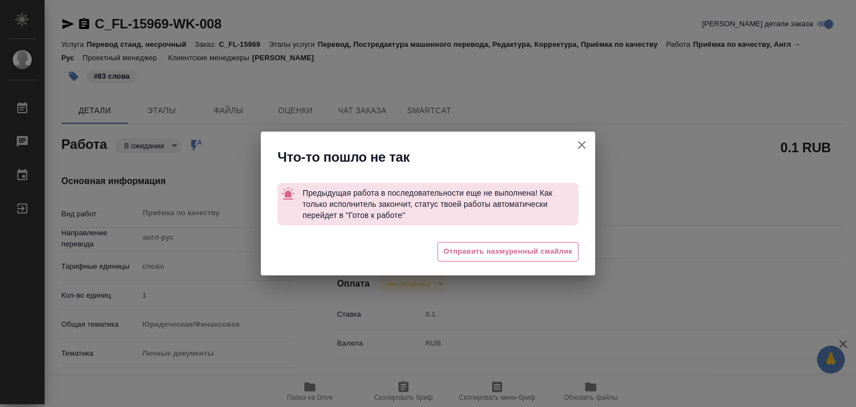
type textarea "x"
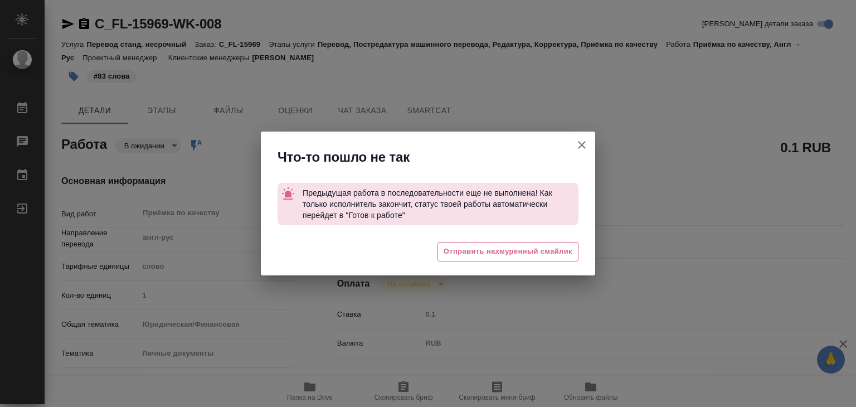
type textarea "x"
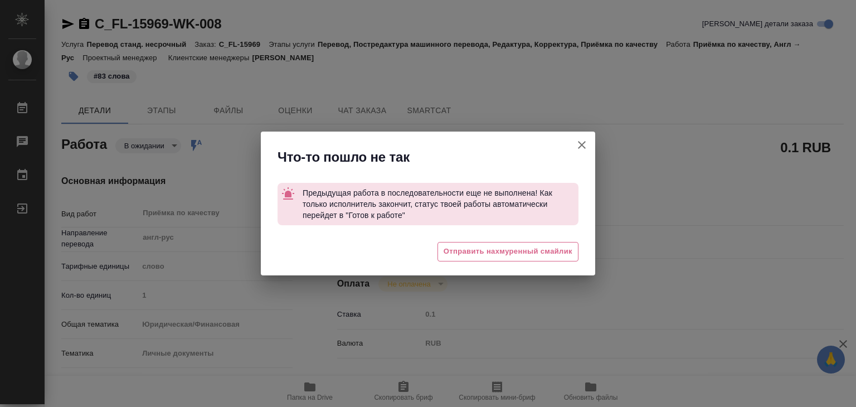
type textarea "x"
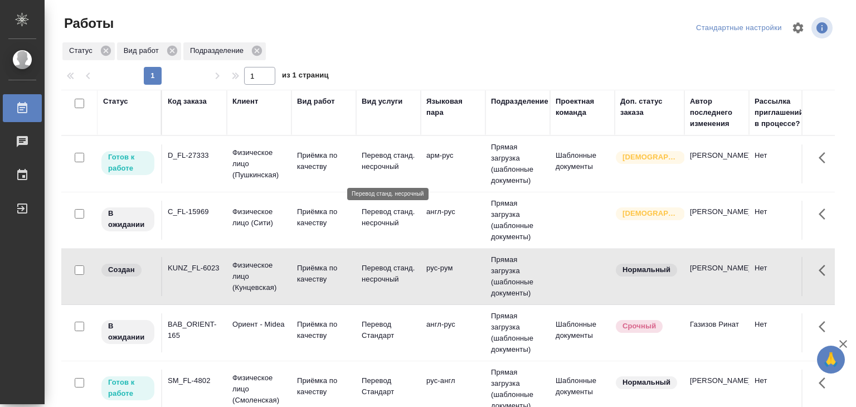
click at [404, 156] on p "Перевод станд. несрочный" at bounding box center [389, 161] width 54 height 22
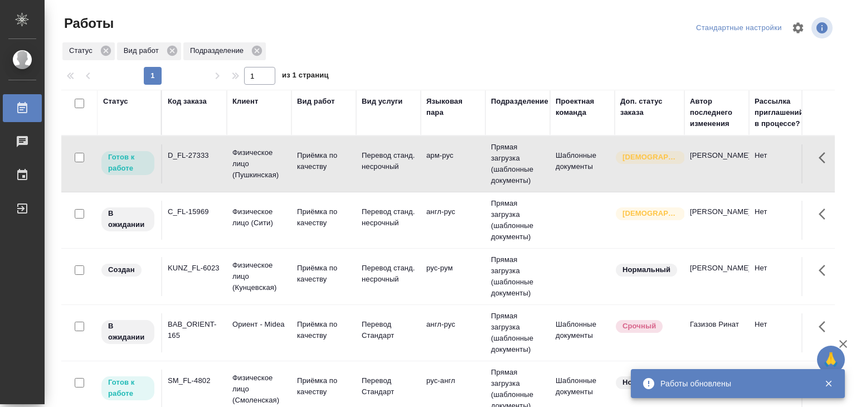
click at [314, 377] on p "Приёмка по качеству" at bounding box center [324, 386] width 54 height 22
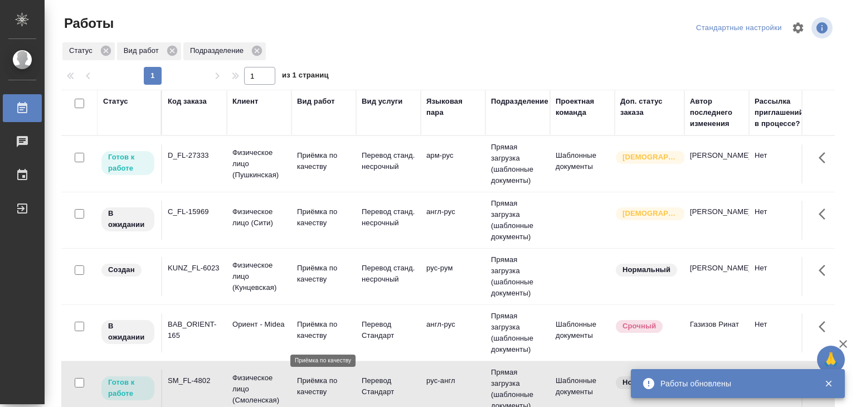
click at [314, 377] on p "Приёмка по качеству" at bounding box center [324, 386] width 54 height 22
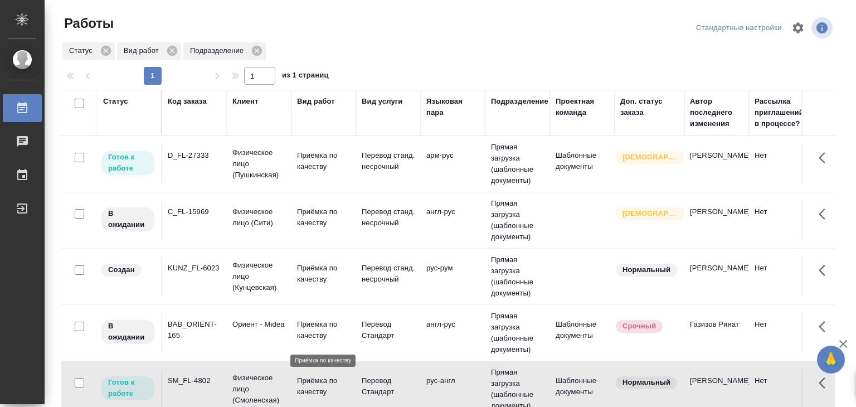
click at [314, 377] on p "Приёмка по качеству" at bounding box center [324, 386] width 54 height 22
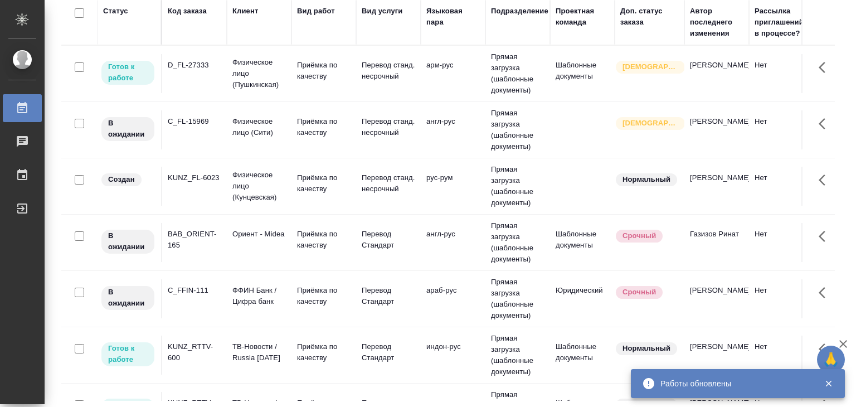
click at [295, 252] on td "Приёмка по качеству" at bounding box center [324, 242] width 65 height 39
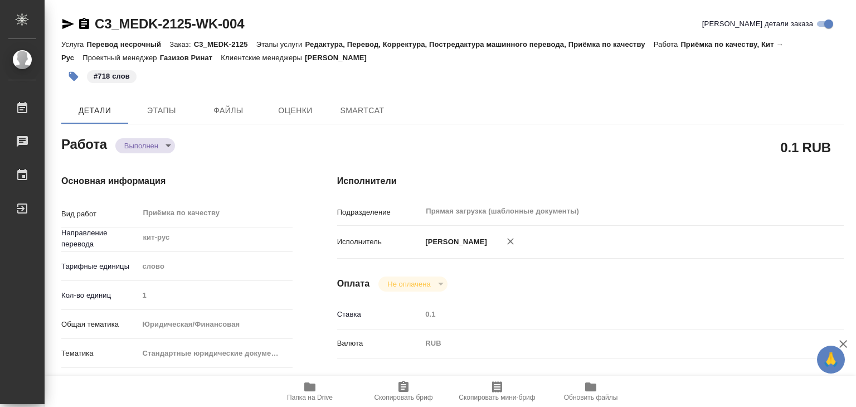
type textarea "x"
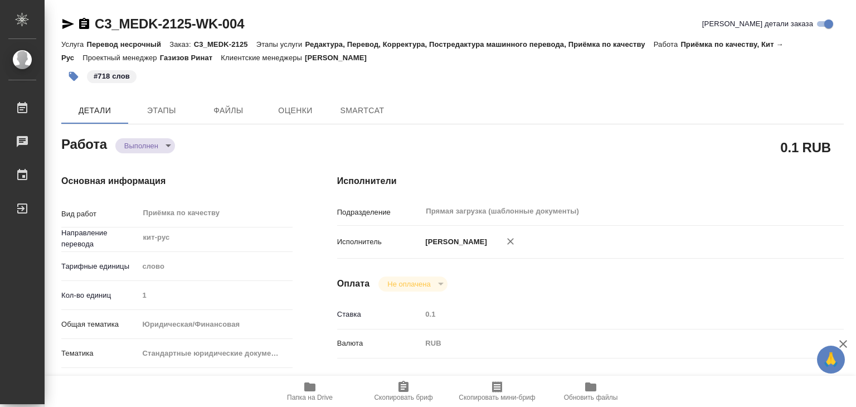
type textarea "x"
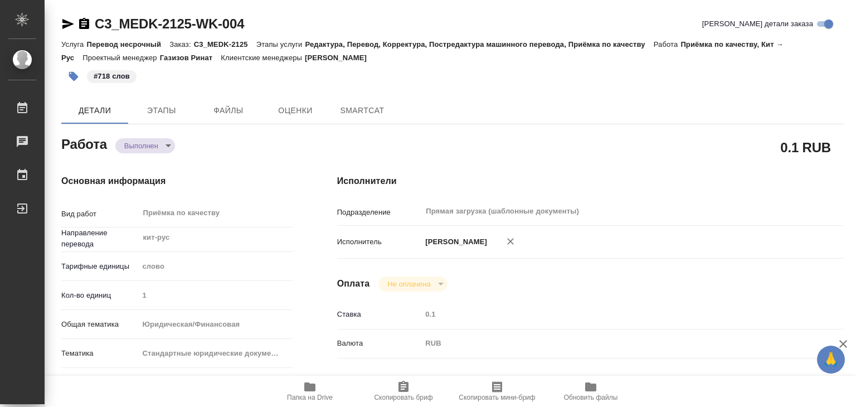
click at [317, 391] on span "Папка на Drive" at bounding box center [310, 390] width 80 height 21
type textarea "x"
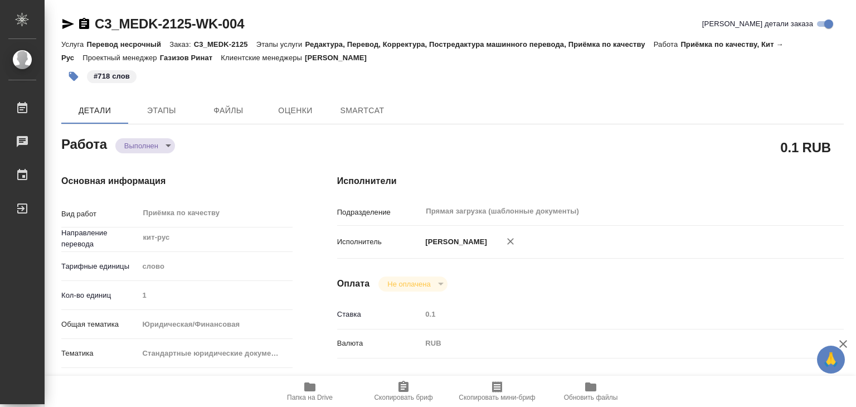
type textarea "x"
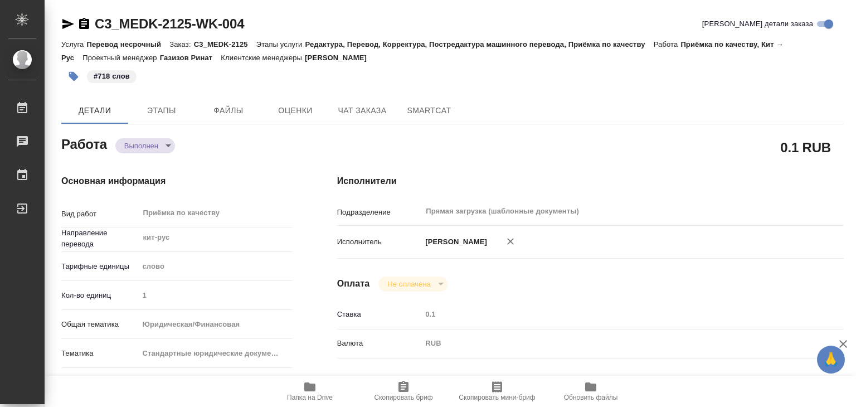
type textarea "x"
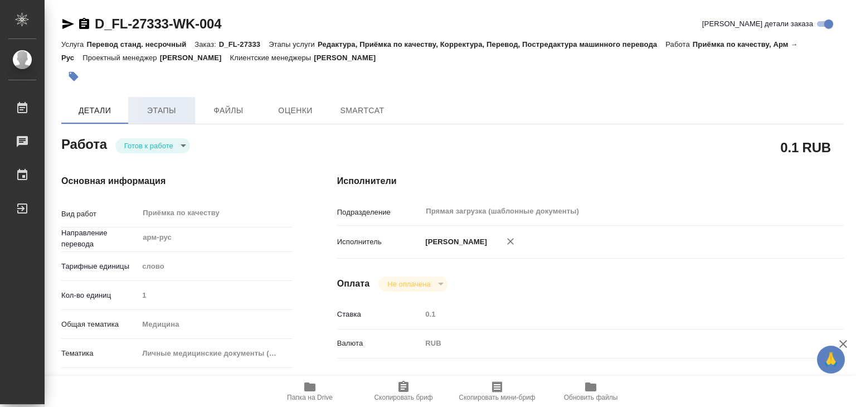
type textarea "x"
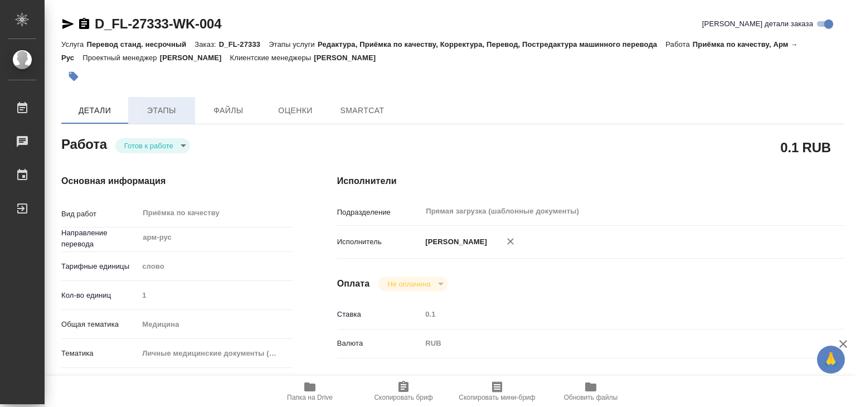
type textarea "x"
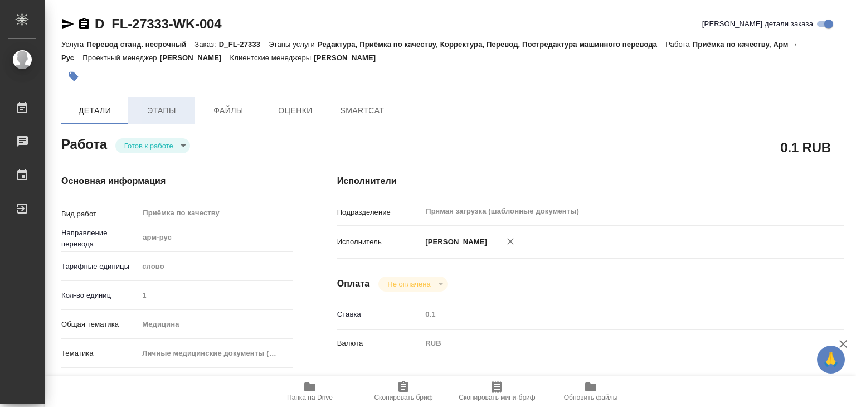
type textarea "x"
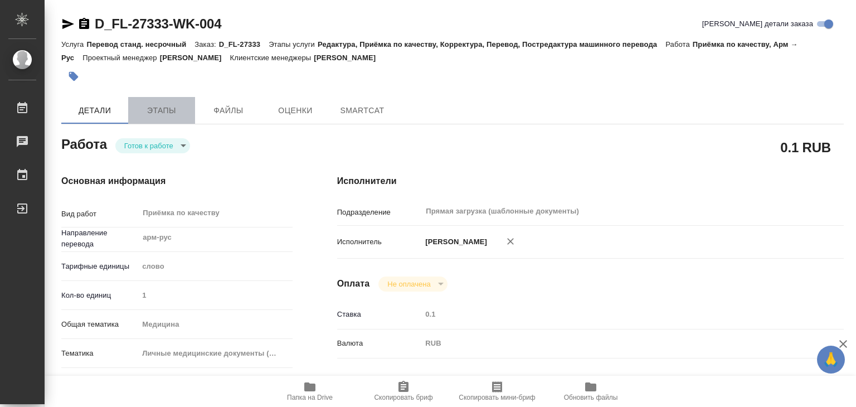
type textarea "x"
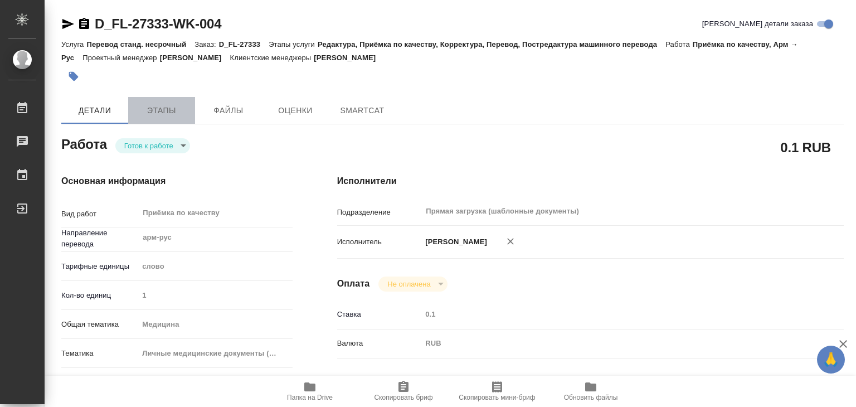
click at [159, 114] on span "Этапы" at bounding box center [162, 111] width 54 height 14
type textarea "x"
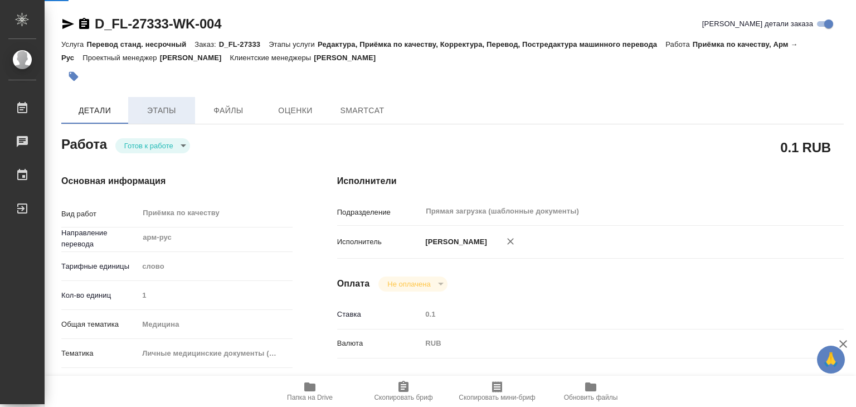
type textarea "x"
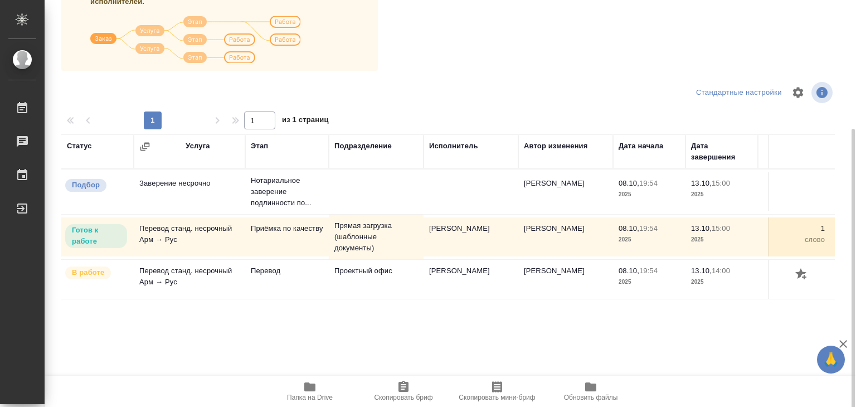
scroll to position [174, 0]
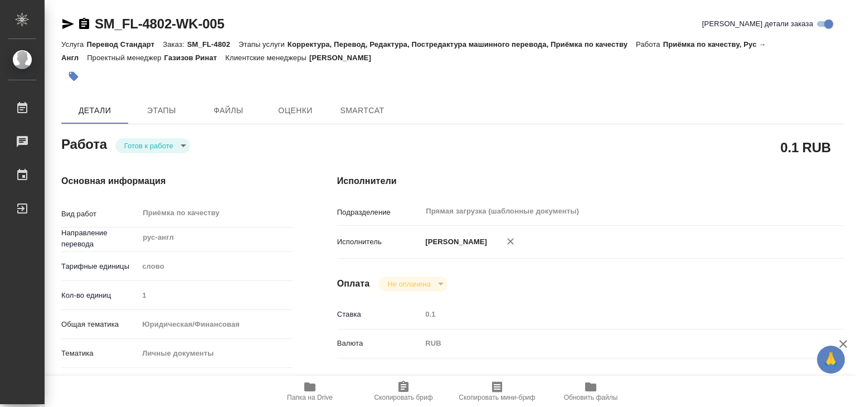
type textarea "x"
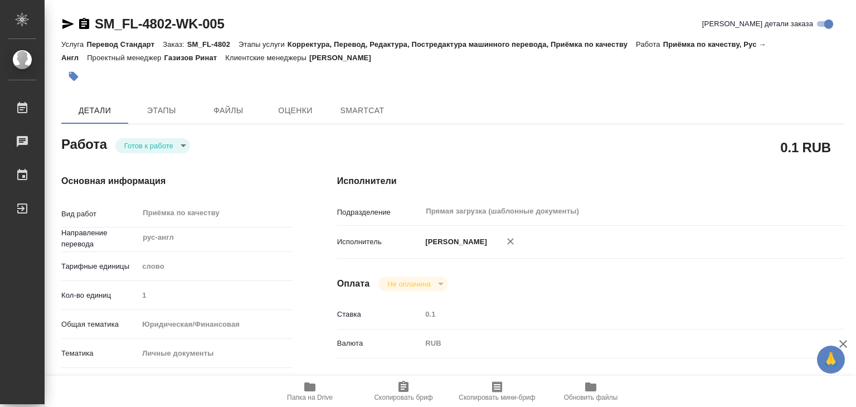
type textarea "x"
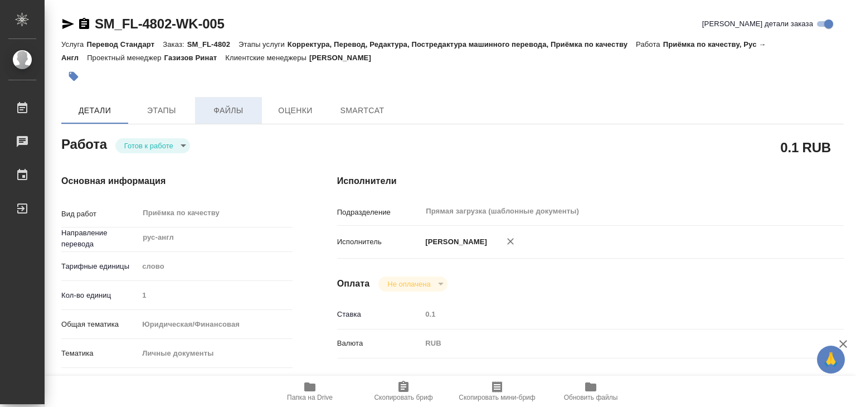
type textarea "x"
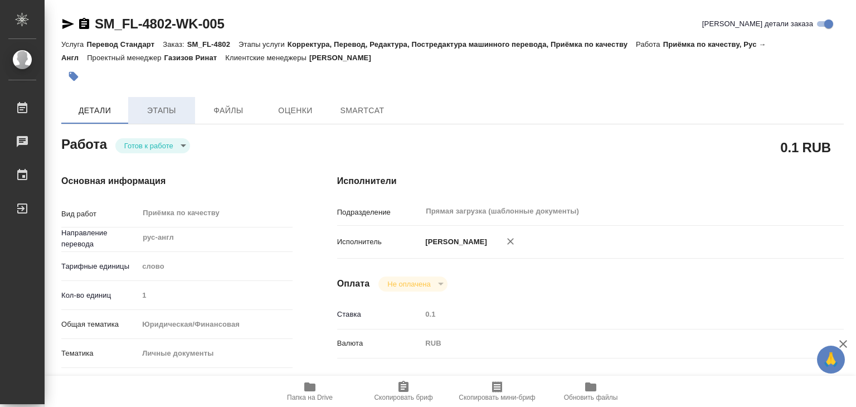
type textarea "x"
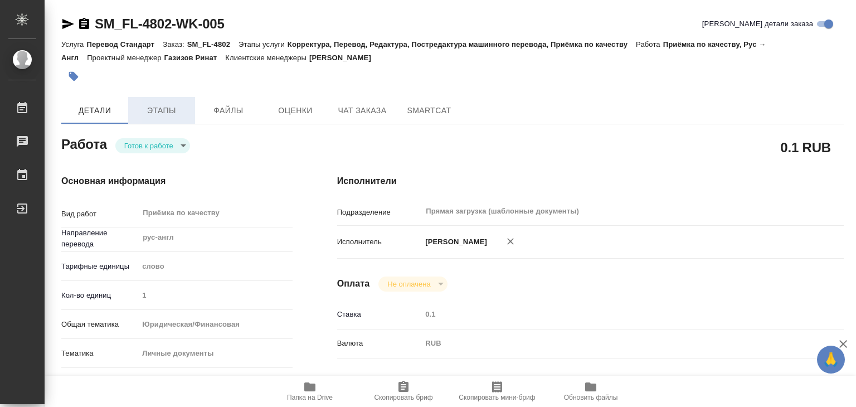
click at [177, 111] on span "Этапы" at bounding box center [162, 111] width 54 height 14
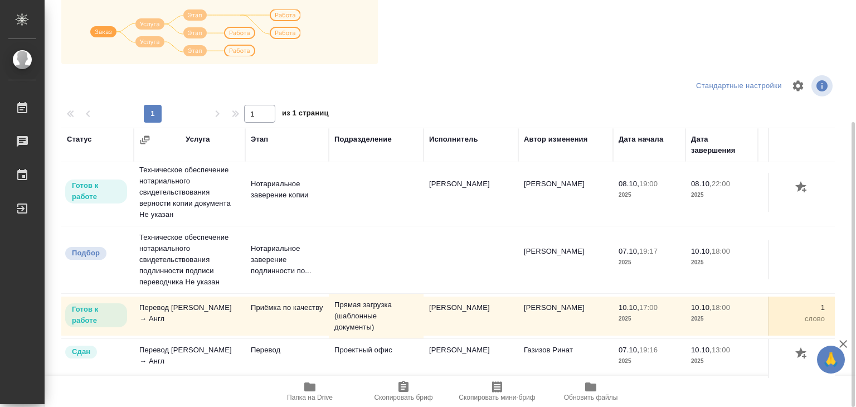
scroll to position [118, 0]
click at [308, 395] on span "Папка на Drive" at bounding box center [310, 398] width 46 height 8
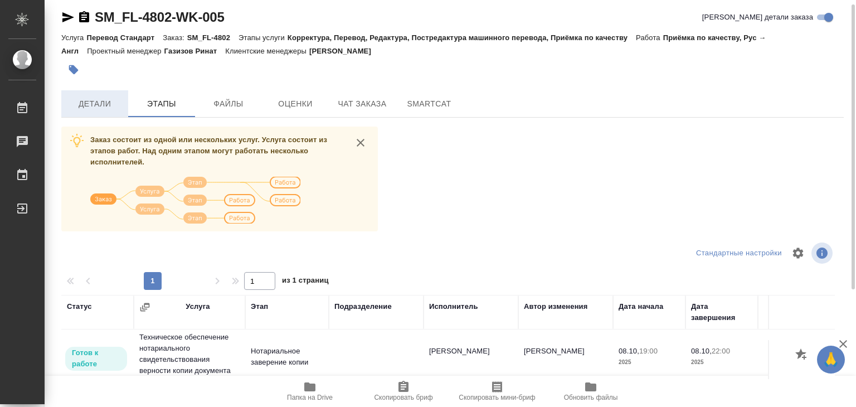
click at [84, 105] on span "Детали" at bounding box center [95, 104] width 54 height 14
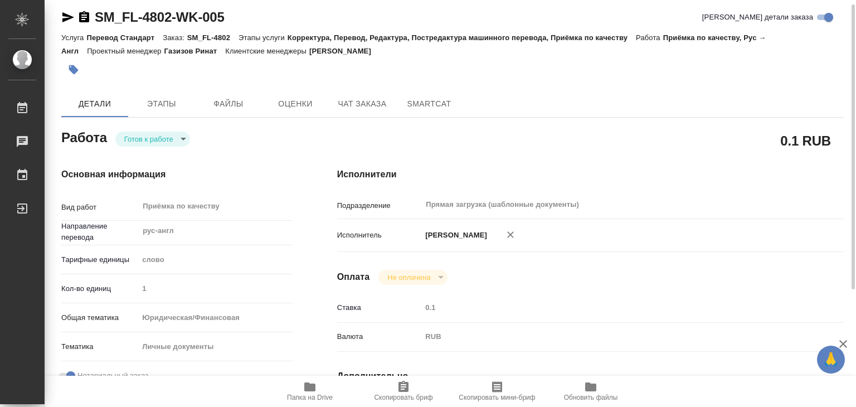
type textarea "x"
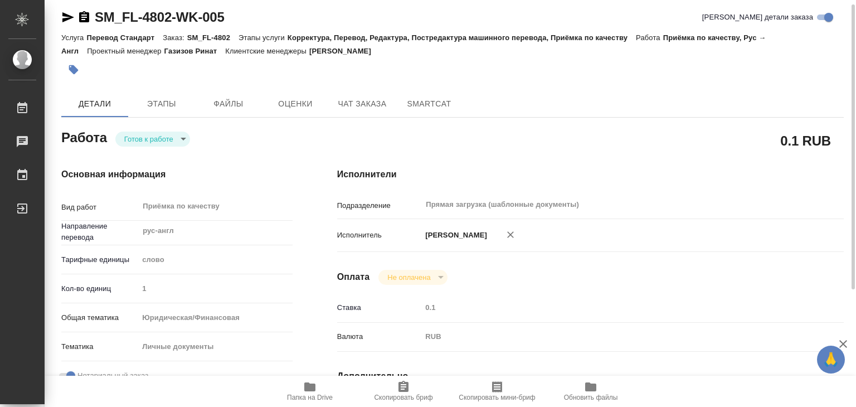
type textarea "x"
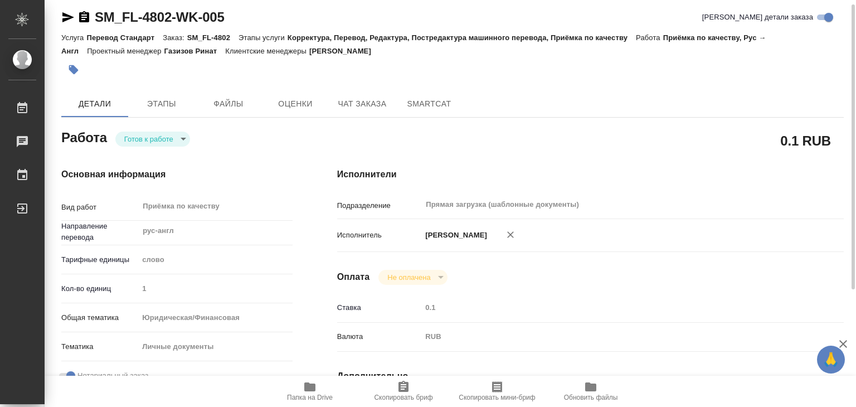
type textarea "x"
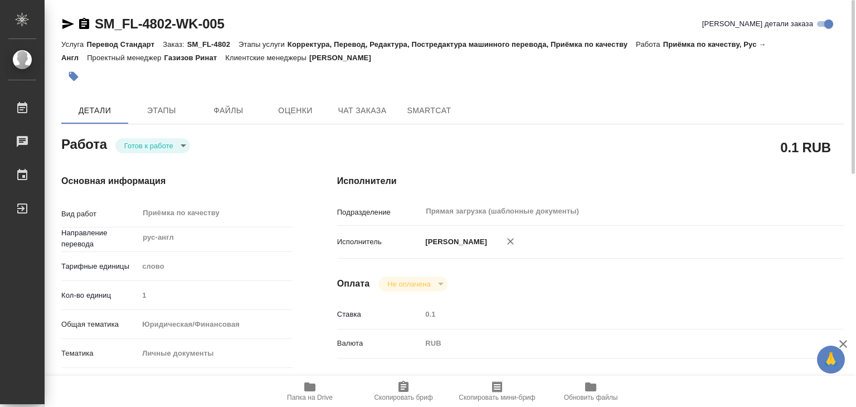
click at [67, 70] on button "button" at bounding box center [73, 76] width 25 height 25
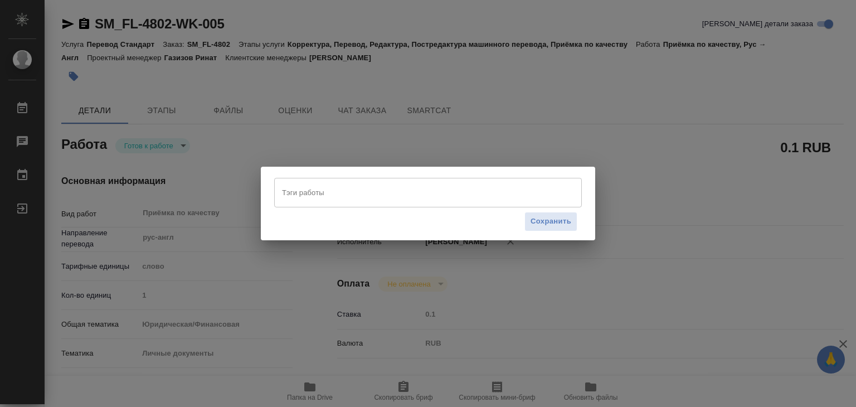
click at [319, 201] on input "Тэги работы" at bounding box center [417, 192] width 277 height 19
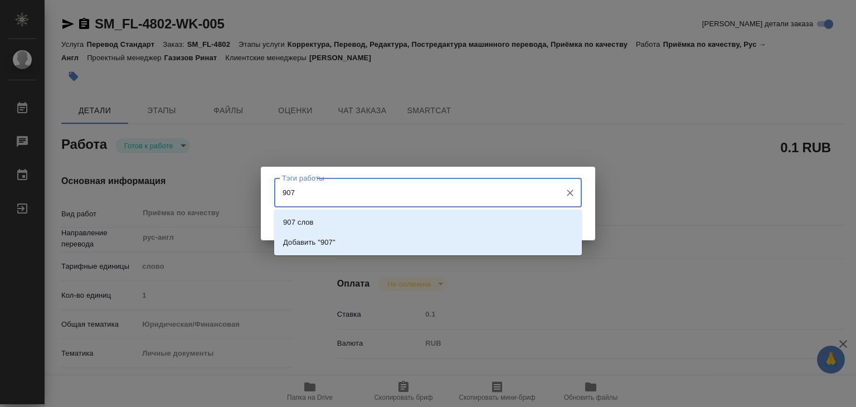
type input "907"
click at [339, 218] on li "907 слов" at bounding box center [428, 222] width 308 height 20
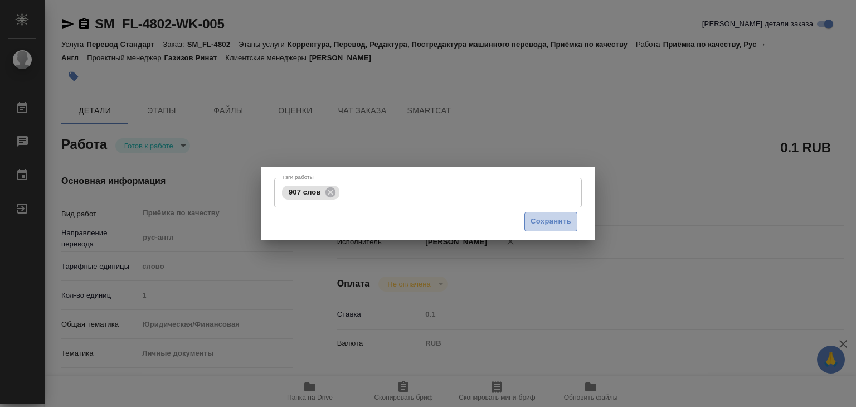
click at [561, 224] on span "Сохранить" at bounding box center [551, 221] width 41 height 13
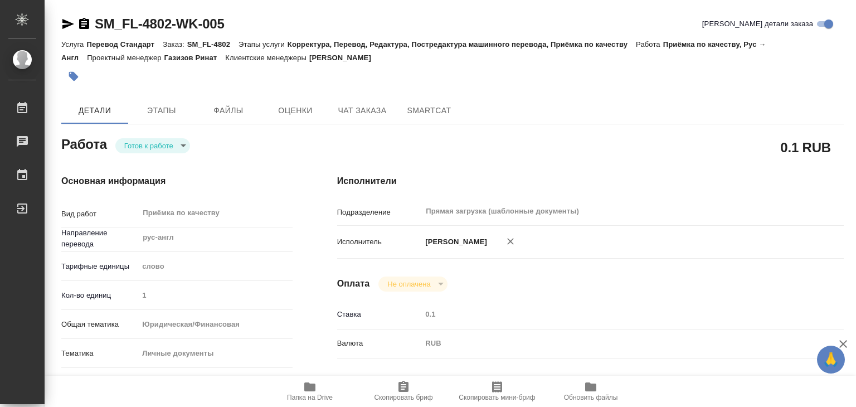
type input "readyForWork"
type textarea "Приёмка по качеству"
type textarea "x"
type input "рус-англ"
type input "5a8b1489cc6b4906c91bfd90"
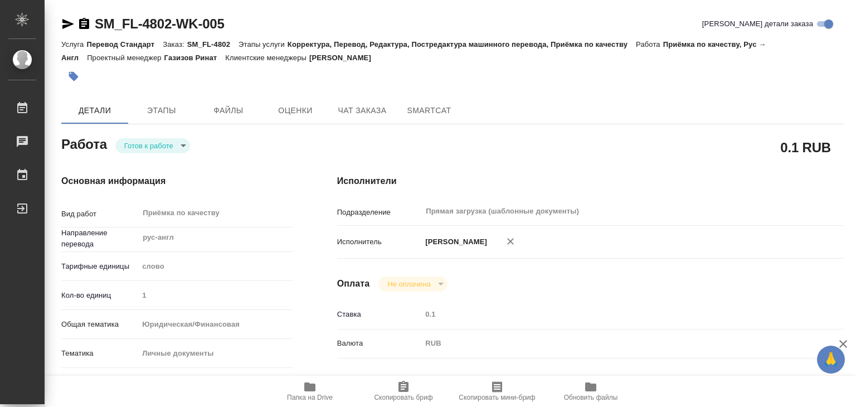
type input "1"
type input "yr-fn"
type input "5a8b8b956a9677013d343cfe"
checkbox input "true"
type input "[DATE] 17:00"
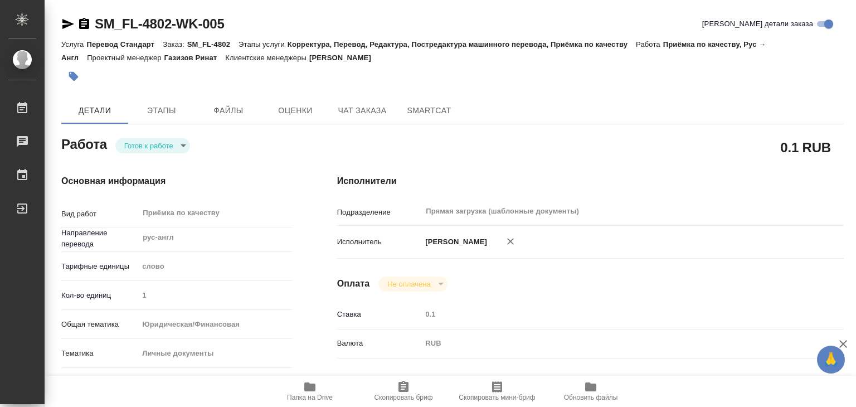
type input "[DATE] 18:00"
type input "Прямая загрузка (шаблонные документы)"
type input "notPayed"
type input "0.1"
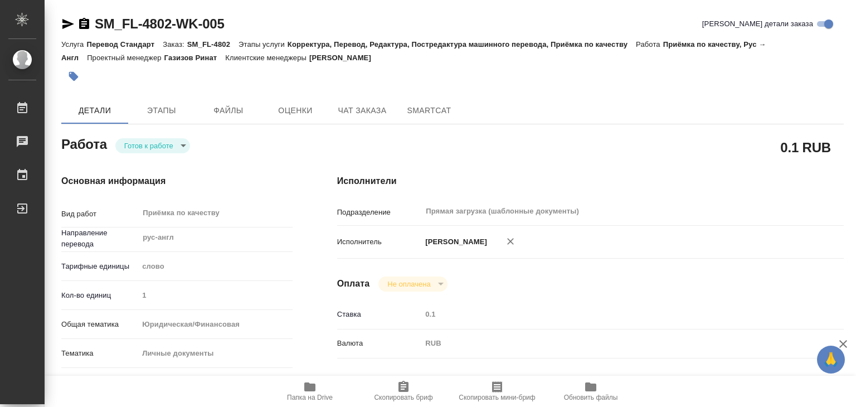
type input "RUB"
type input "[PERSON_NAME]"
type textarea "x"
type textarea "/Clients/FL_SM/Orders/SM_FL-4802/Corrected/SM_FL-4802-WK-005"
type textarea "x"
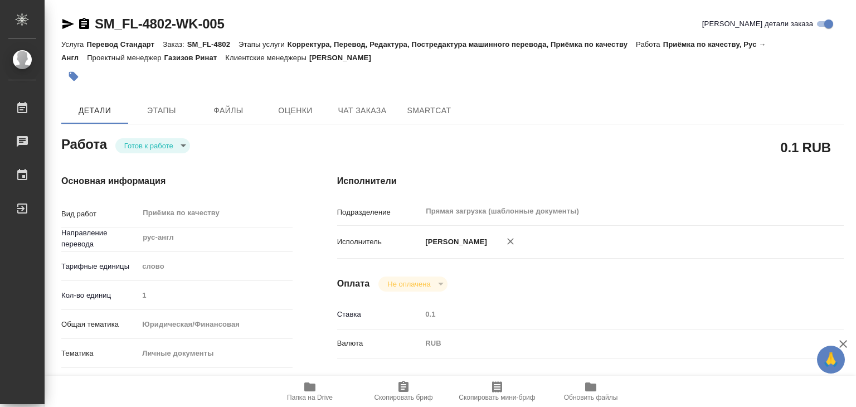
type input "SM_FL-4802"
type input "Перевод Стандарт"
type input "Корректура, Перевод, Редактура, Постредактура машинного перевода, Приёмка по ка…"
type input "Козлова Мария"
type input "Петрова Валерия"
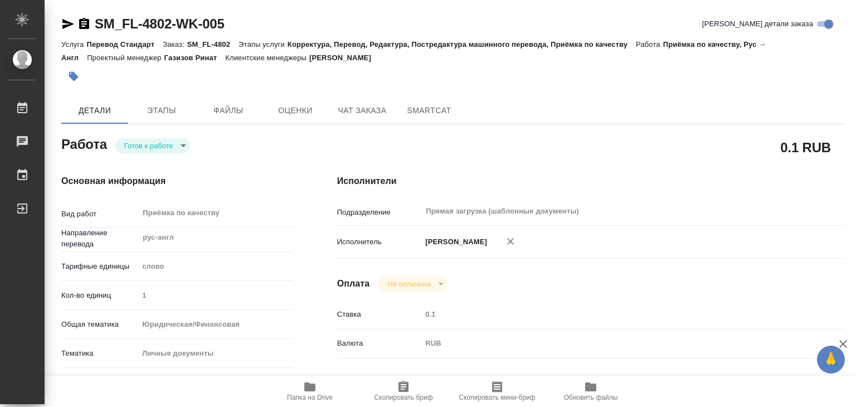
type input "/Clients/FL_SM/Orders/SM_FL-4802"
type textarea "x"
type textarea "ру-англ и ру-нем апостилированный аттестат с приложением (переводы нужны разным…"
type textarea "x"
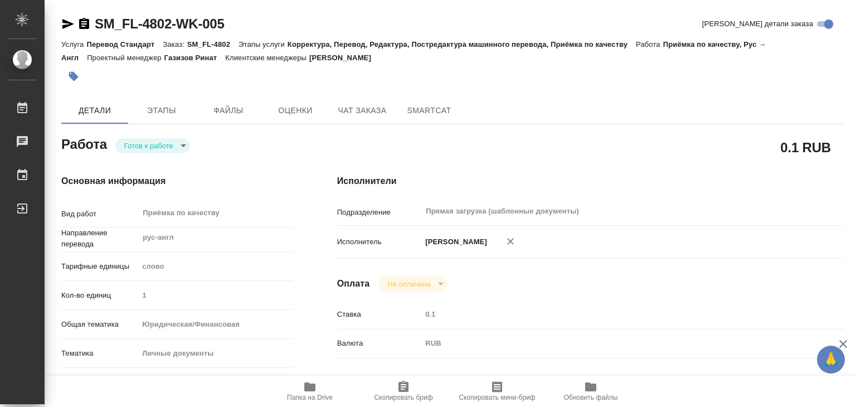
type textarea "x"
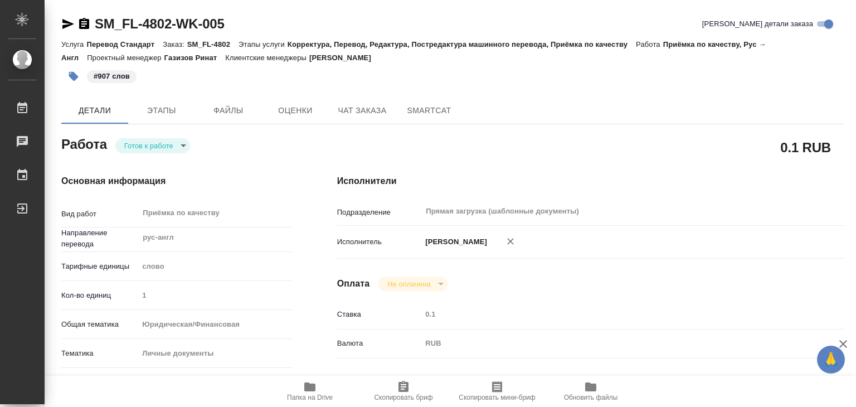
type textarea "x"
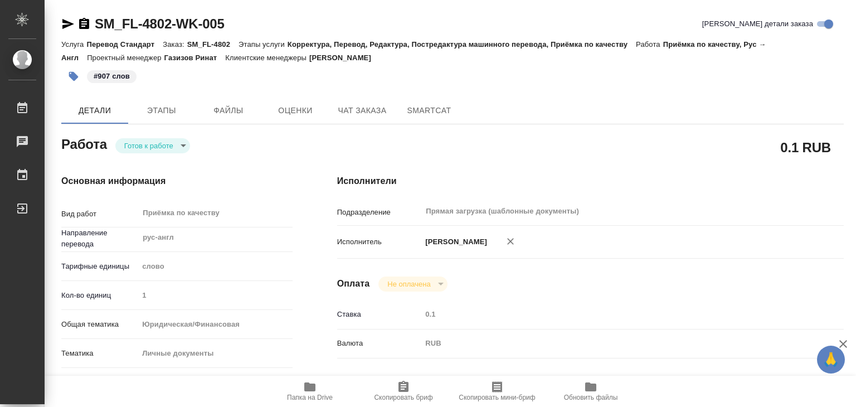
type textarea "x"
click at [170, 137] on div "Работа Готов к работе readyForWork" at bounding box center [176, 143] width 231 height 20
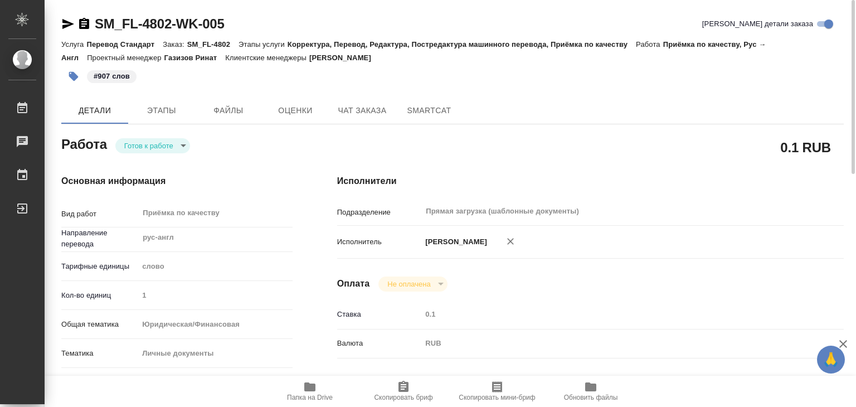
click at [174, 144] on body "🙏 .cls-1 fill:#fff; AWATERA Alilekova Valeriya Работы 0 Чаты График Выйти SM_FL…" at bounding box center [428, 203] width 856 height 407
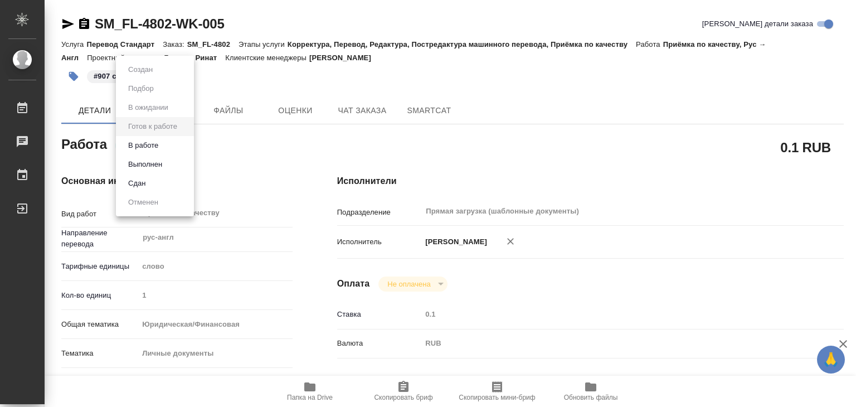
click at [181, 161] on li "Выполнен" at bounding box center [155, 164] width 78 height 19
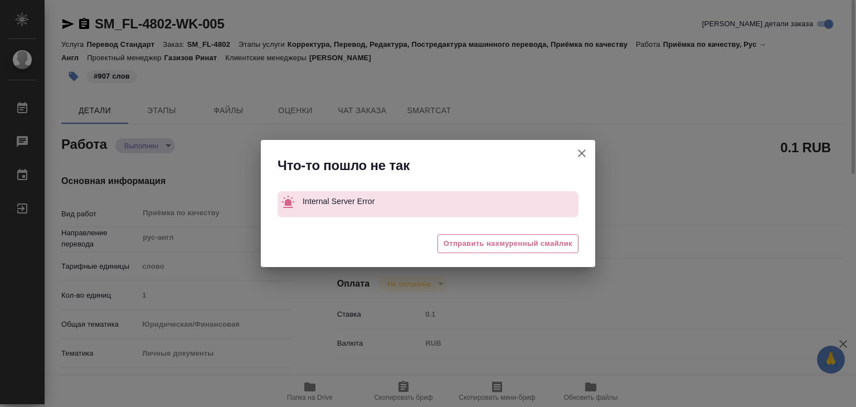
type textarea "x"
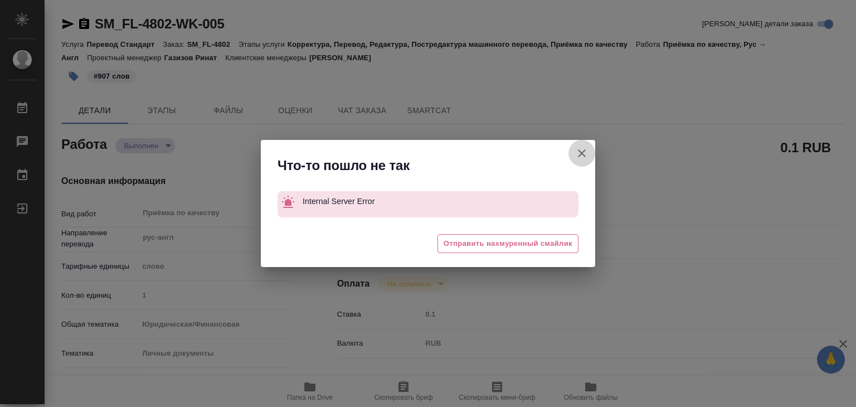
click at [584, 152] on icon "button" at bounding box center [581, 153] width 13 height 13
type textarea "x"
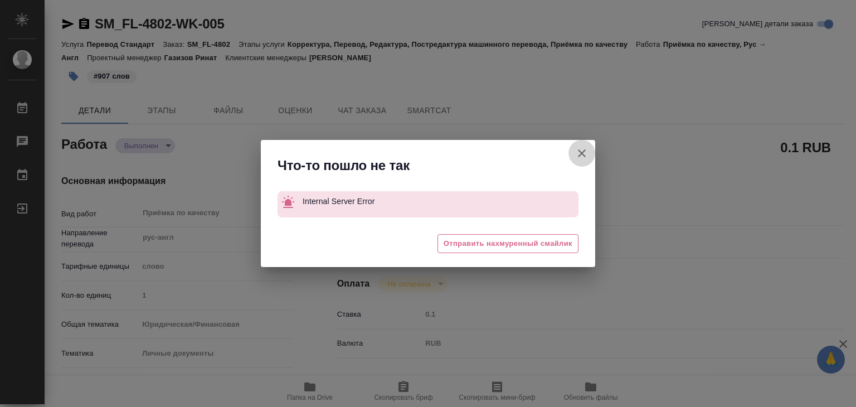
type textarea "x"
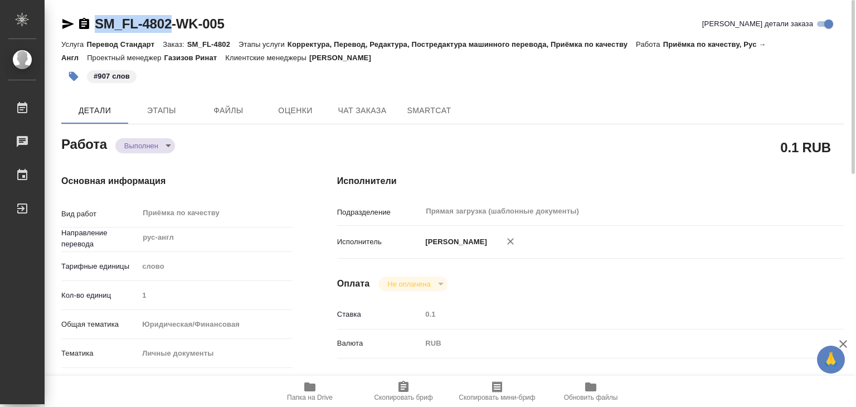
drag, startPoint x: 78, startPoint y: 5, endPoint x: 176, endPoint y: 25, distance: 100.0
copy link "SM_FL-4802"
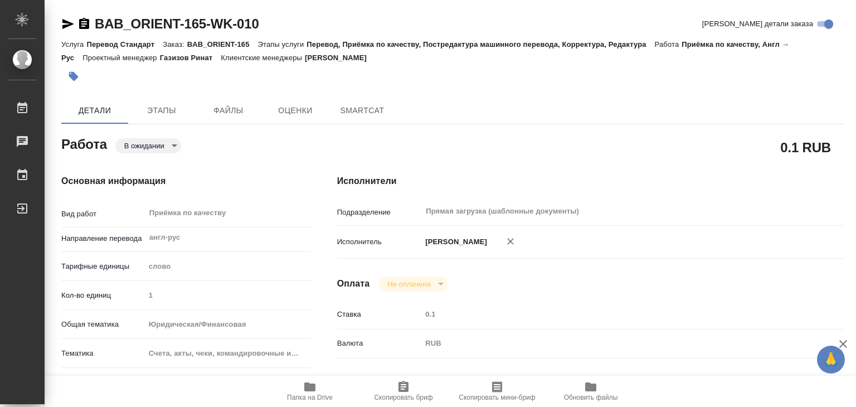
type textarea "x"
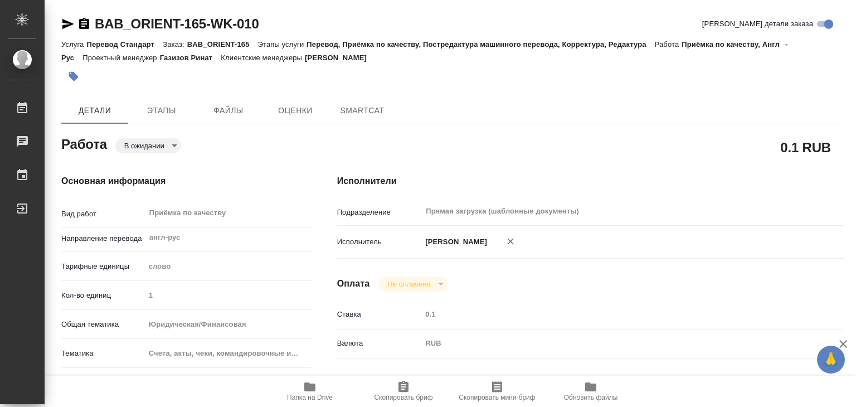
type textarea "x"
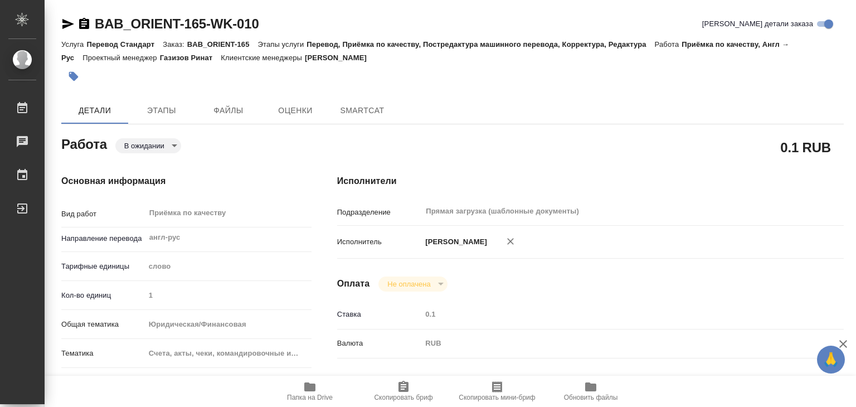
type textarea "x"
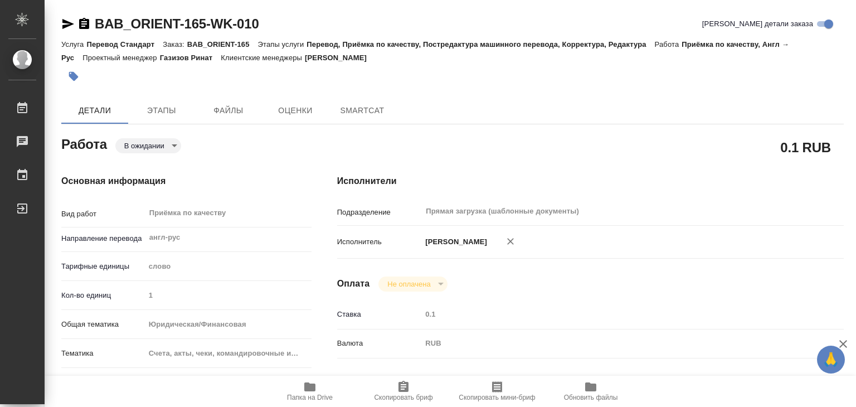
type textarea "x"
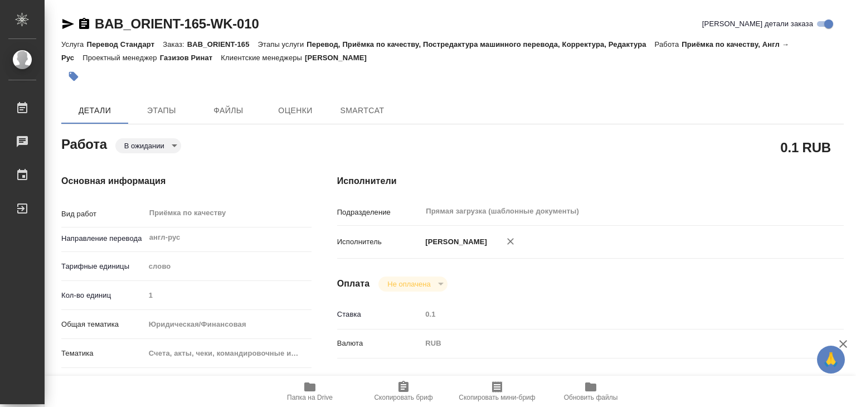
type textarea "x"
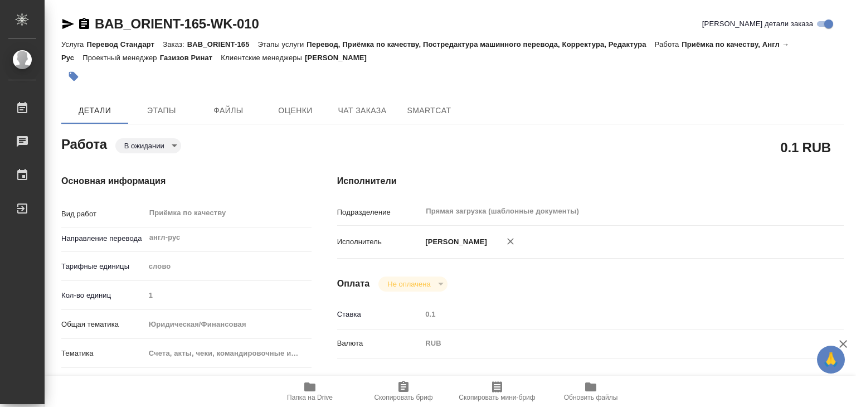
type textarea "x"
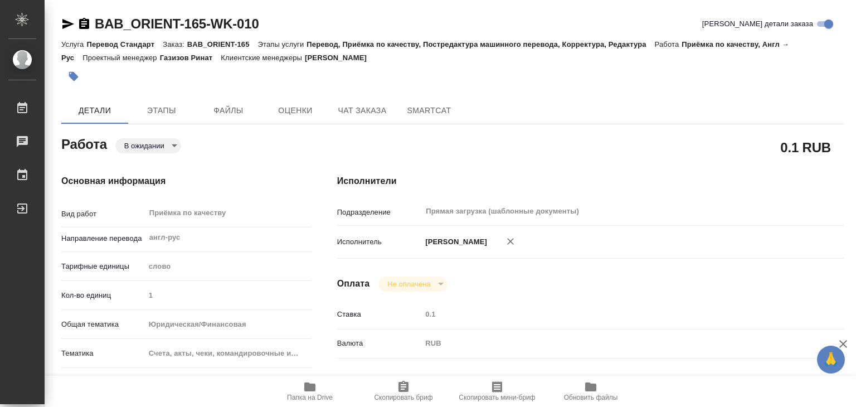
type textarea "x"
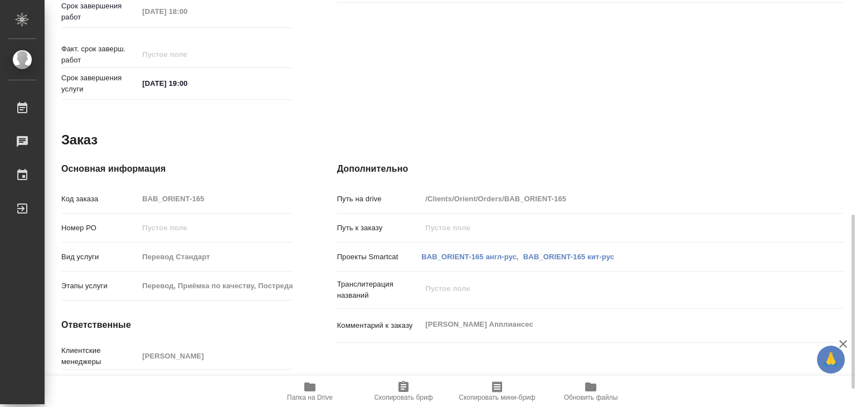
scroll to position [544, 0]
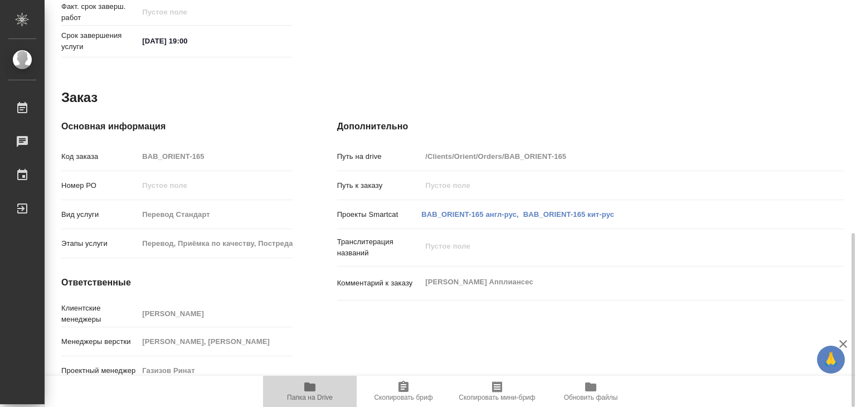
click at [309, 396] on span "Папка на Drive" at bounding box center [310, 398] width 46 height 8
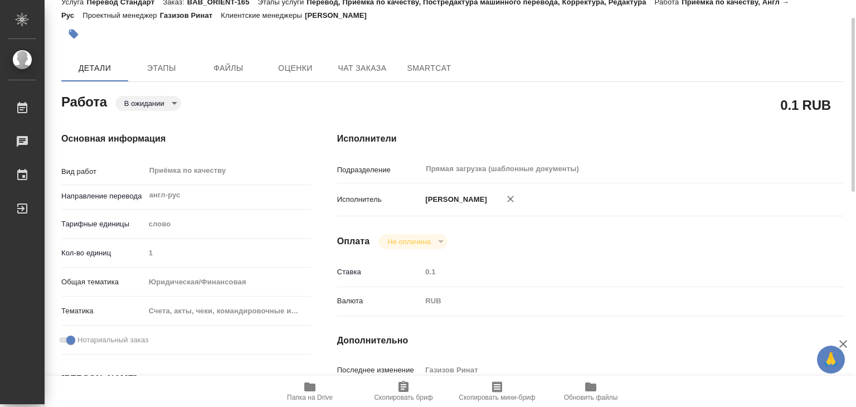
scroll to position [0, 0]
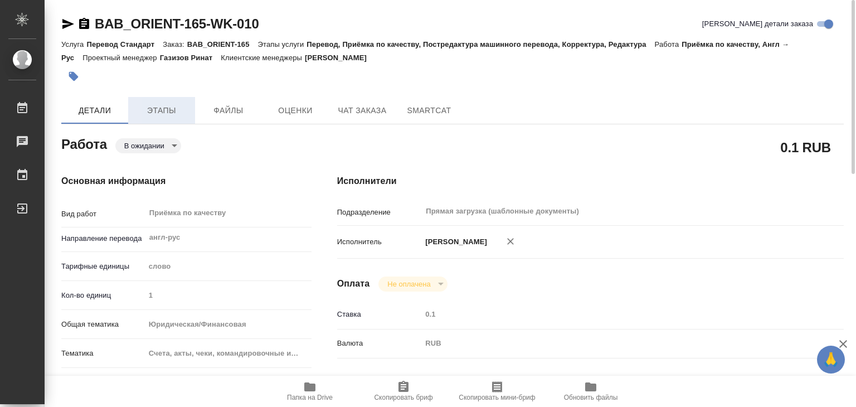
click at [171, 112] on span "Этапы" at bounding box center [162, 111] width 54 height 14
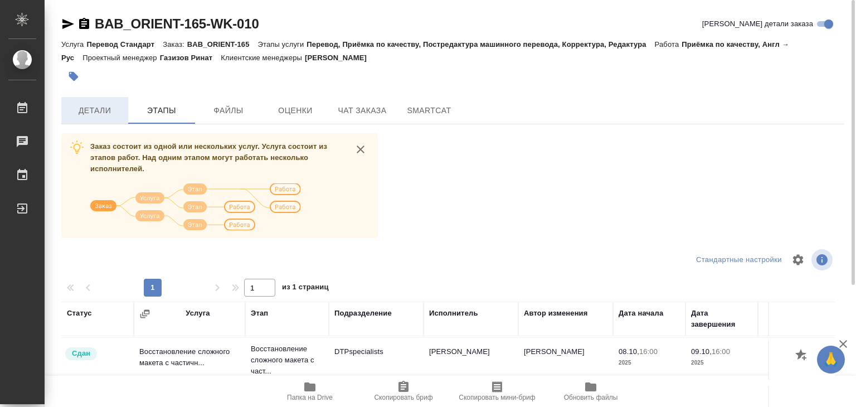
click at [94, 111] on span "Детали" at bounding box center [95, 111] width 54 height 14
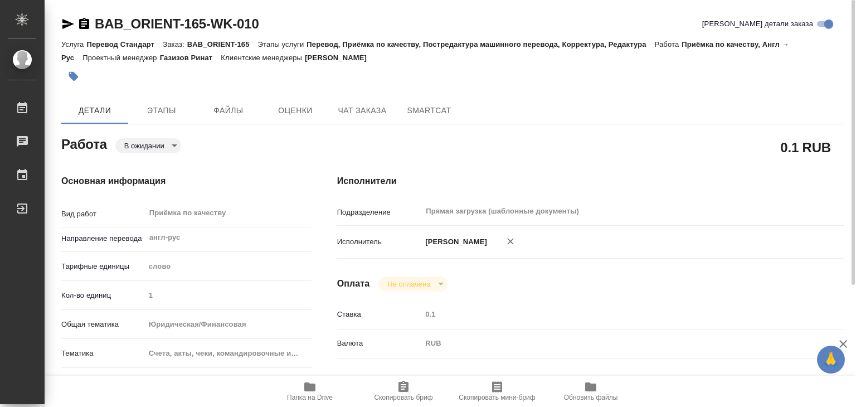
type textarea "x"
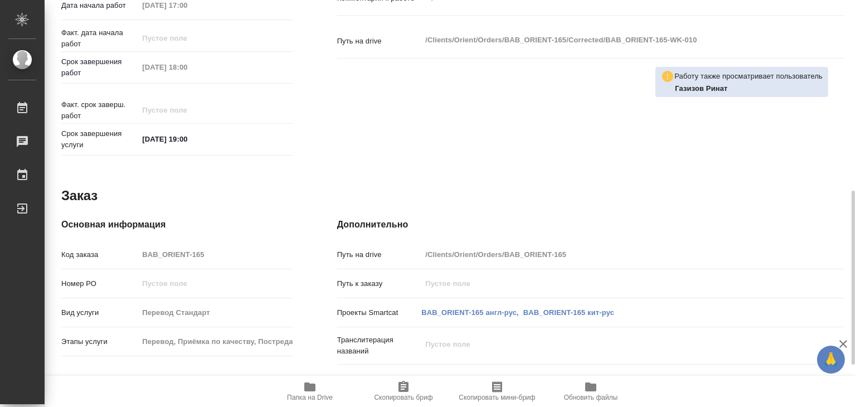
scroll to position [544, 0]
